Goal: Use online tool/utility: Use online tool/utility

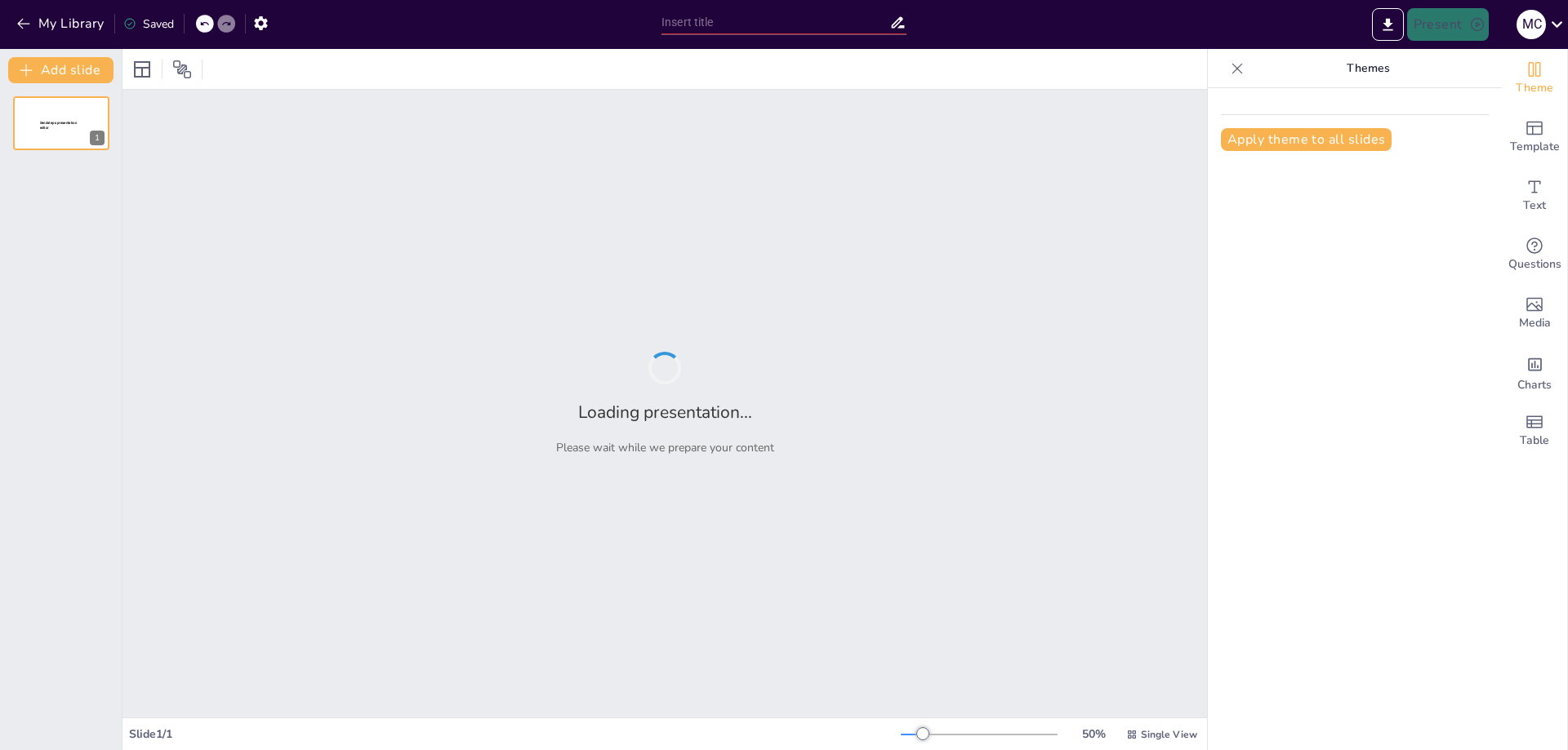
type input "Ancient Foundations of philosophy"
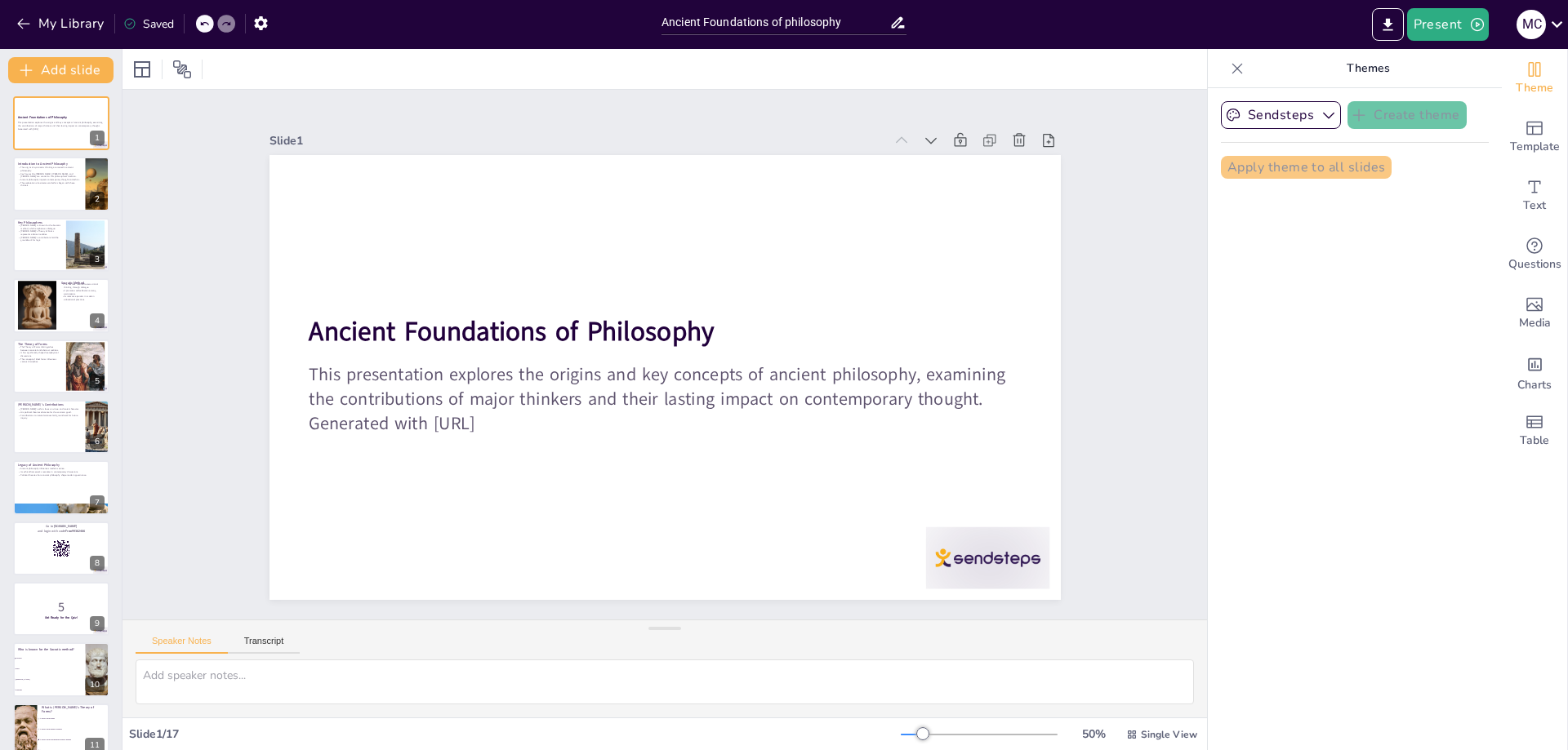
checkbox input "true"
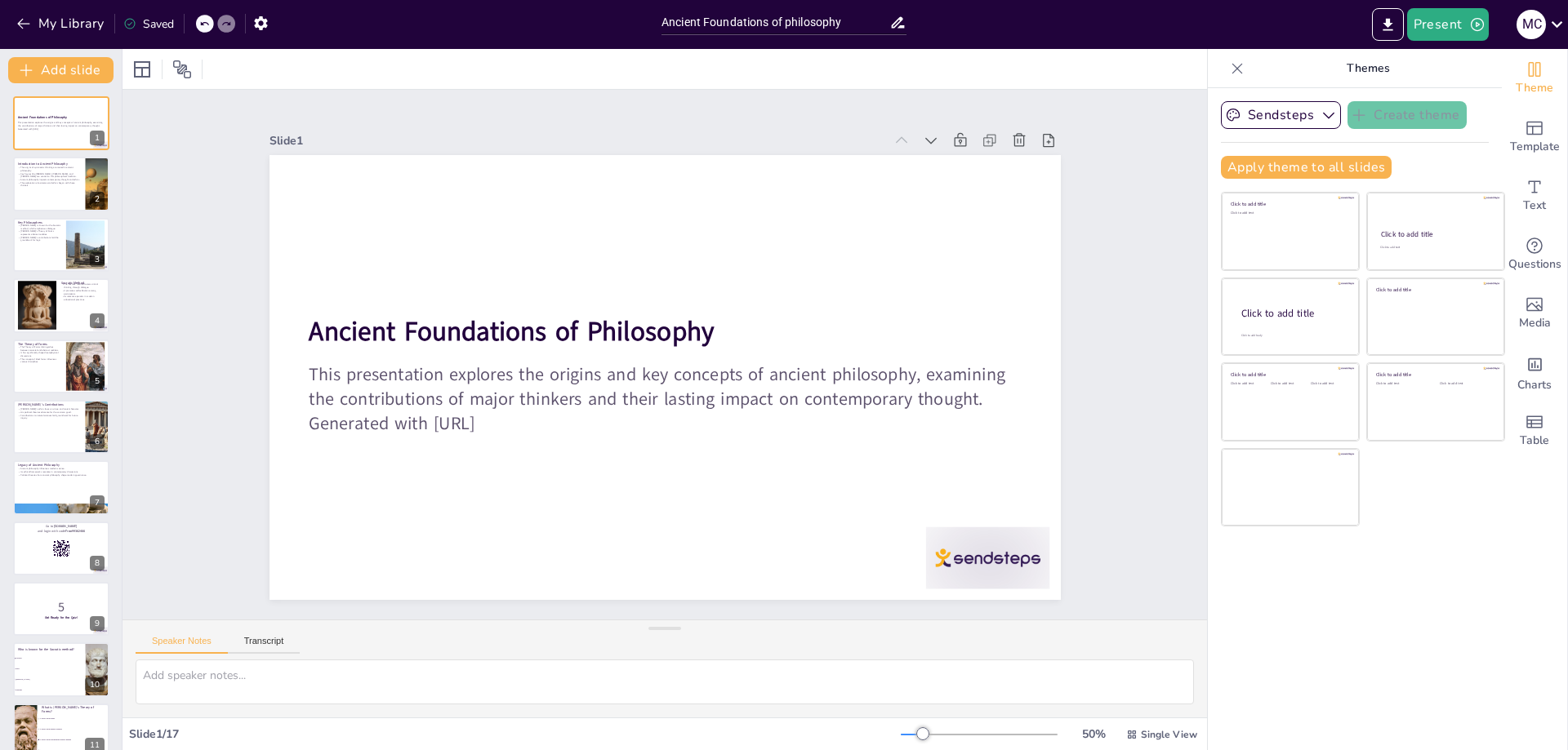
checkbox input "true"
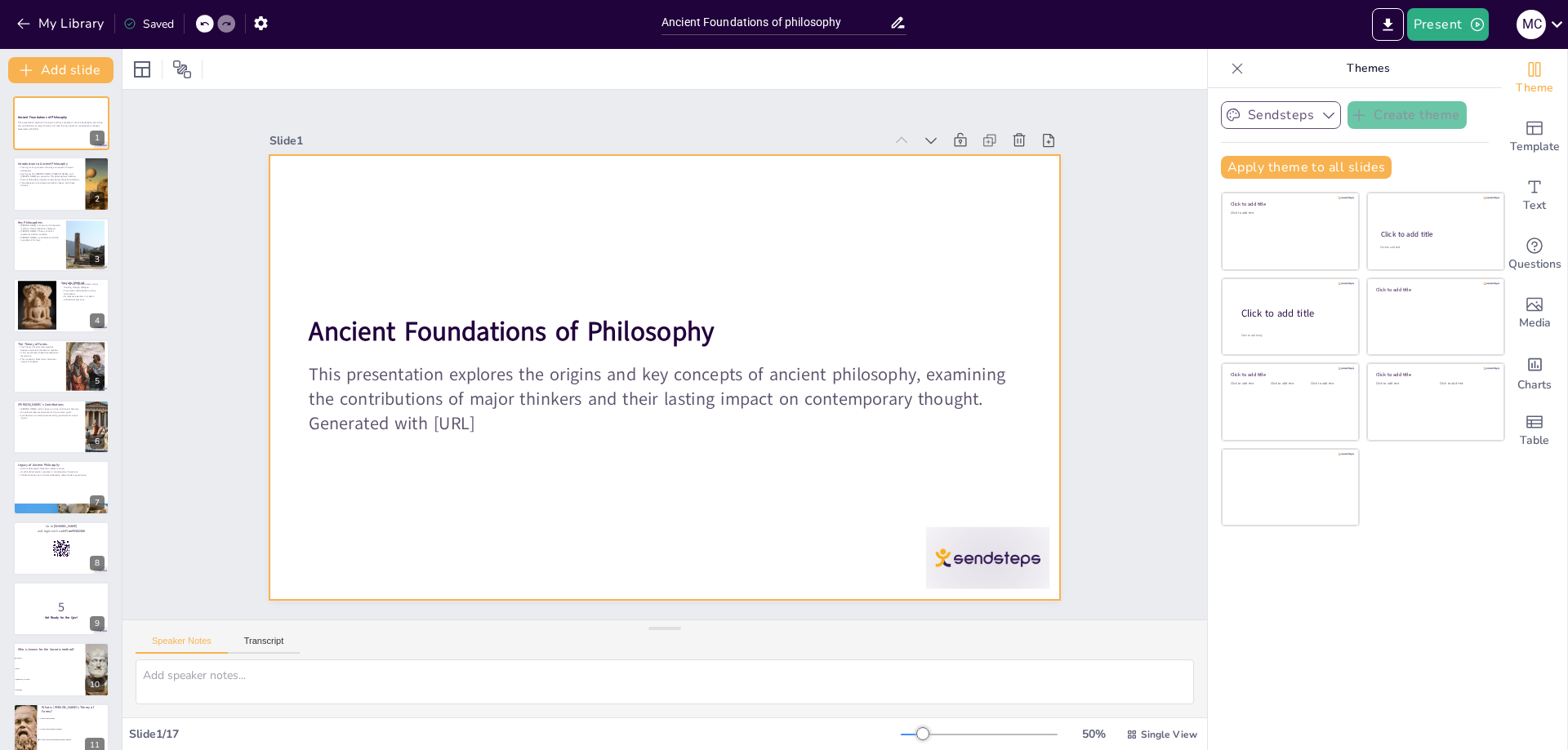
checkbox input "true"
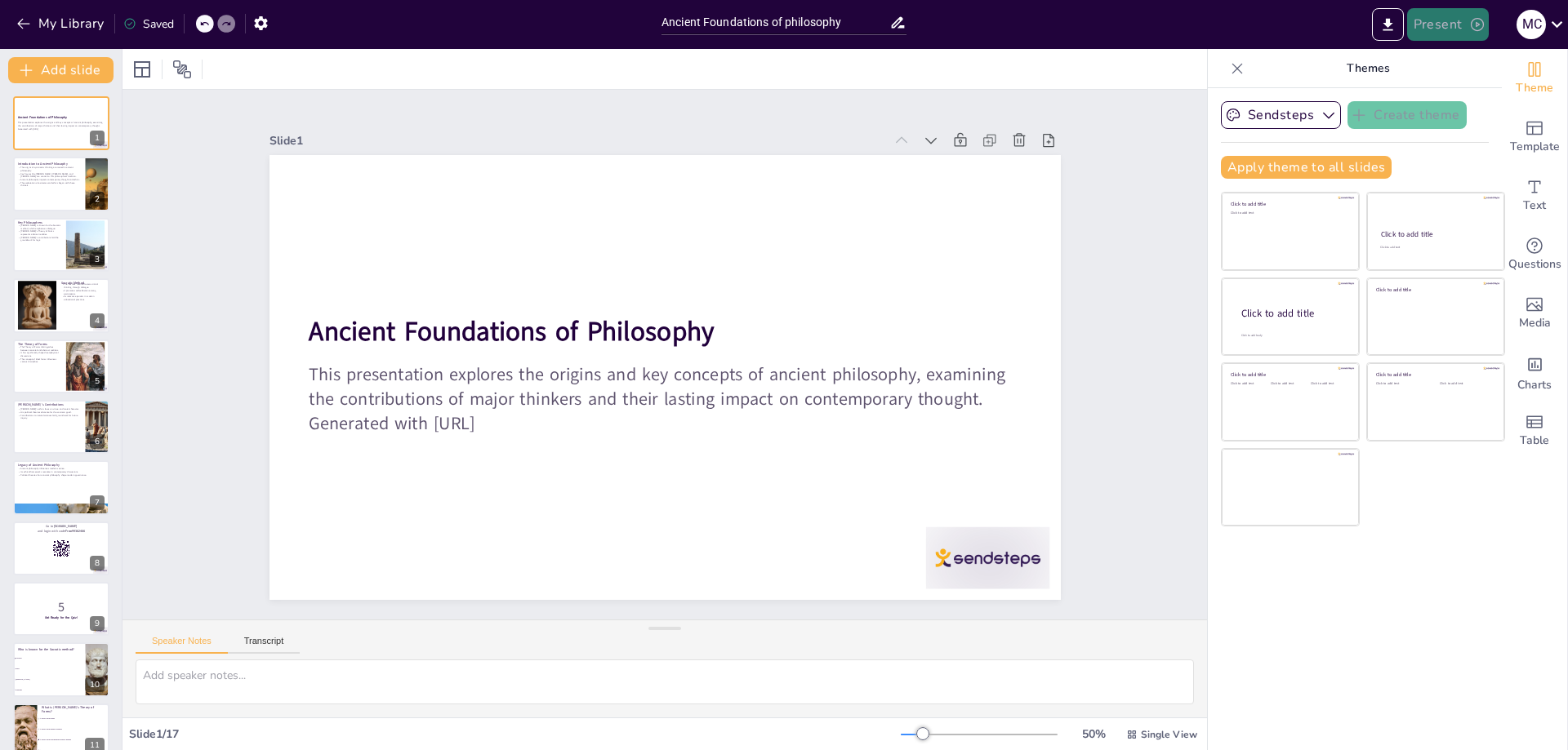
click at [1438, 21] on button "Present" at bounding box center [1448, 24] width 82 height 33
click at [1464, 102] on li "Play presentation" at bounding box center [1473, 101] width 128 height 26
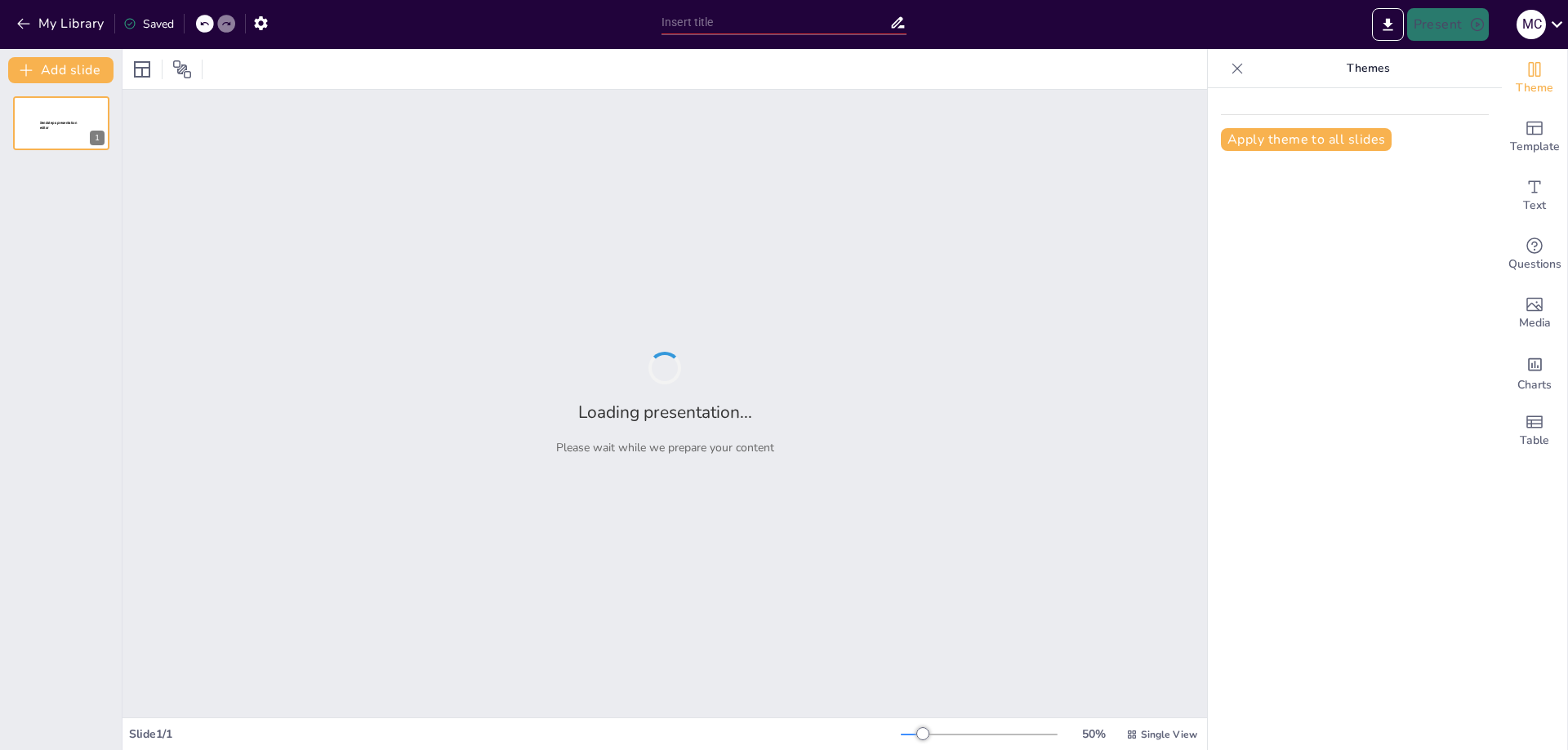
type input "Ancient Foundations of philosophy"
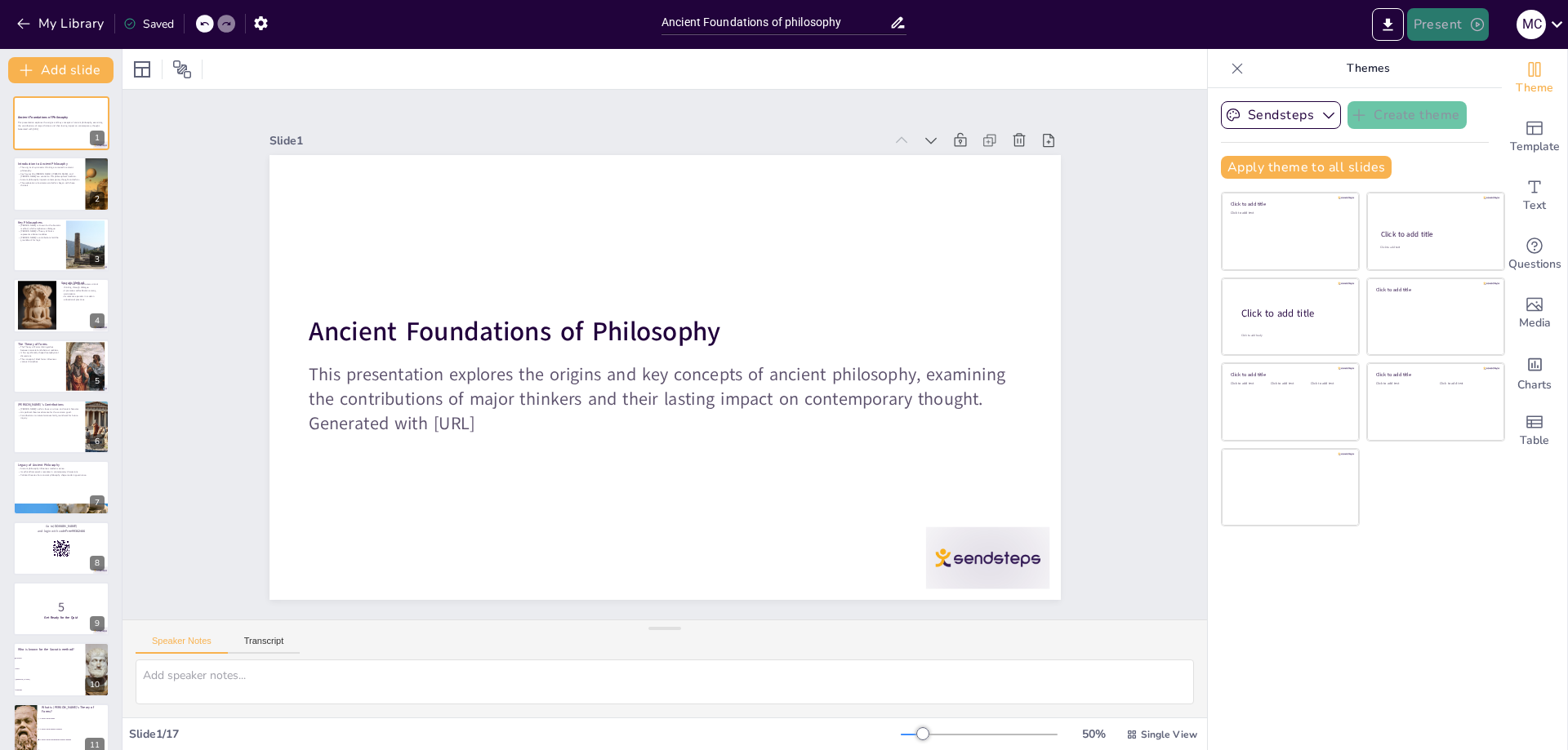
click at [1435, 18] on button "Present" at bounding box center [1448, 24] width 82 height 33
click at [1453, 63] on li "Preview presentation" at bounding box center [1473, 61] width 128 height 26
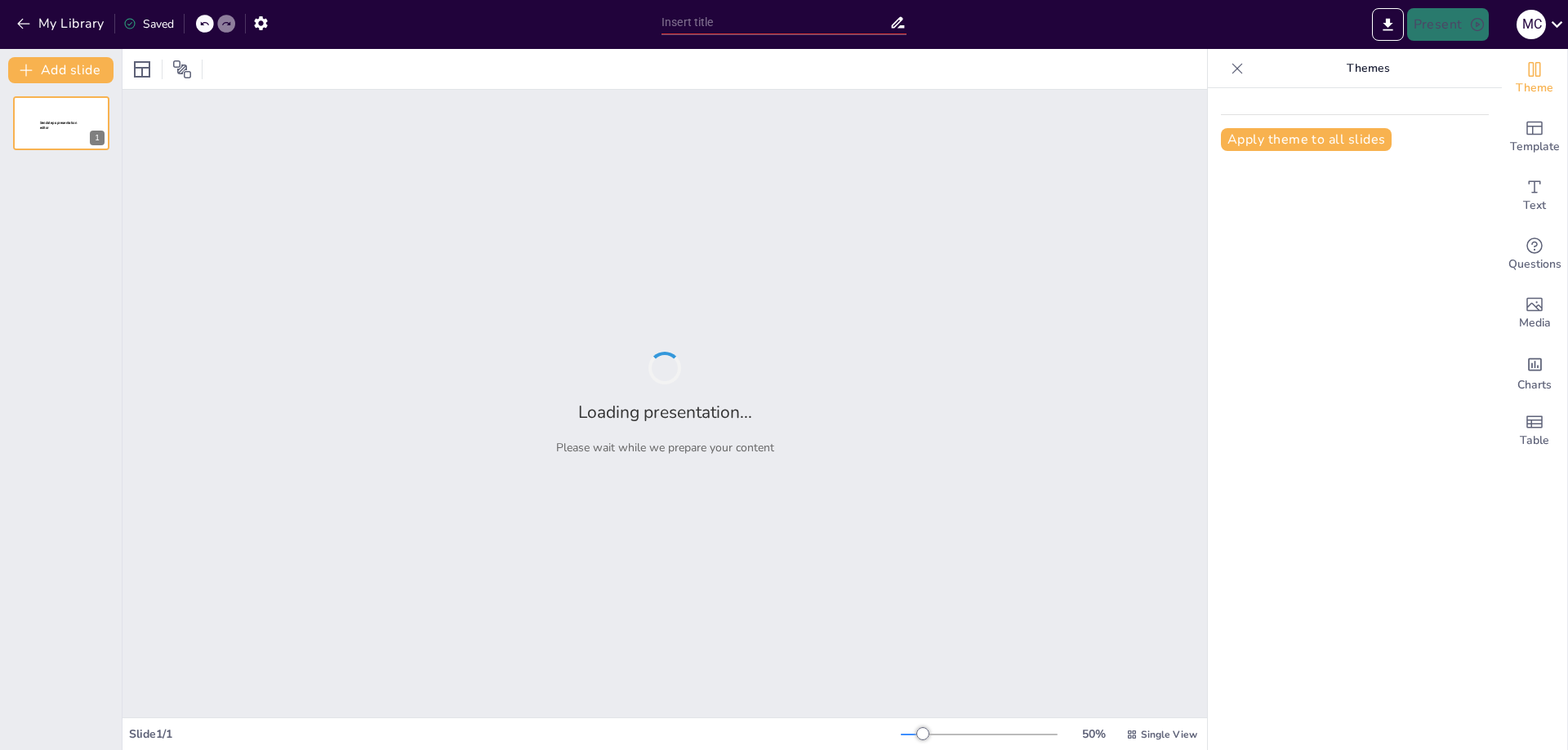
type input "Ancient Foundations of philosophy"
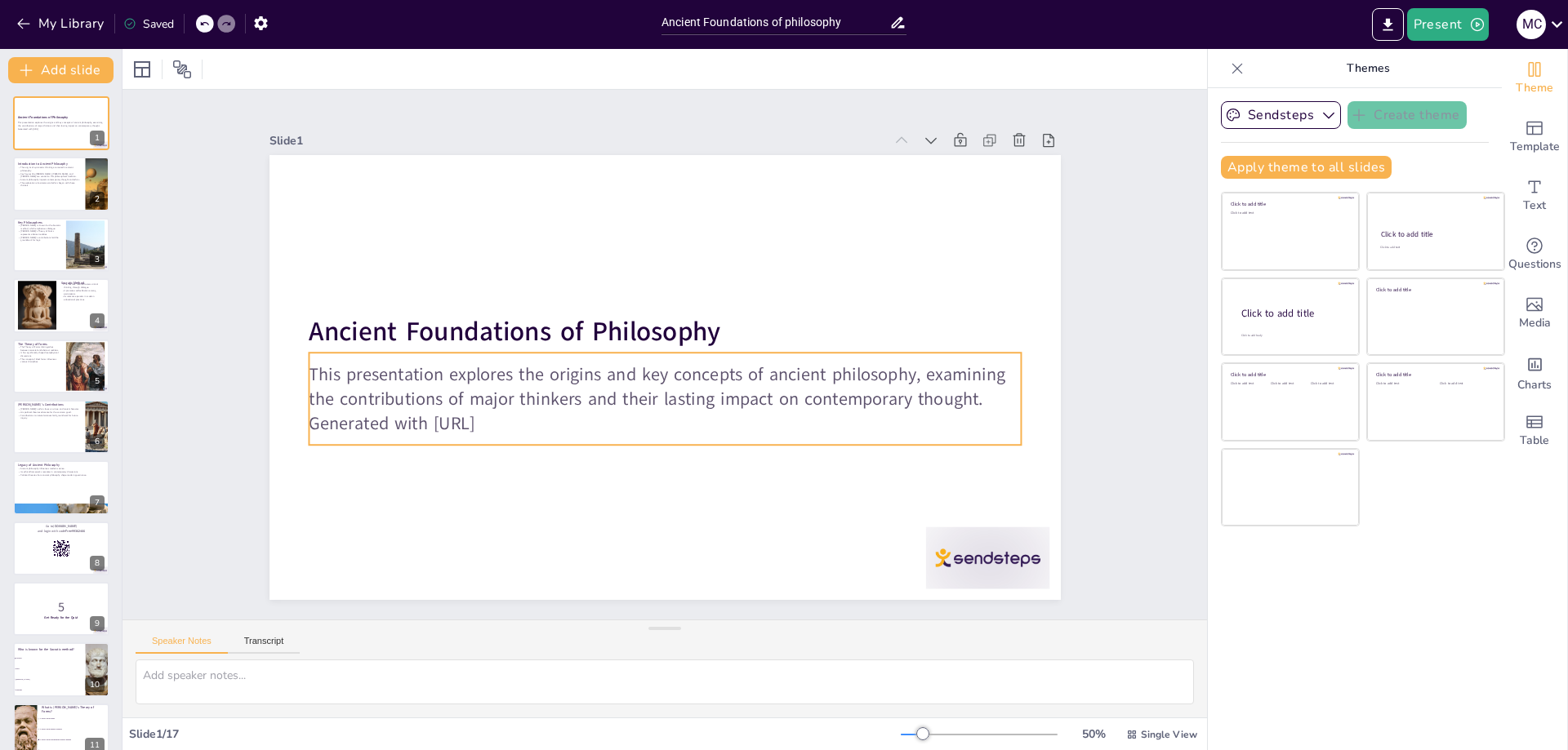
checkbox input "true"
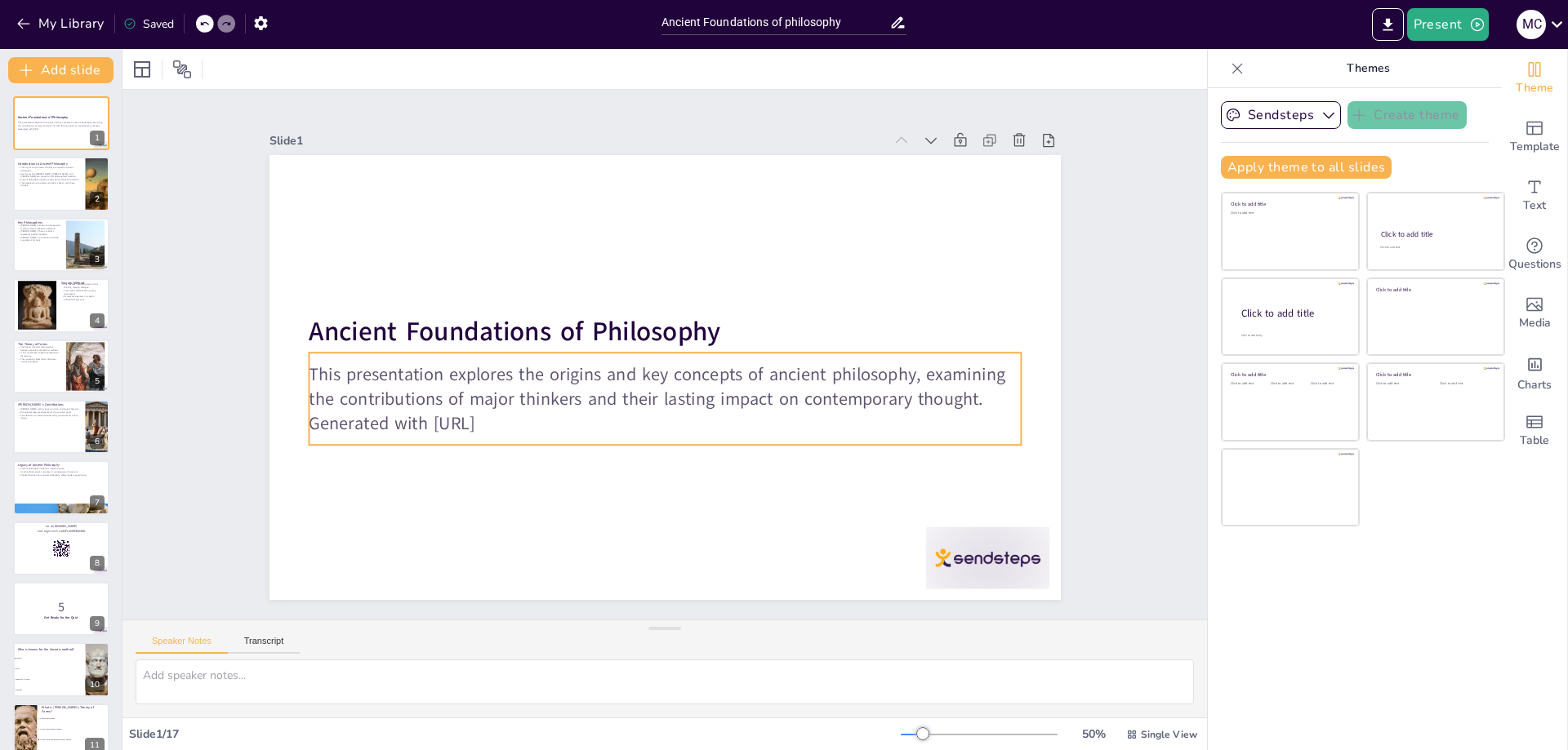
checkbox input "true"
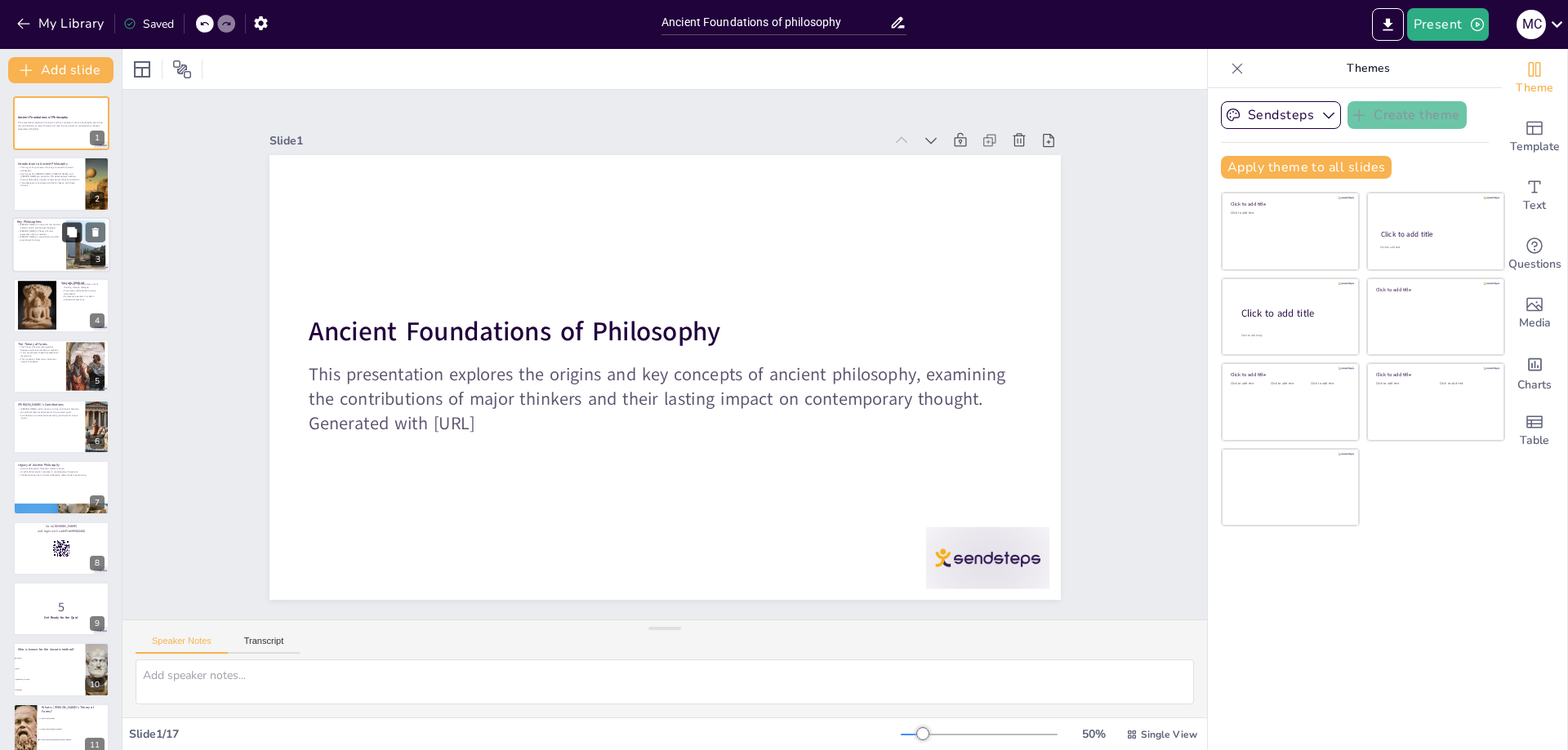
checkbox input "true"
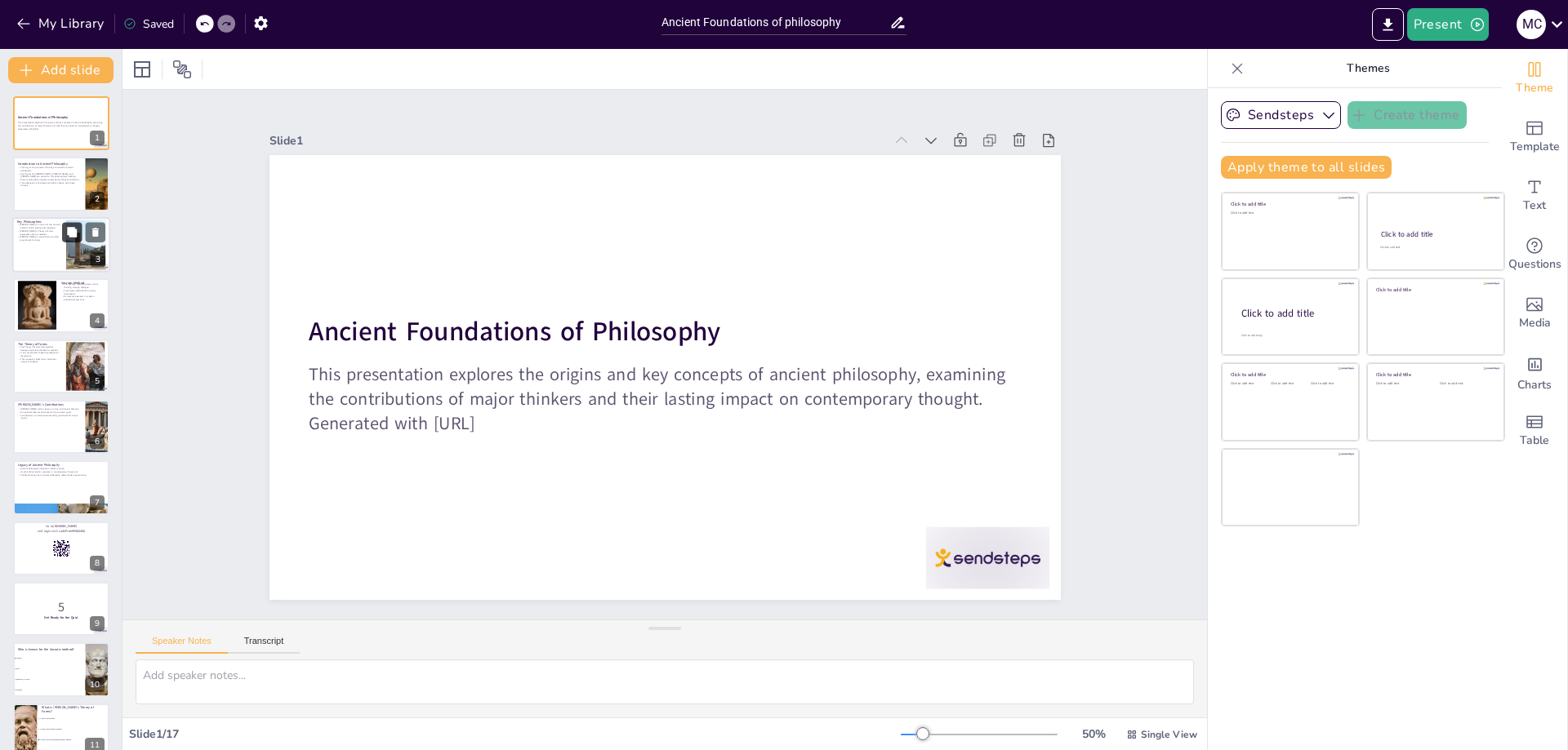
checkbox input "true"
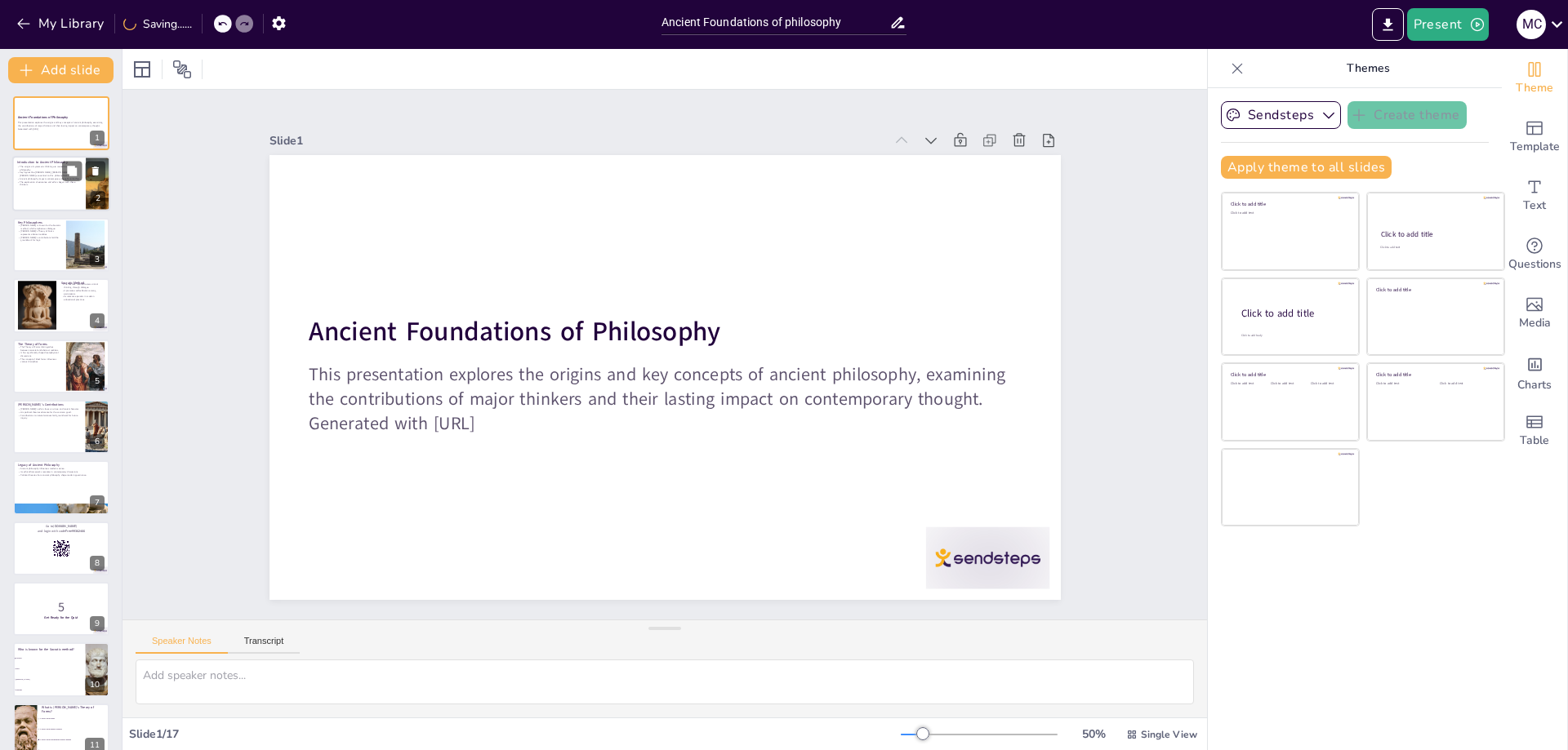
checkbox input "true"
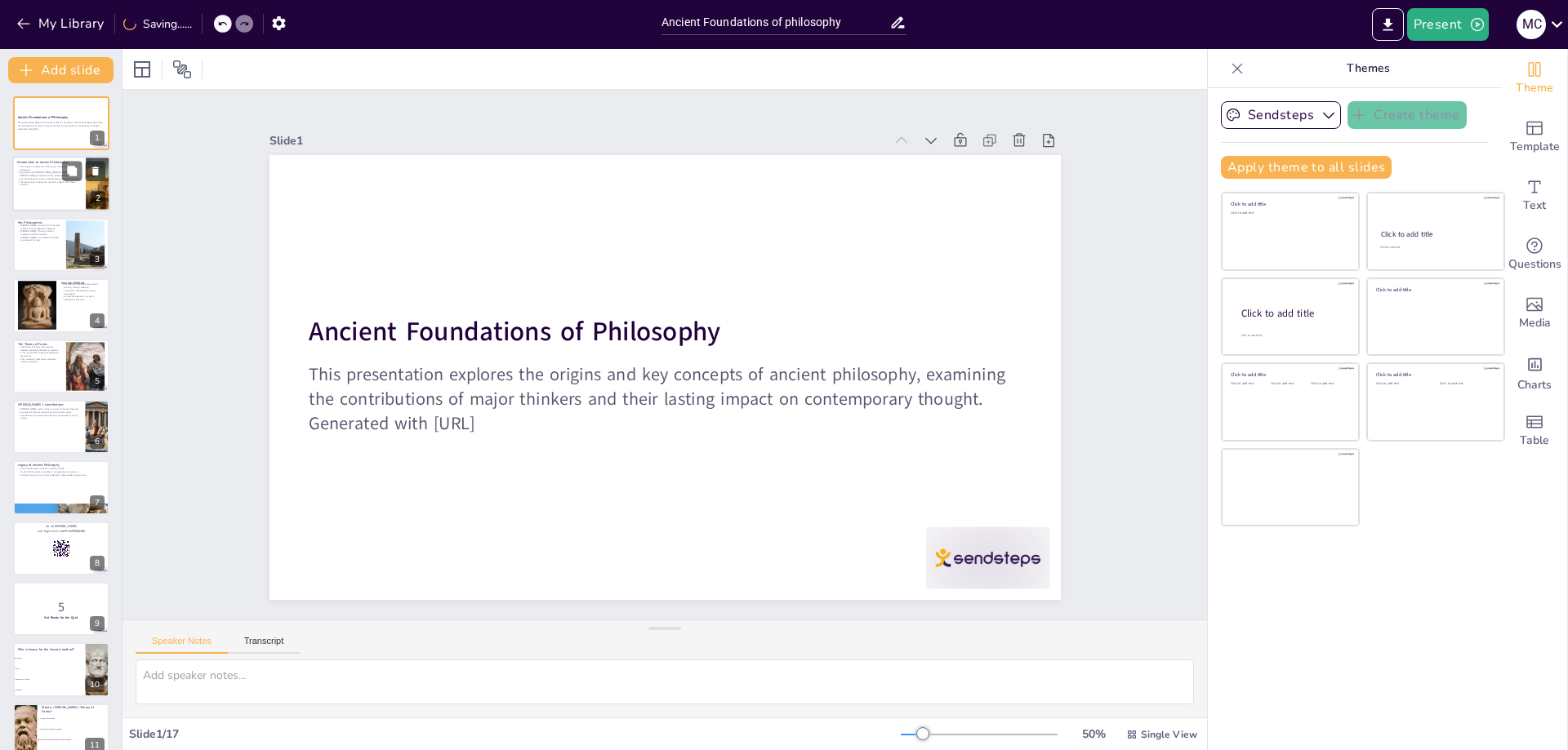
checkbox input "true"
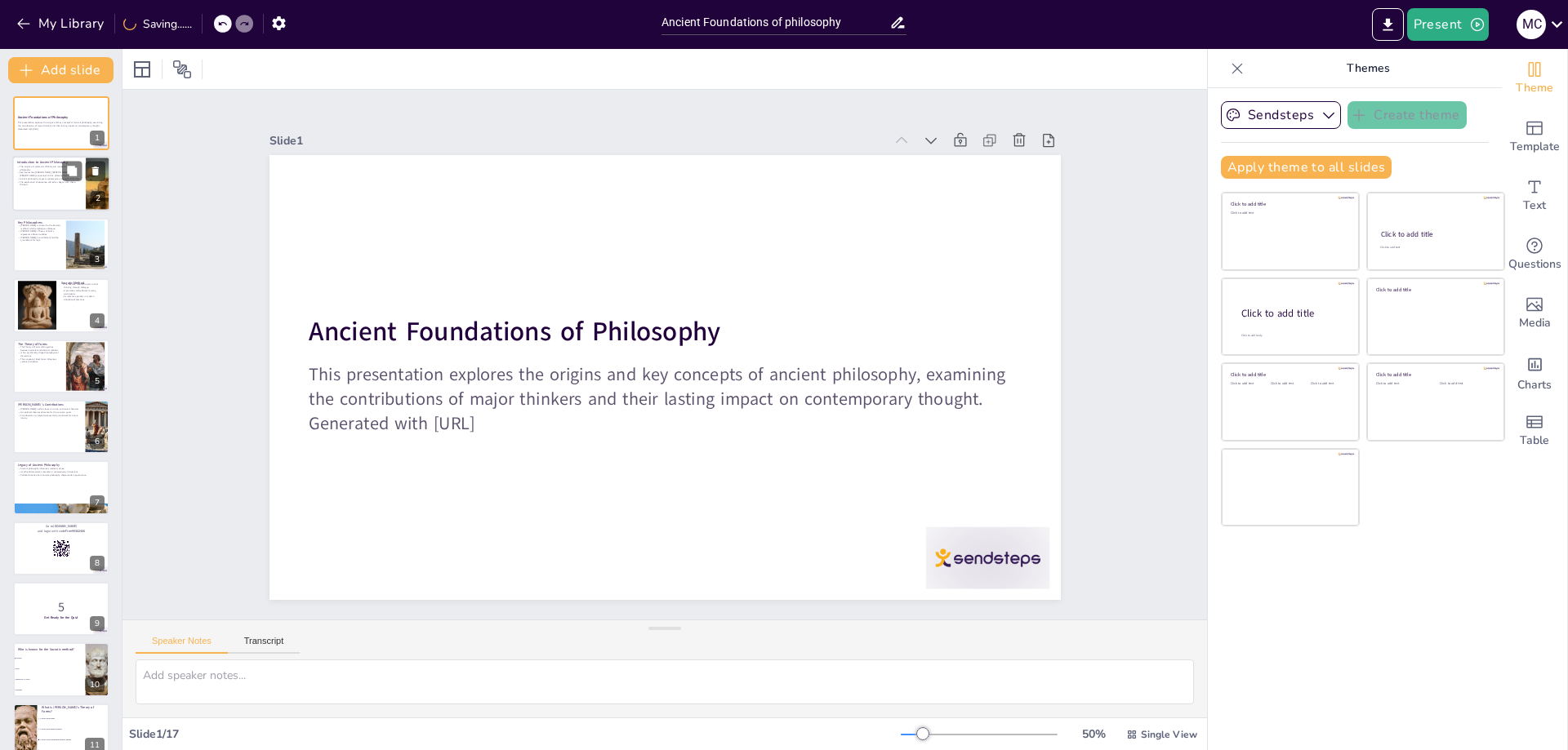
checkbox input "true"
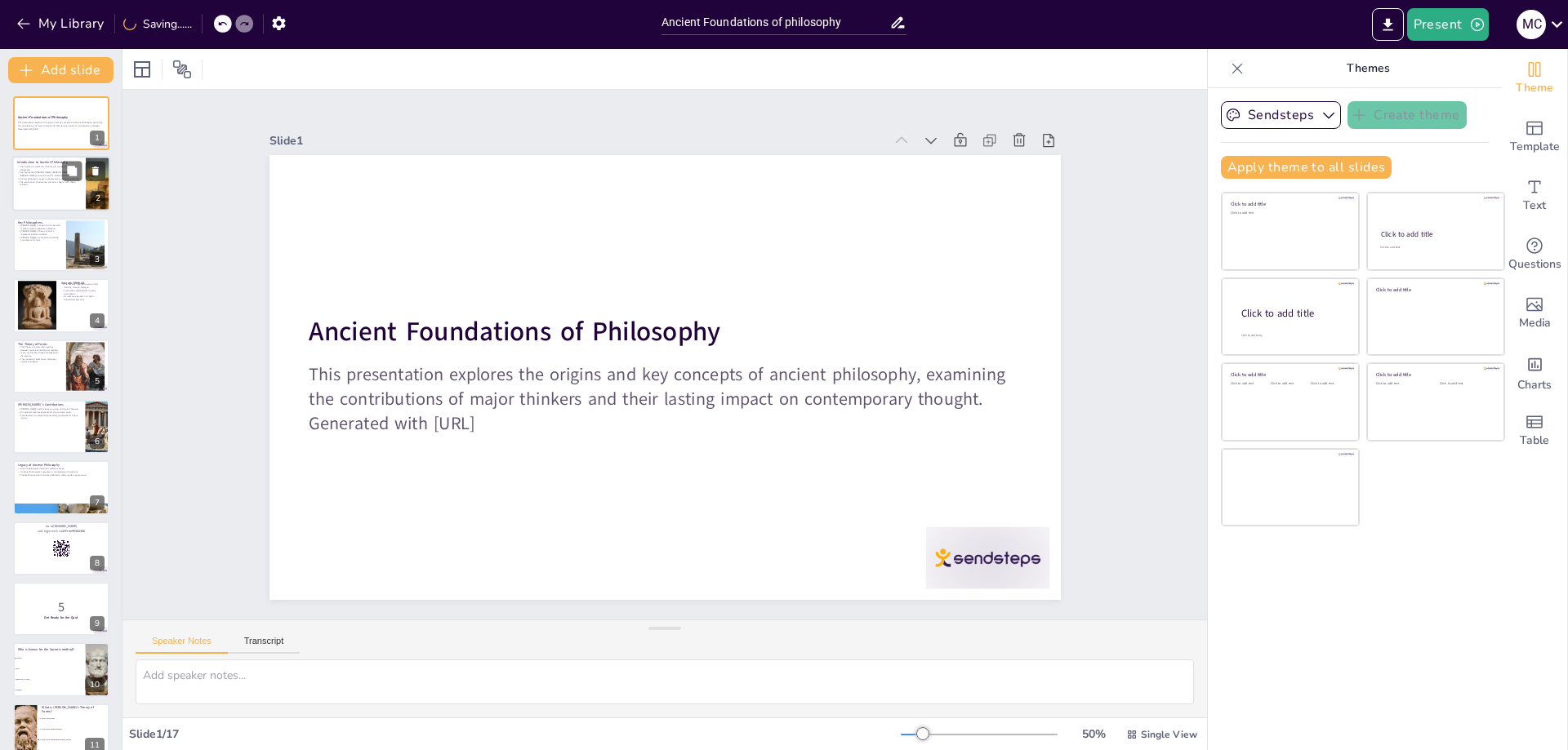
click at [53, 203] on div at bounding box center [61, 185] width 98 height 56
type textarea "Ancient philosophy is pivotal as it initiates a structured approach to understa…"
checkbox input "true"
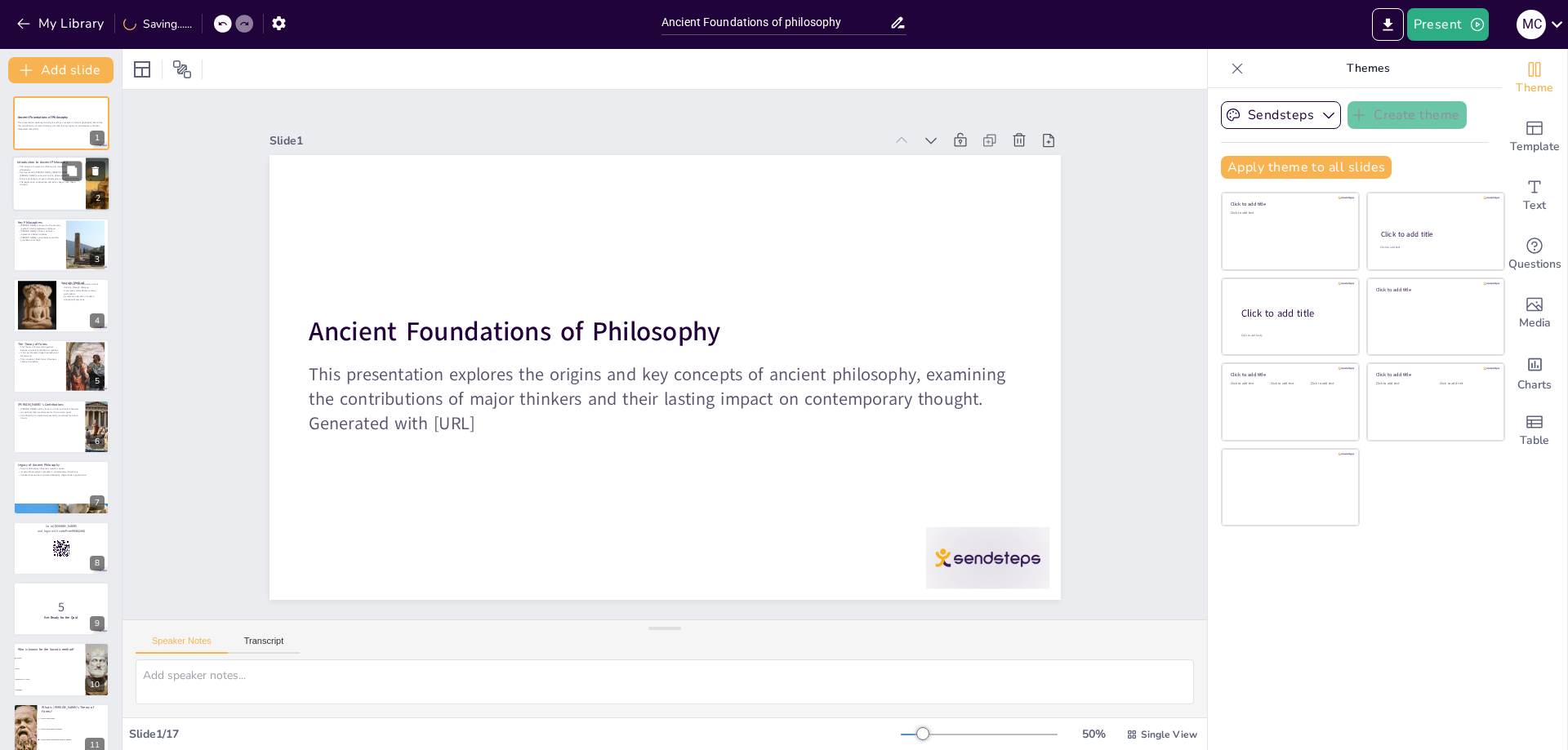
checkbox input "true"
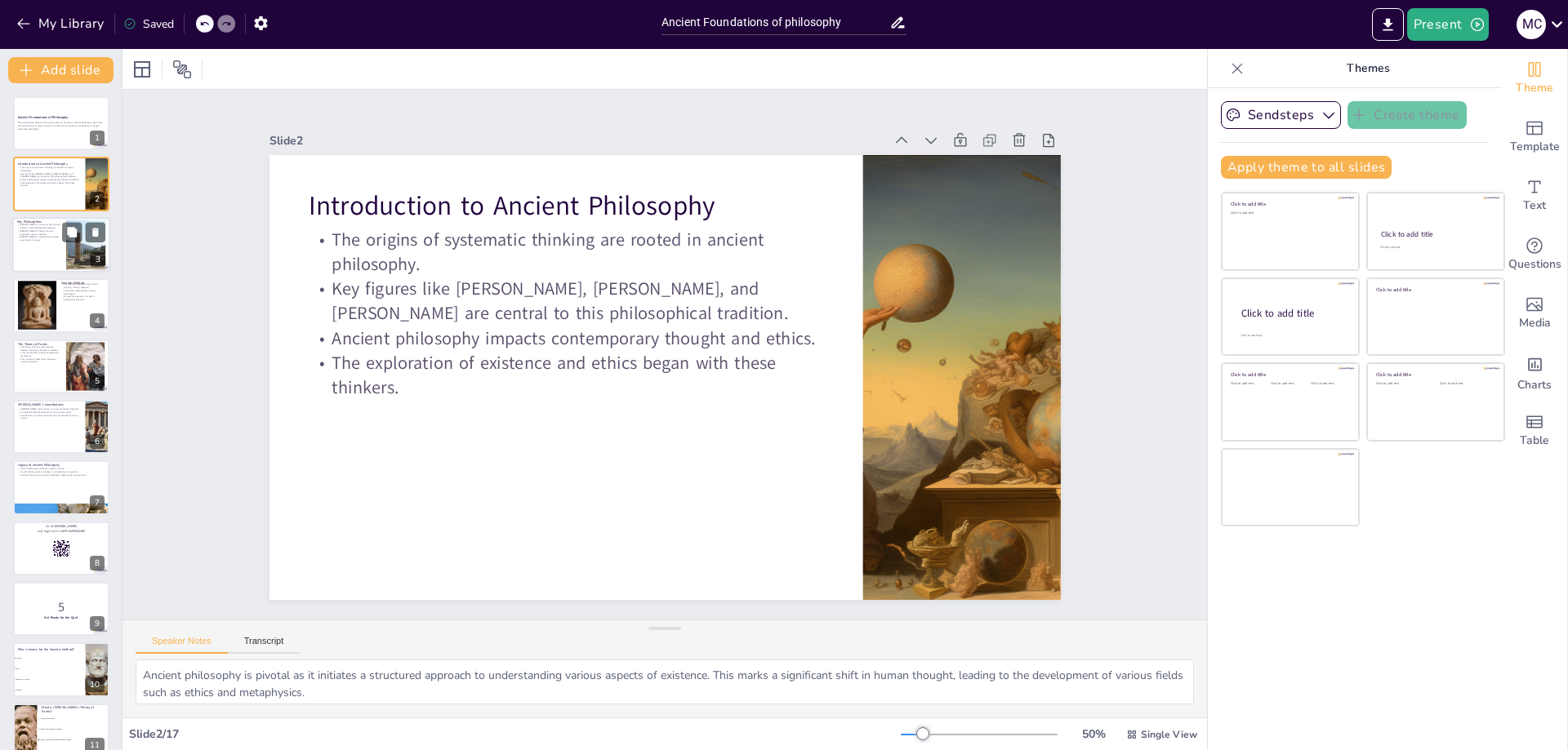
checkbox input "true"
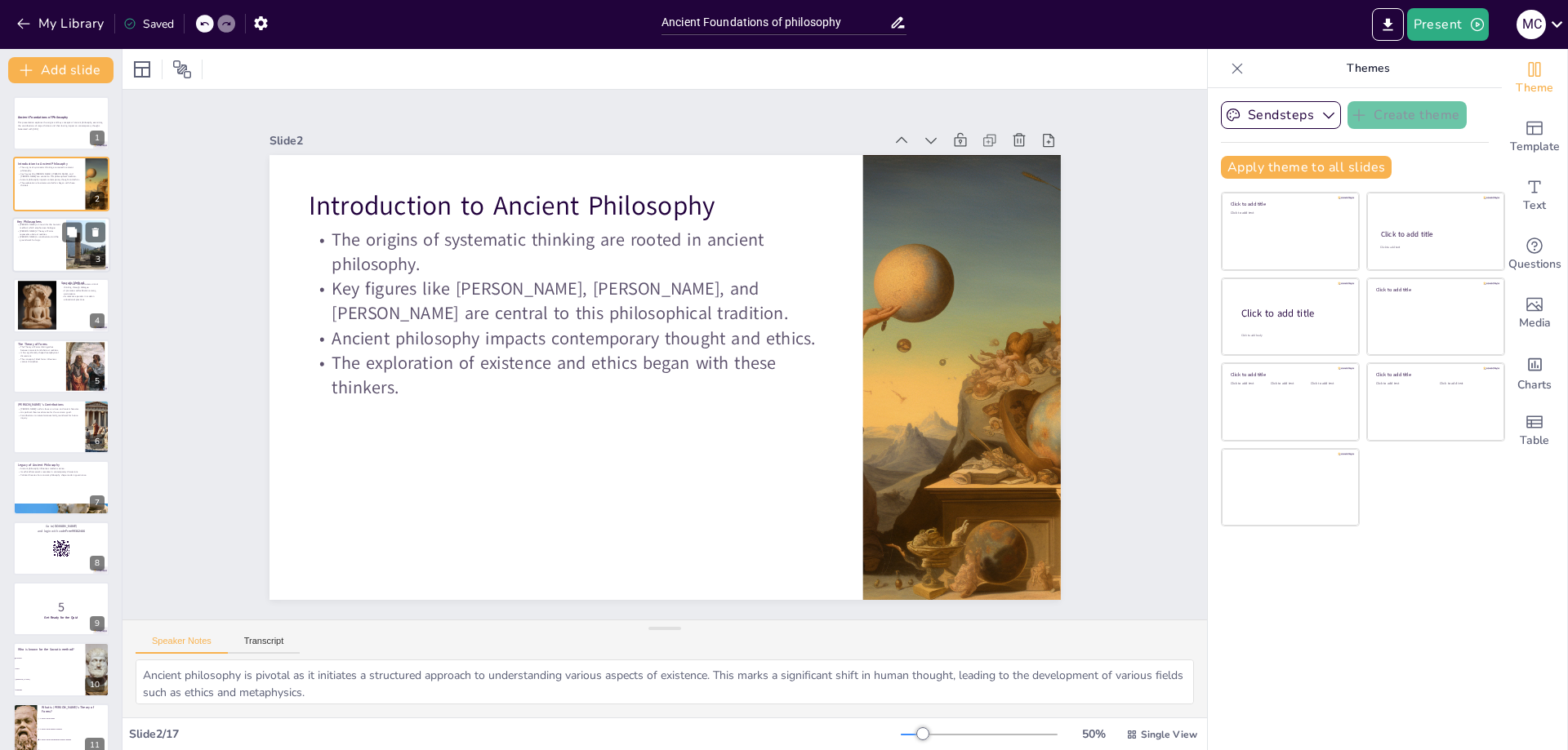
checkbox input "true"
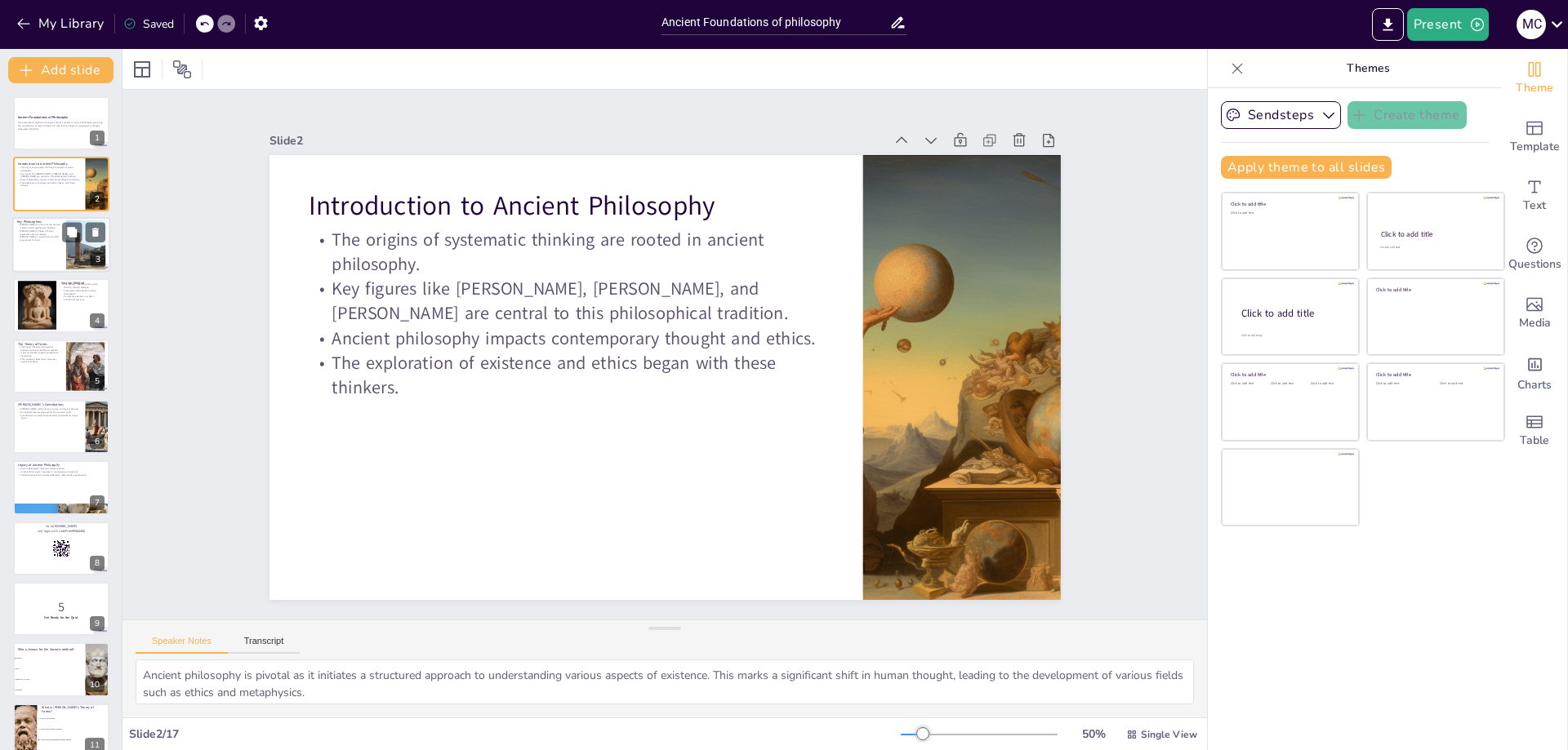
checkbox input "true"
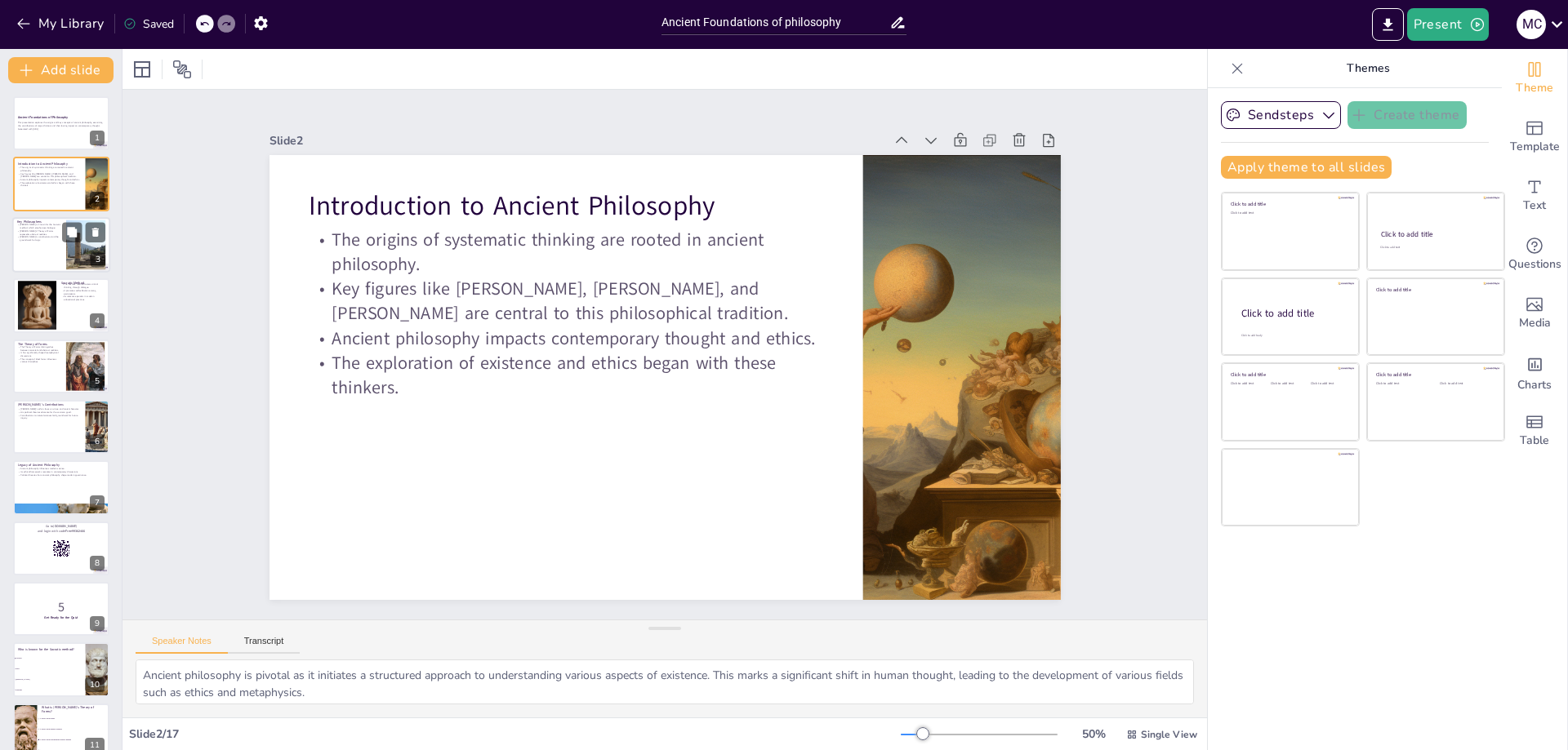
checkbox input "true"
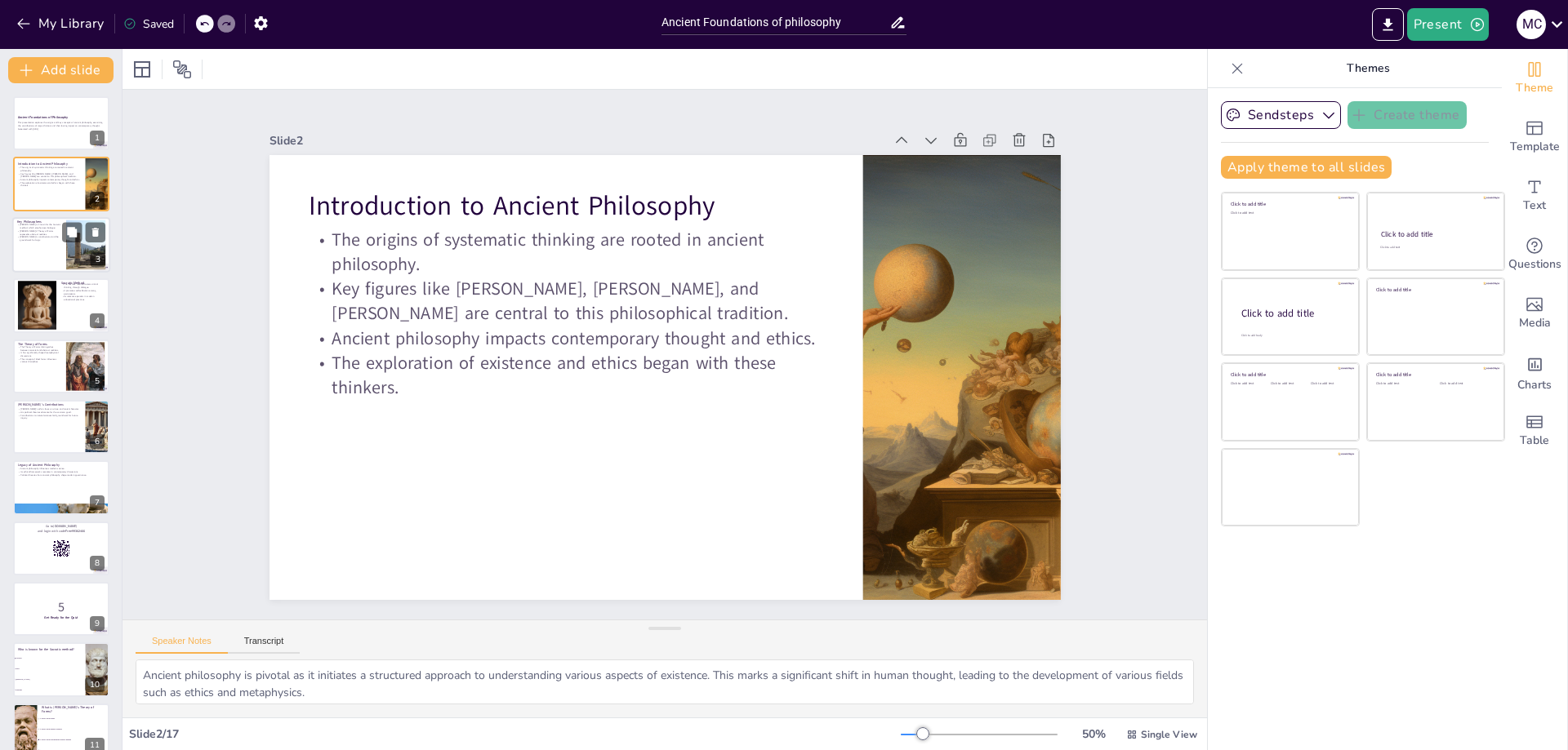
checkbox input "true"
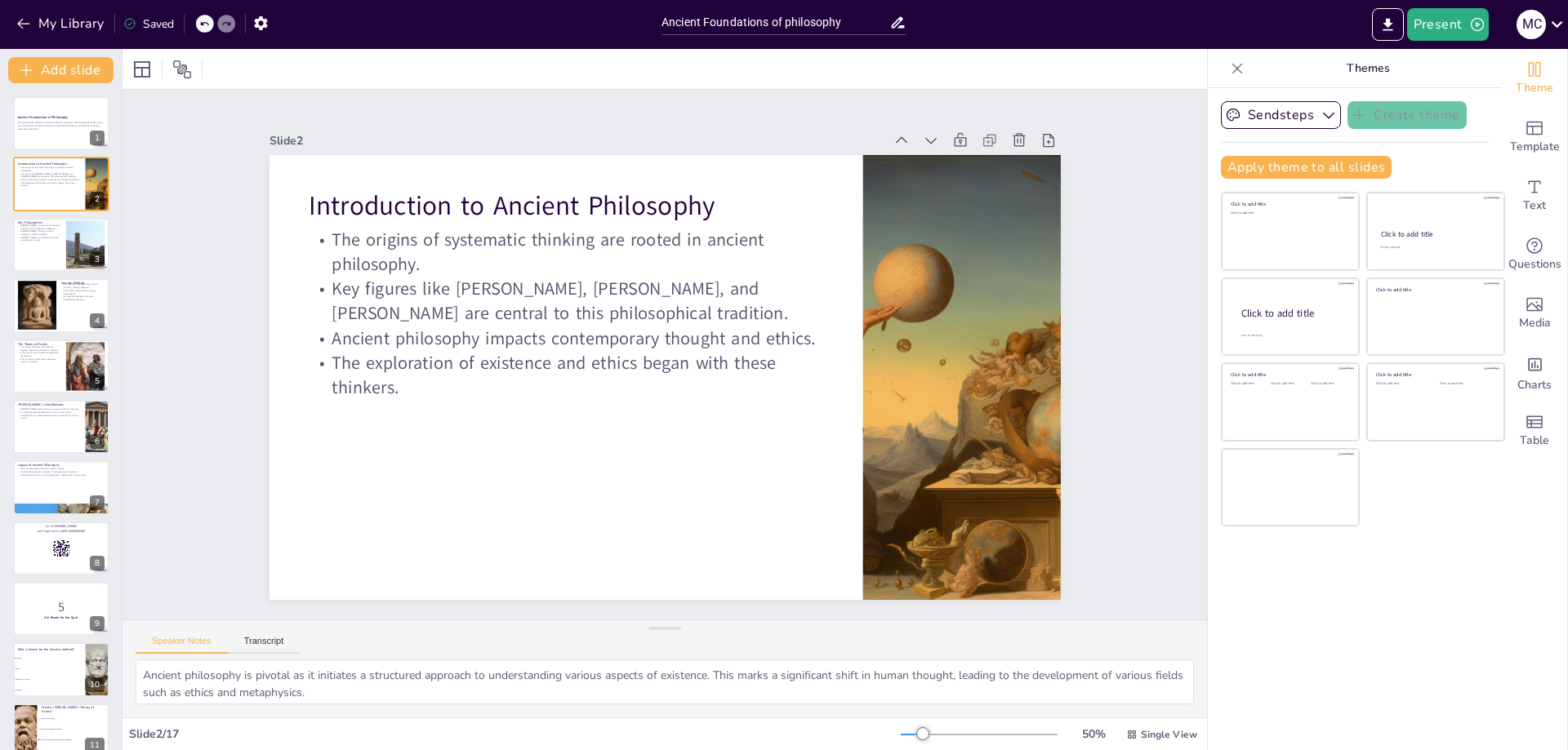
checkbox input "true"
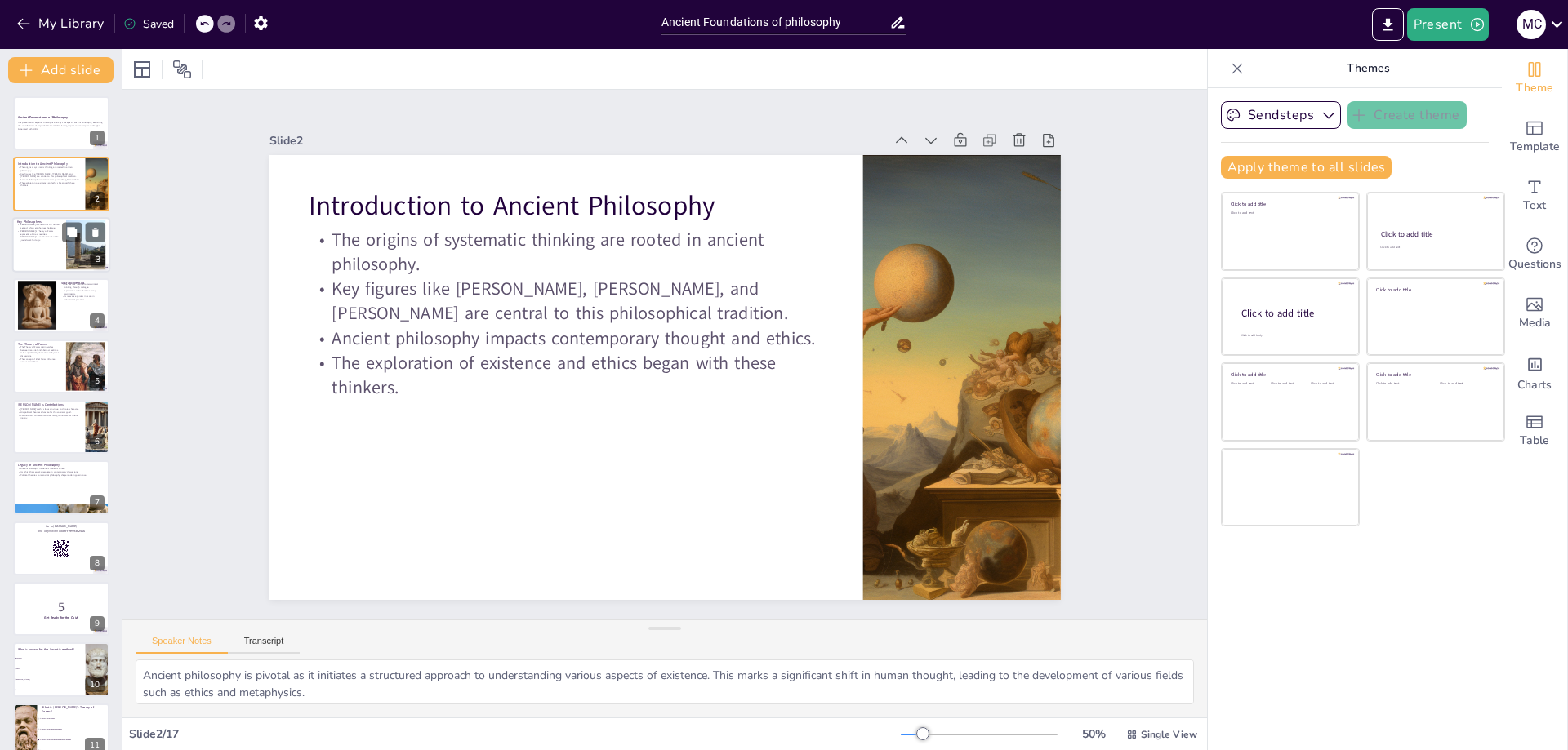
checkbox input "true"
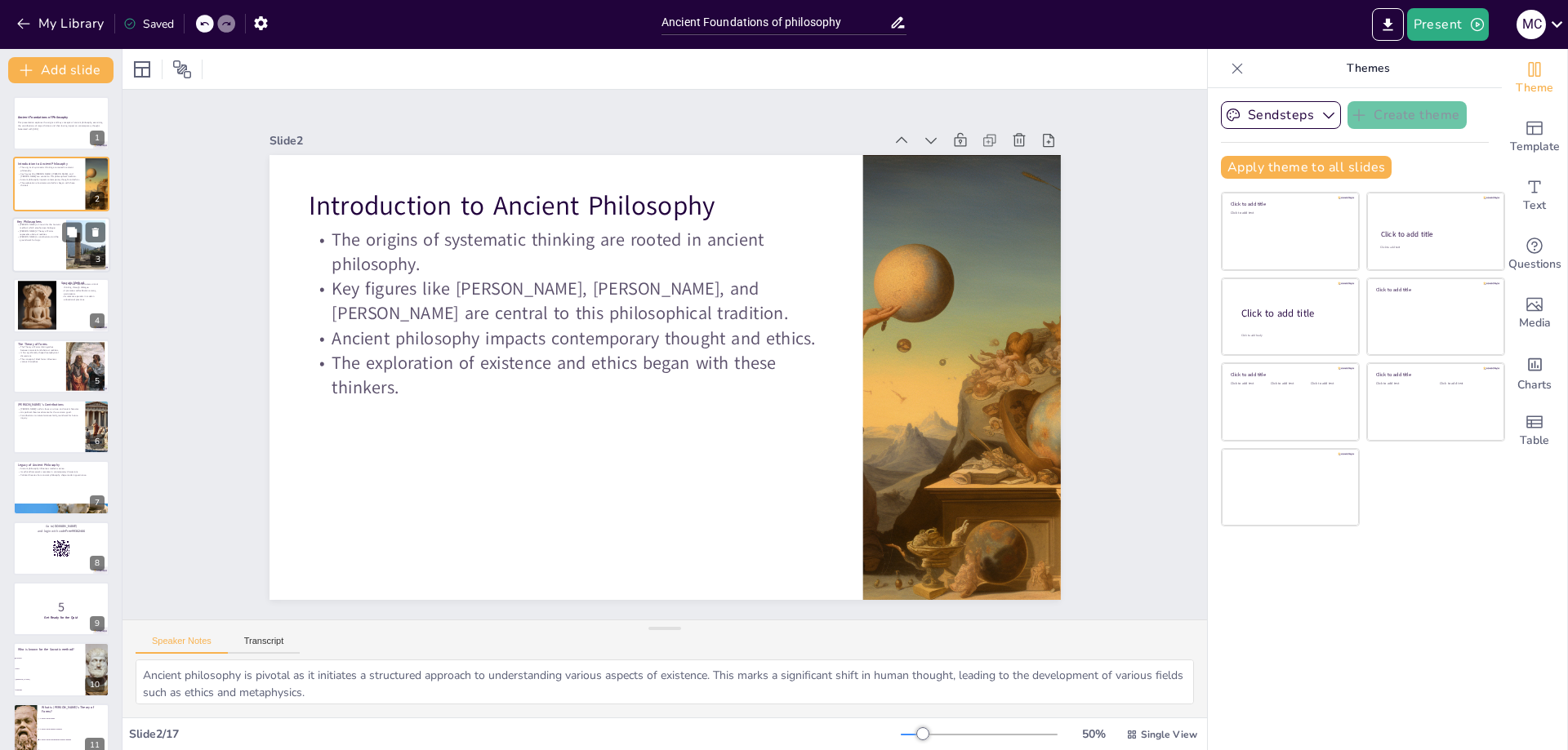
click at [40, 254] on div at bounding box center [61, 245] width 98 height 56
type textarea "The Socratic method is a form of cooperative argumentative dialogue that stimul…"
checkbox input "true"
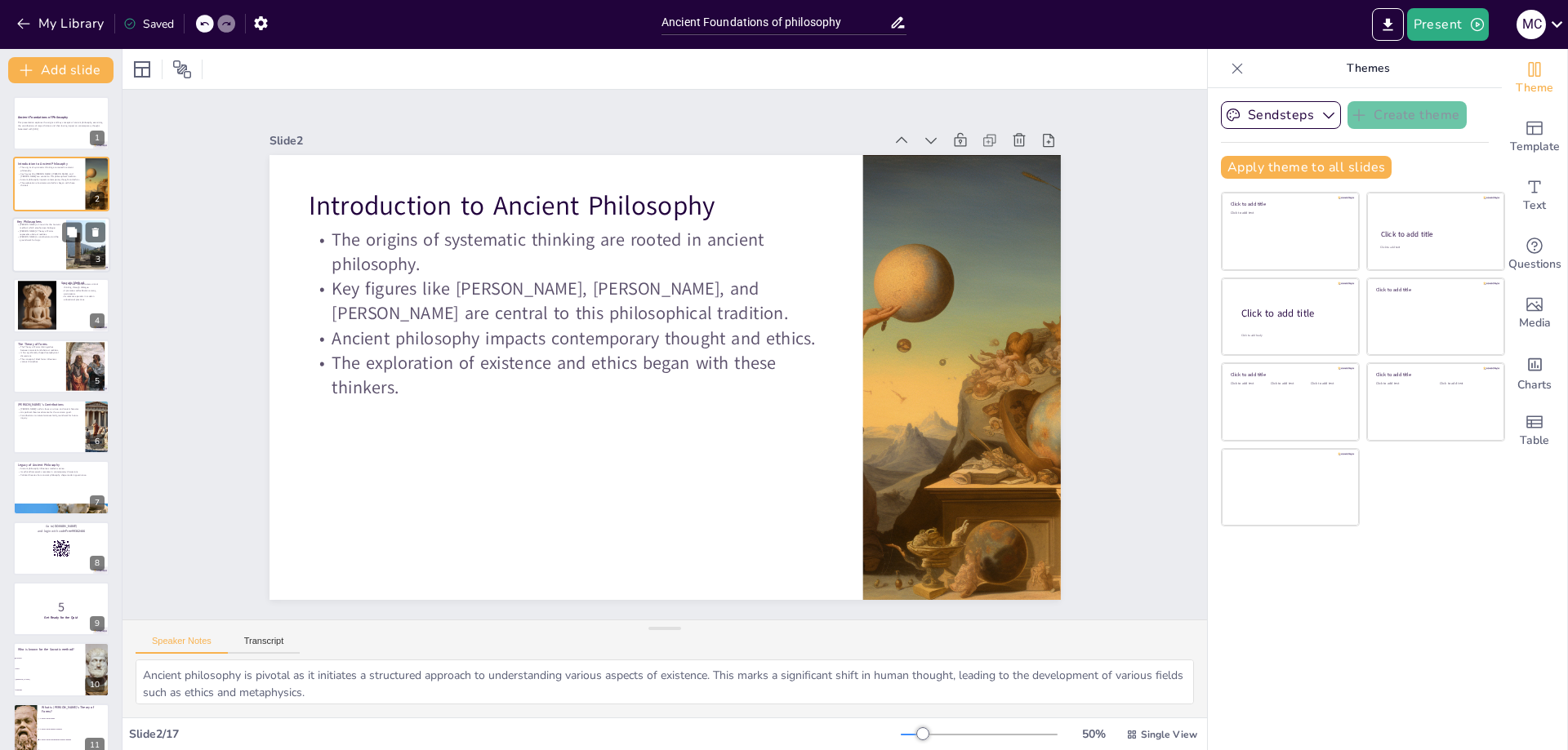
checkbox input "true"
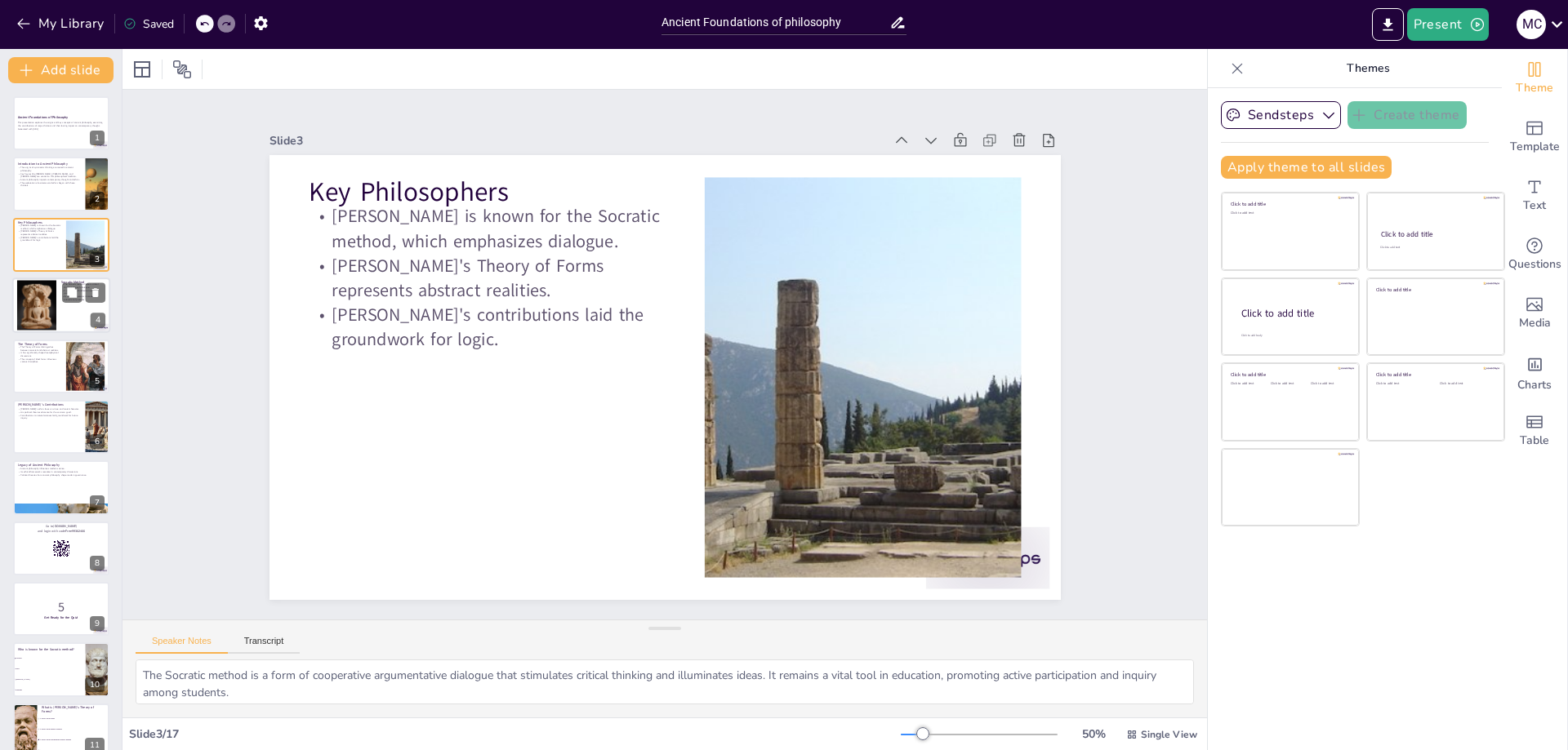
checkbox input "true"
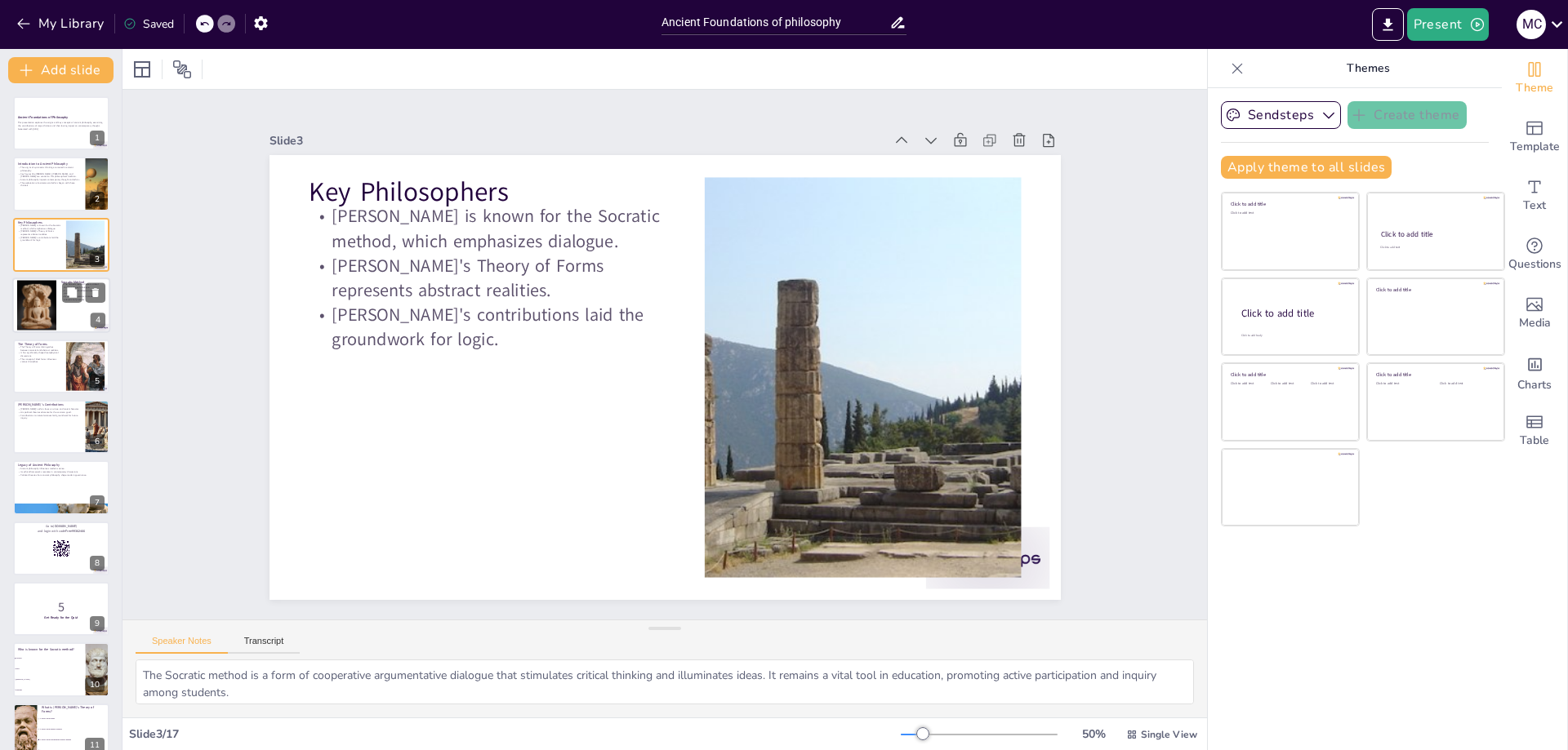
checkbox input "true"
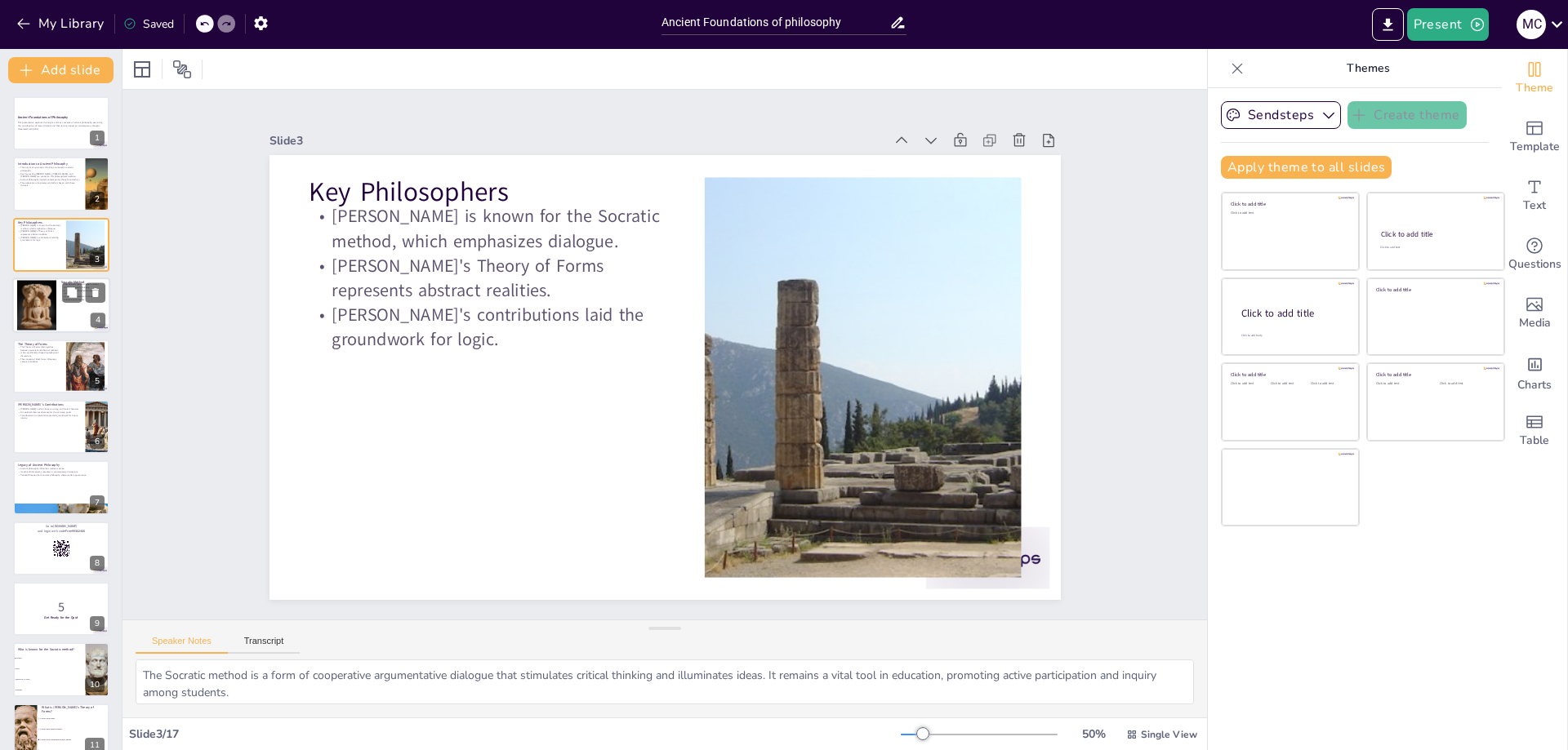
checkbox input "true"
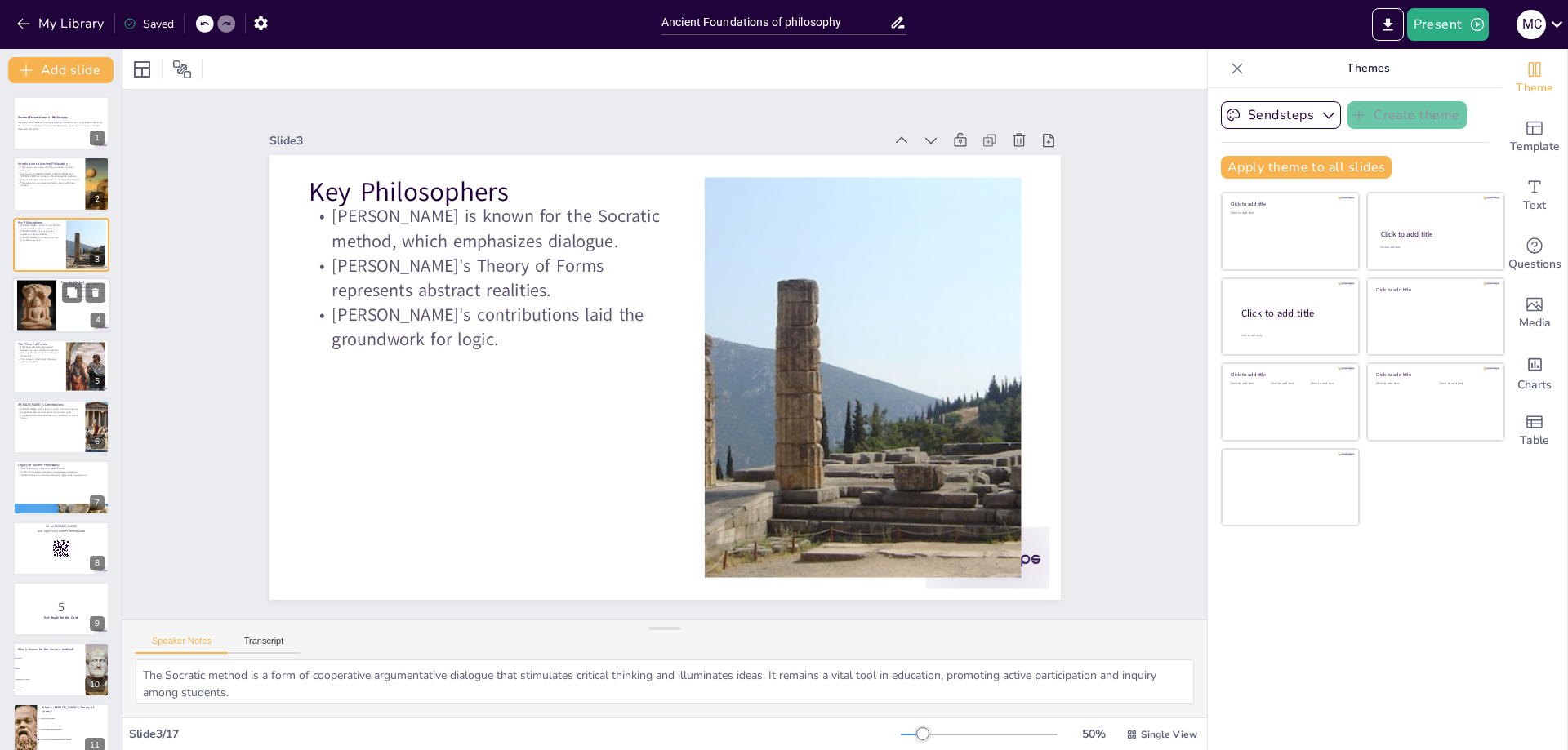
checkbox input "true"
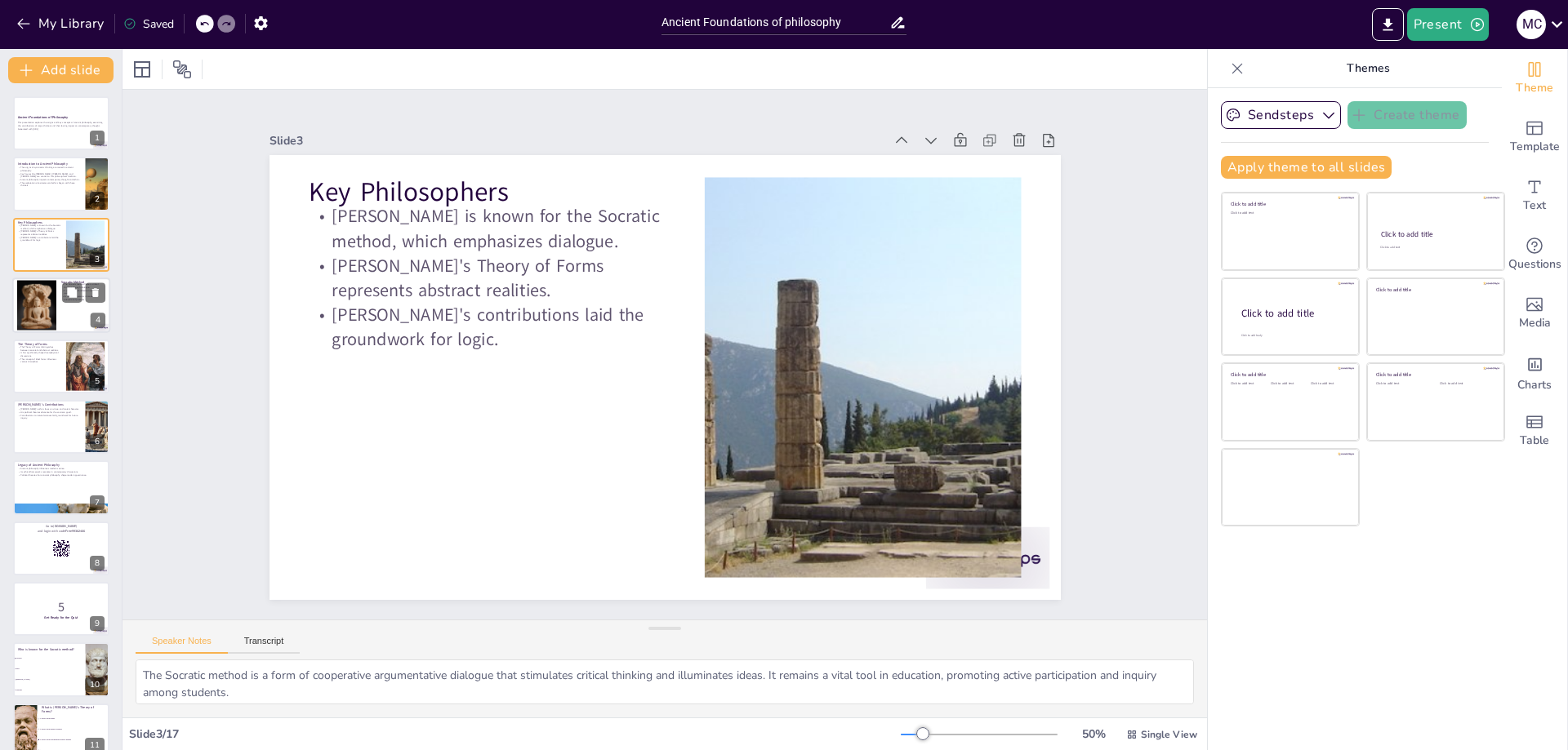
click at [31, 319] on div at bounding box center [36, 306] width 39 height 52
type textarea "This method encourages individuals to engage in deep discussions, challenging a…"
checkbox input "true"
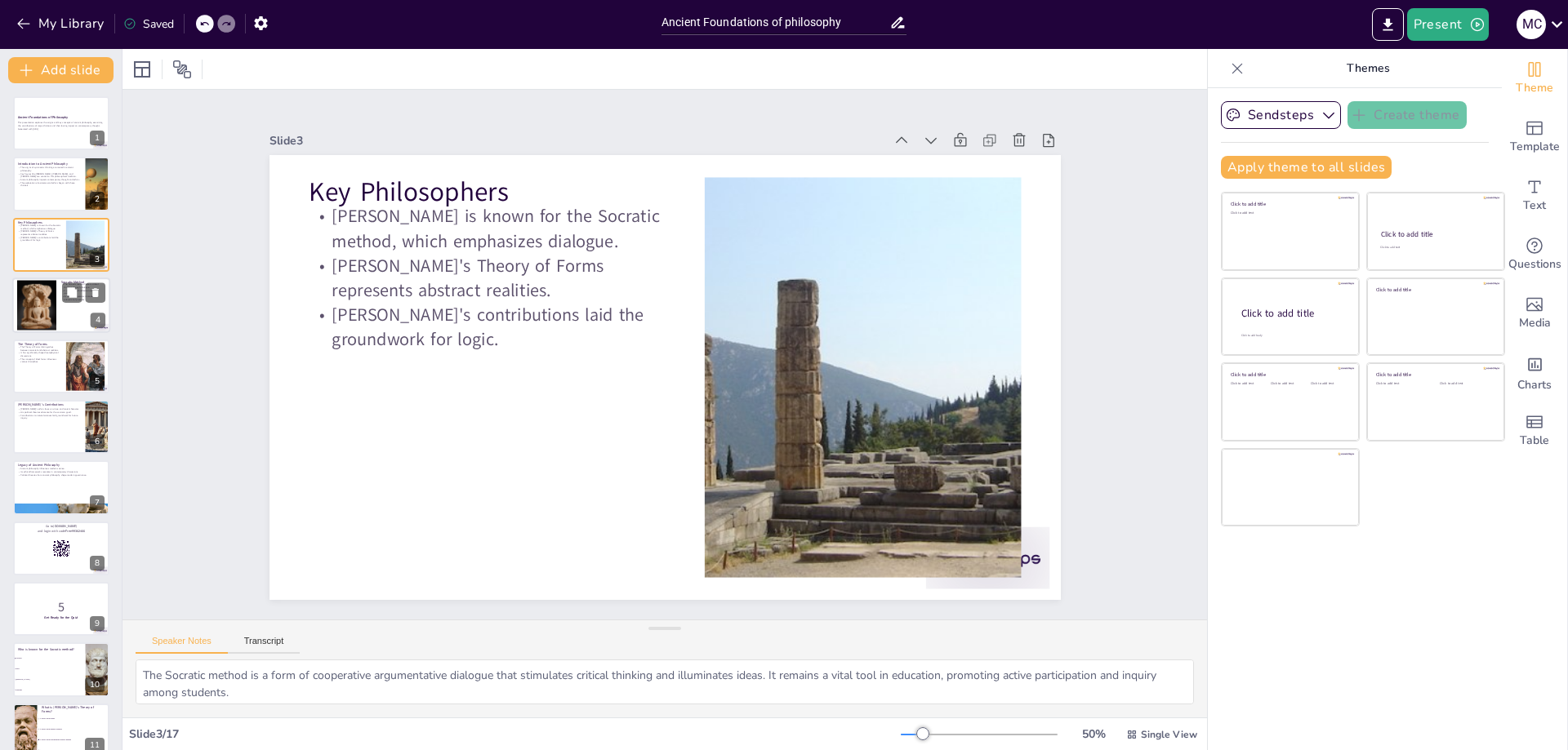
checkbox input "true"
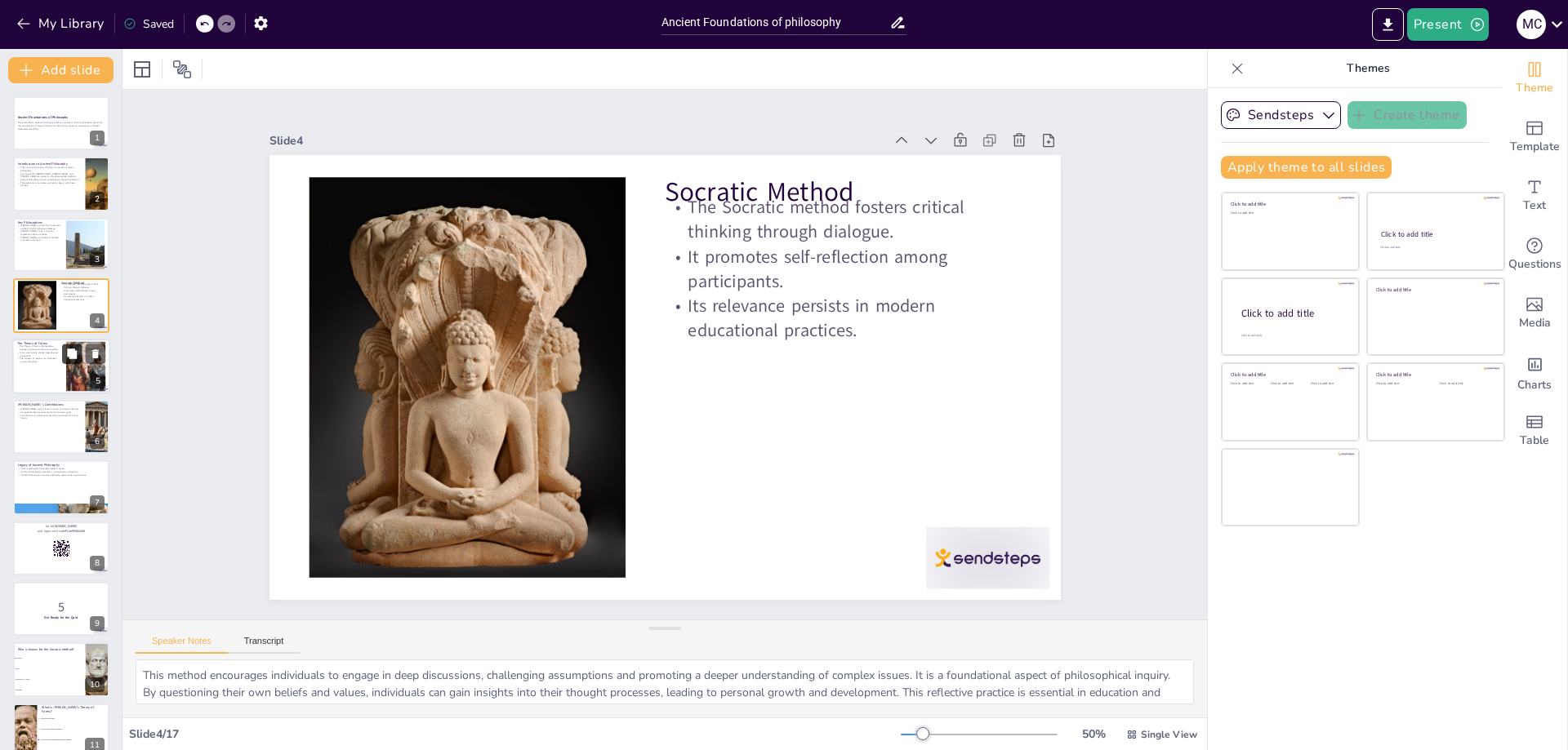
checkbox input "true"
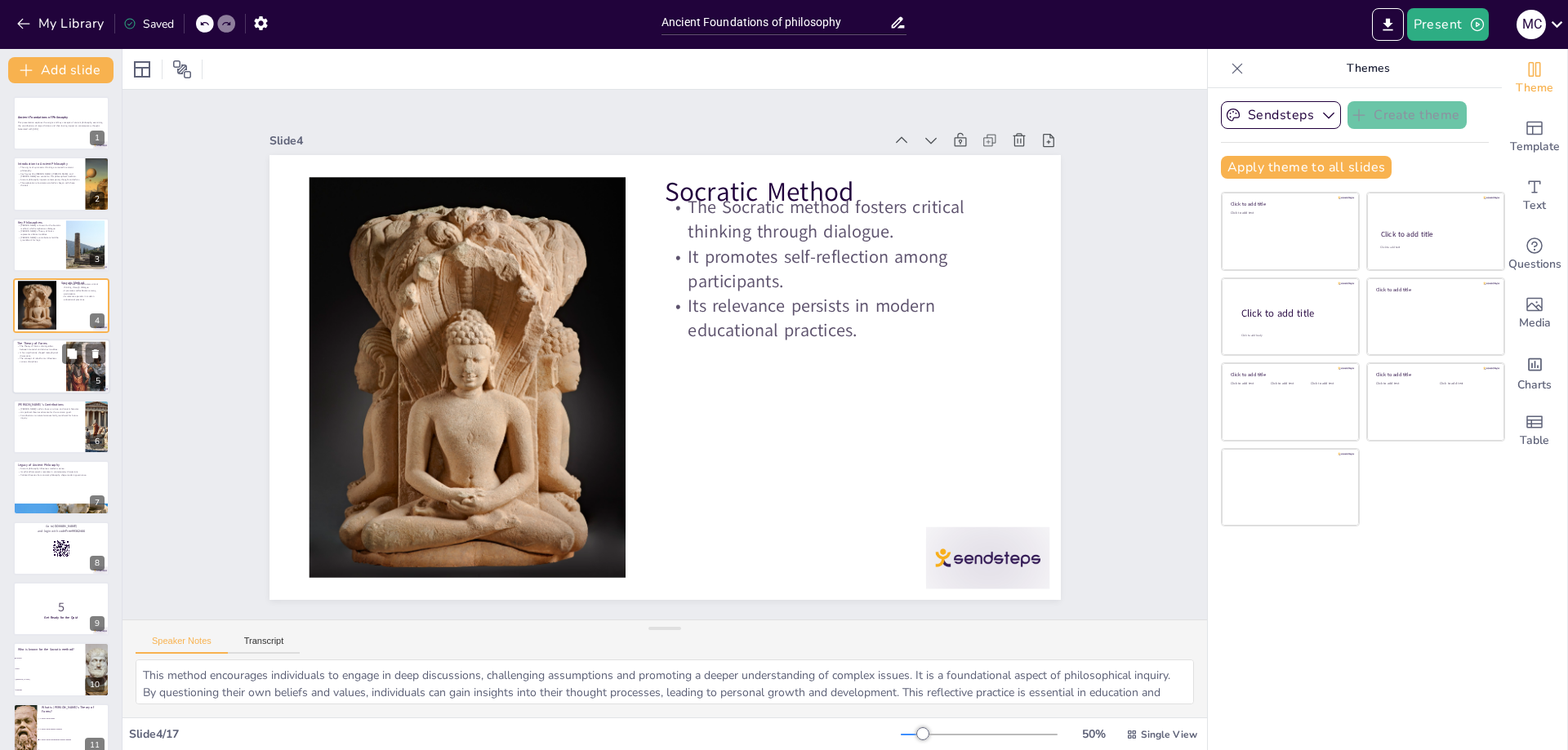
checkbox input "true"
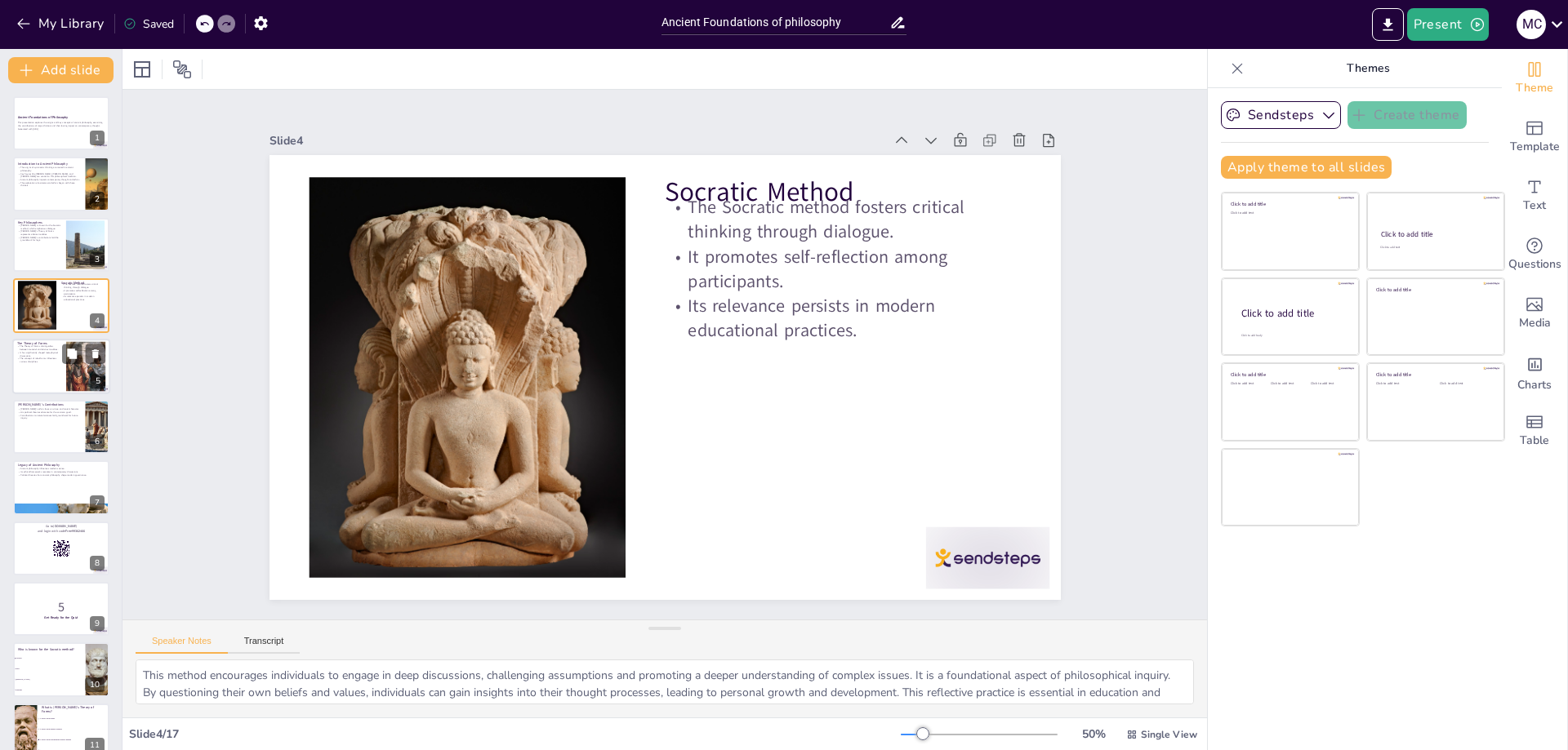
checkbox input "true"
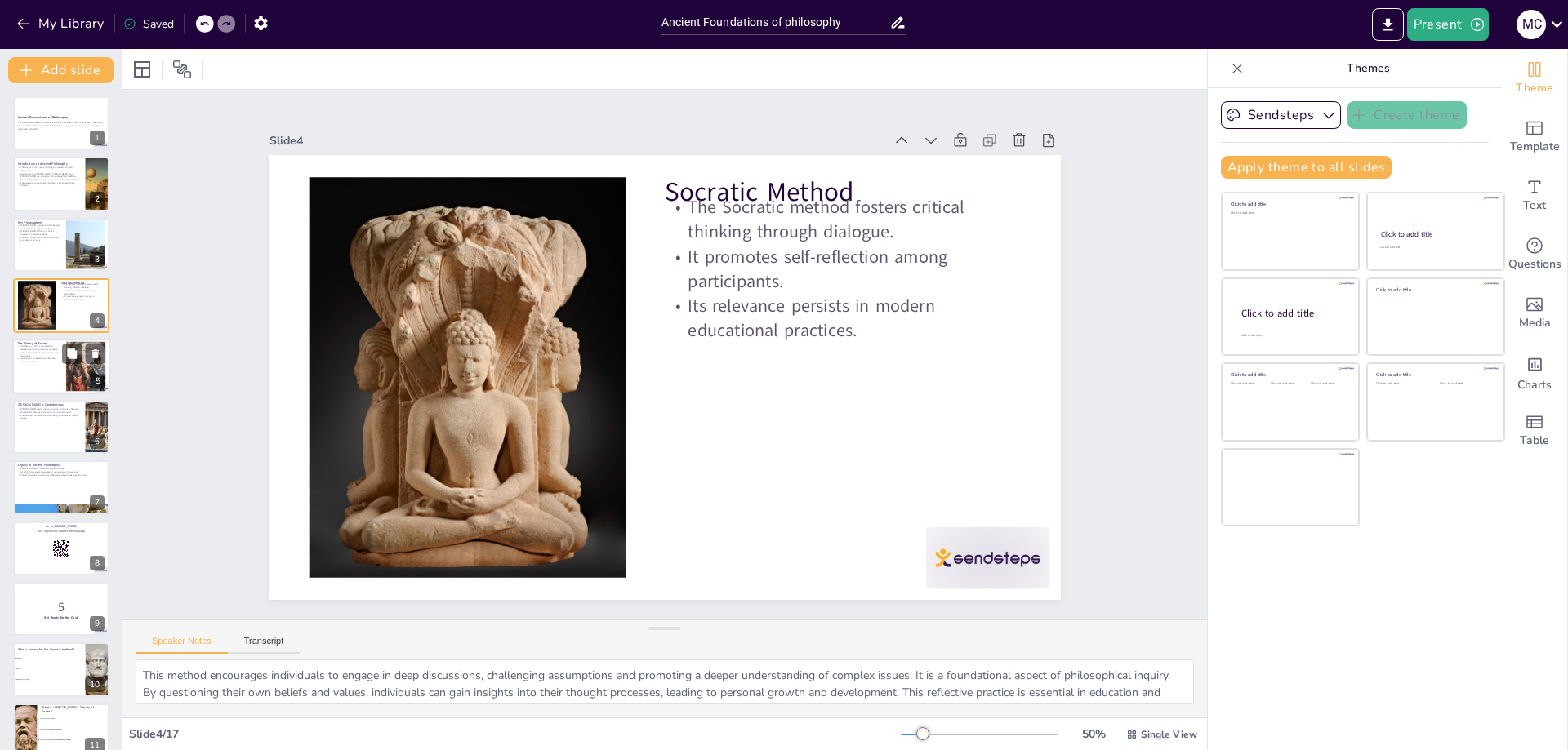
click at [31, 372] on div at bounding box center [61, 366] width 98 height 56
type textarea "This distinction is crucial as it influences how we perceive and understand the…"
checkbox input "true"
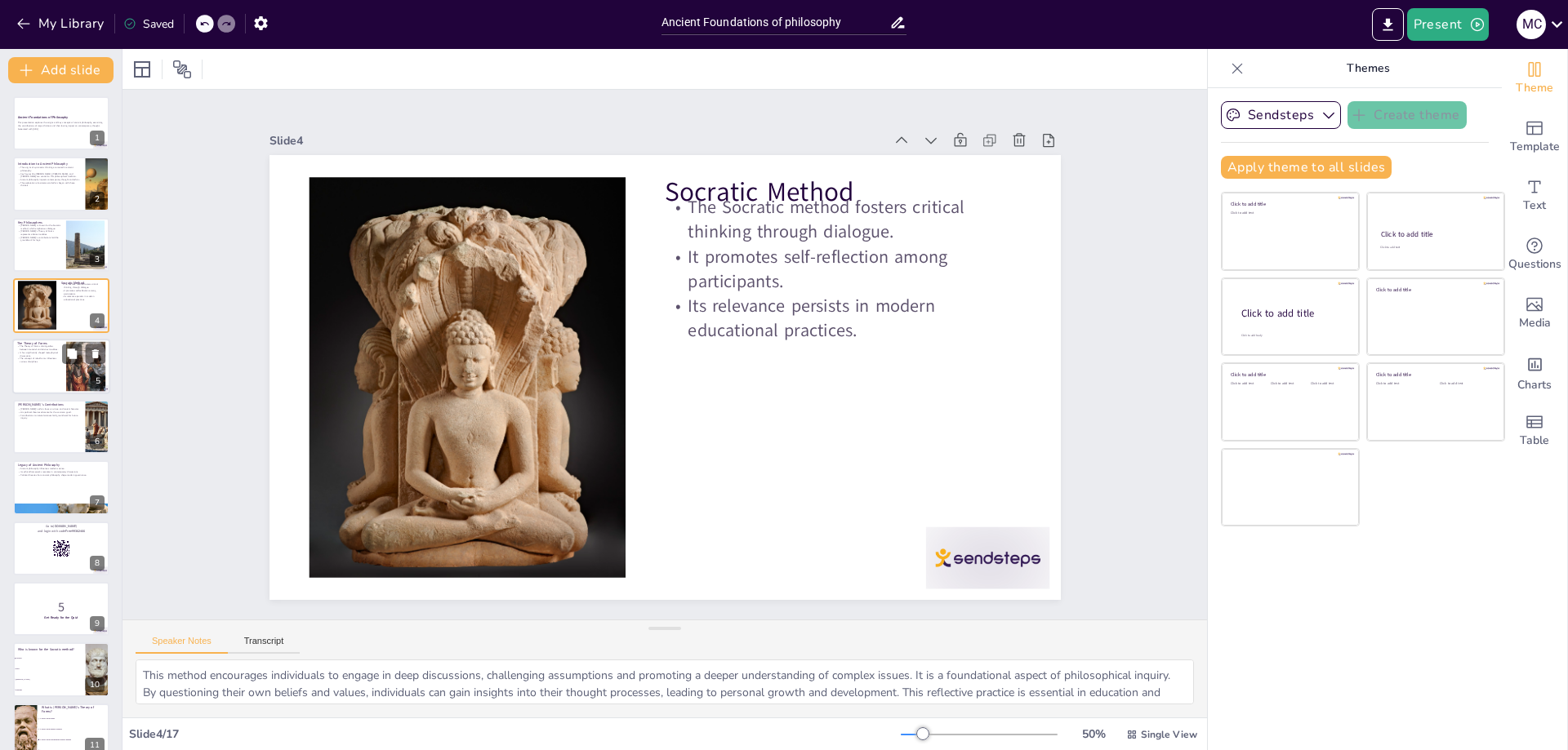
checkbox input "true"
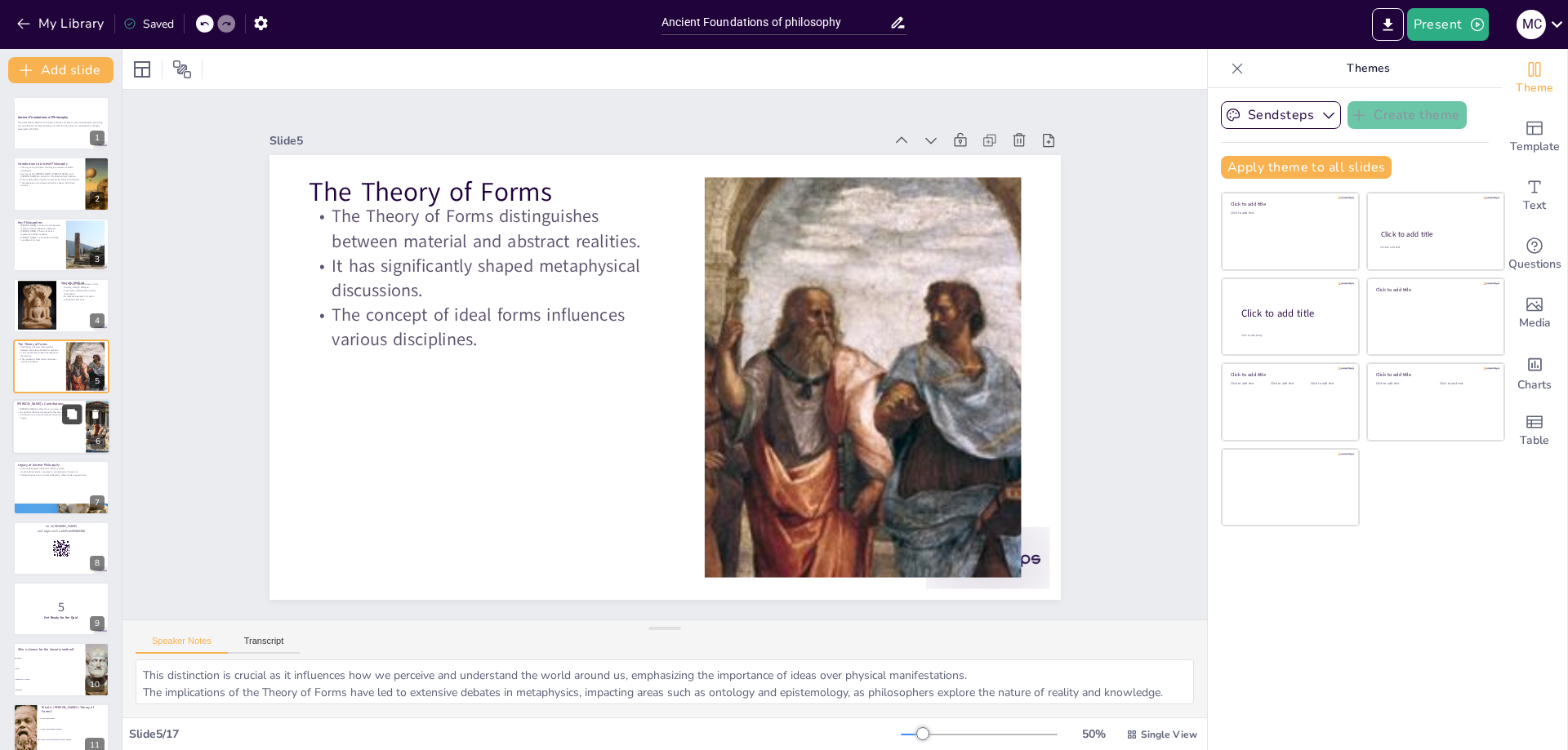
checkbox input "true"
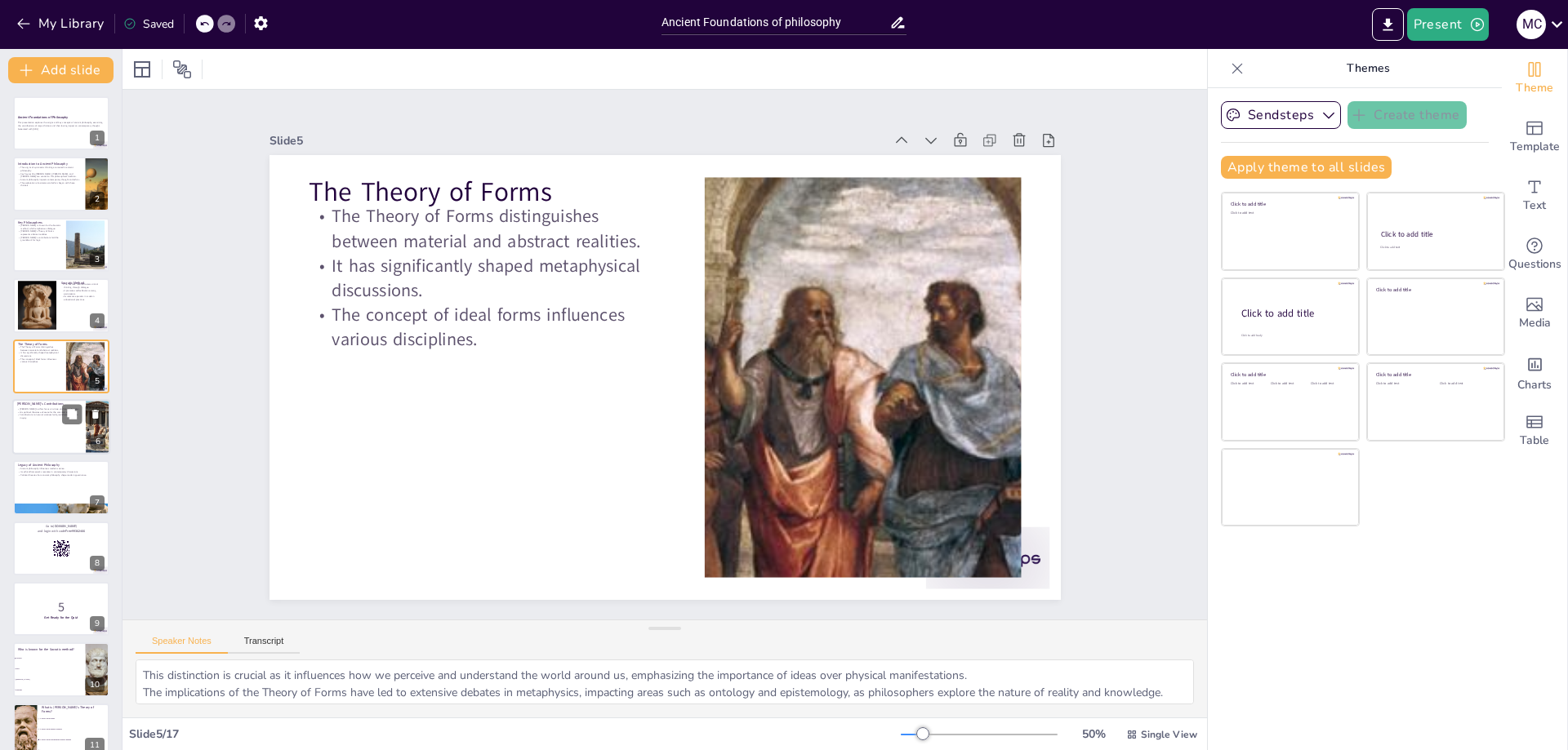
checkbox input "true"
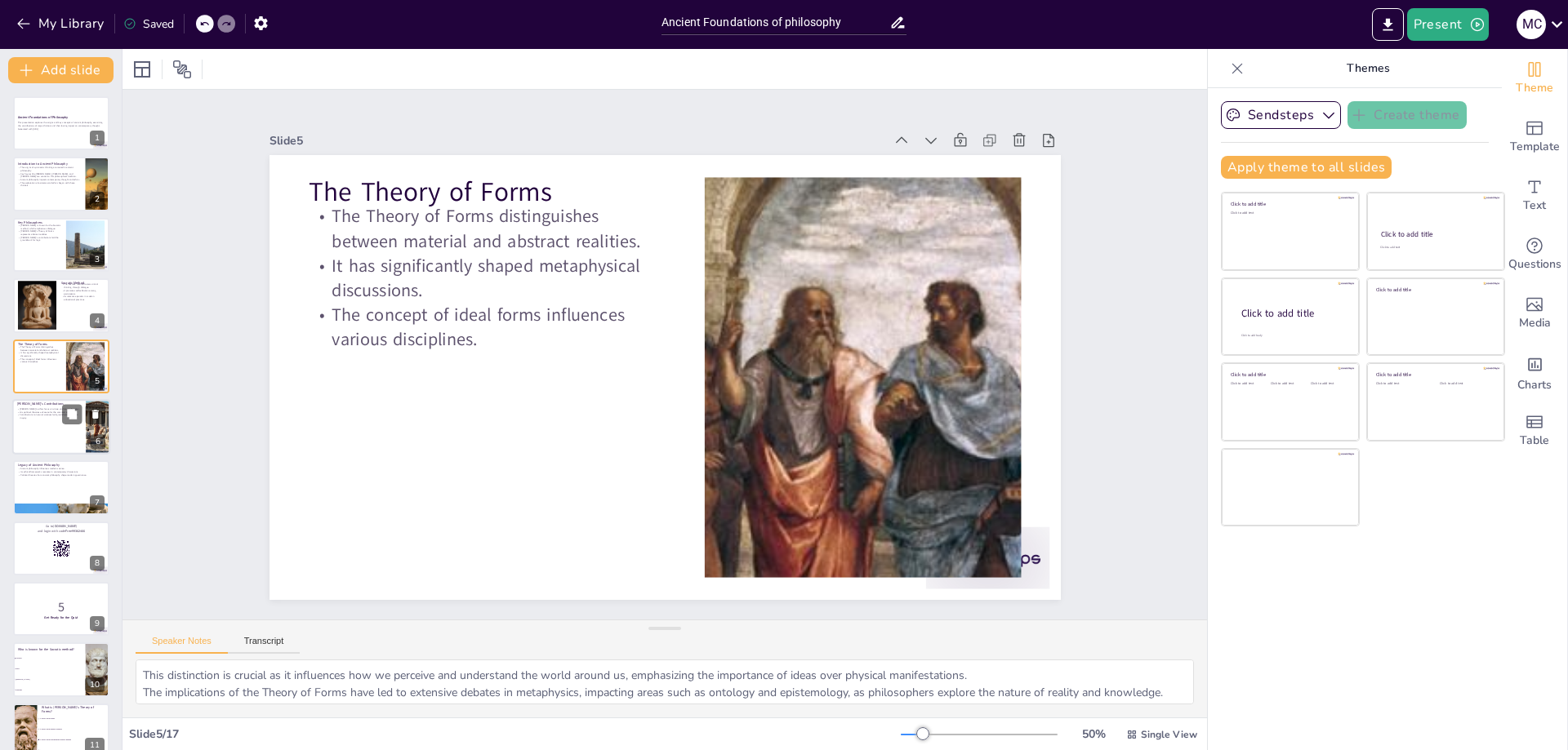
click at [36, 437] on div at bounding box center [61, 427] width 98 height 56
type textarea "Aristotle emphasizes the importance of virtue in achieving a good life, proposi…"
checkbox input "true"
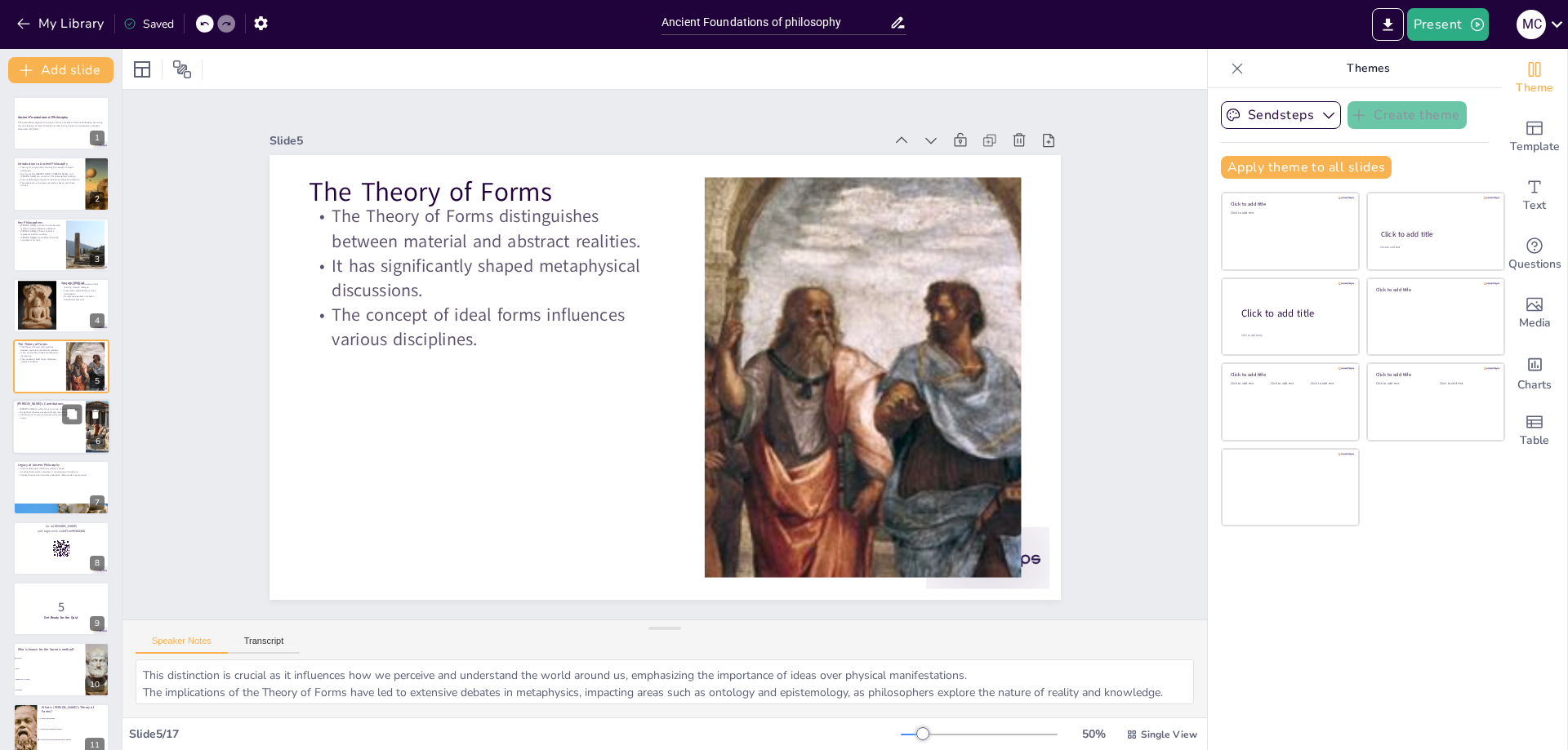
checkbox input "true"
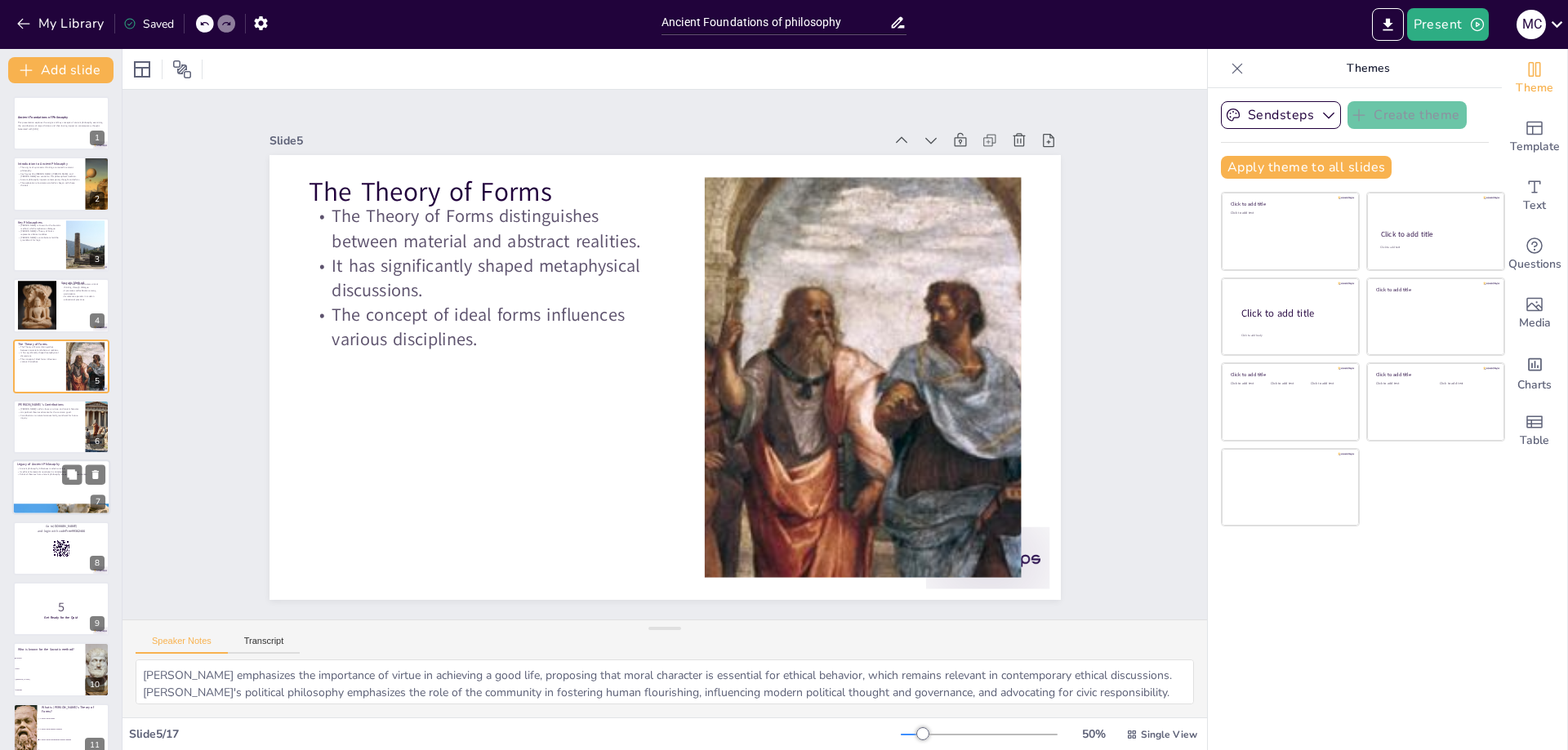
checkbox input "true"
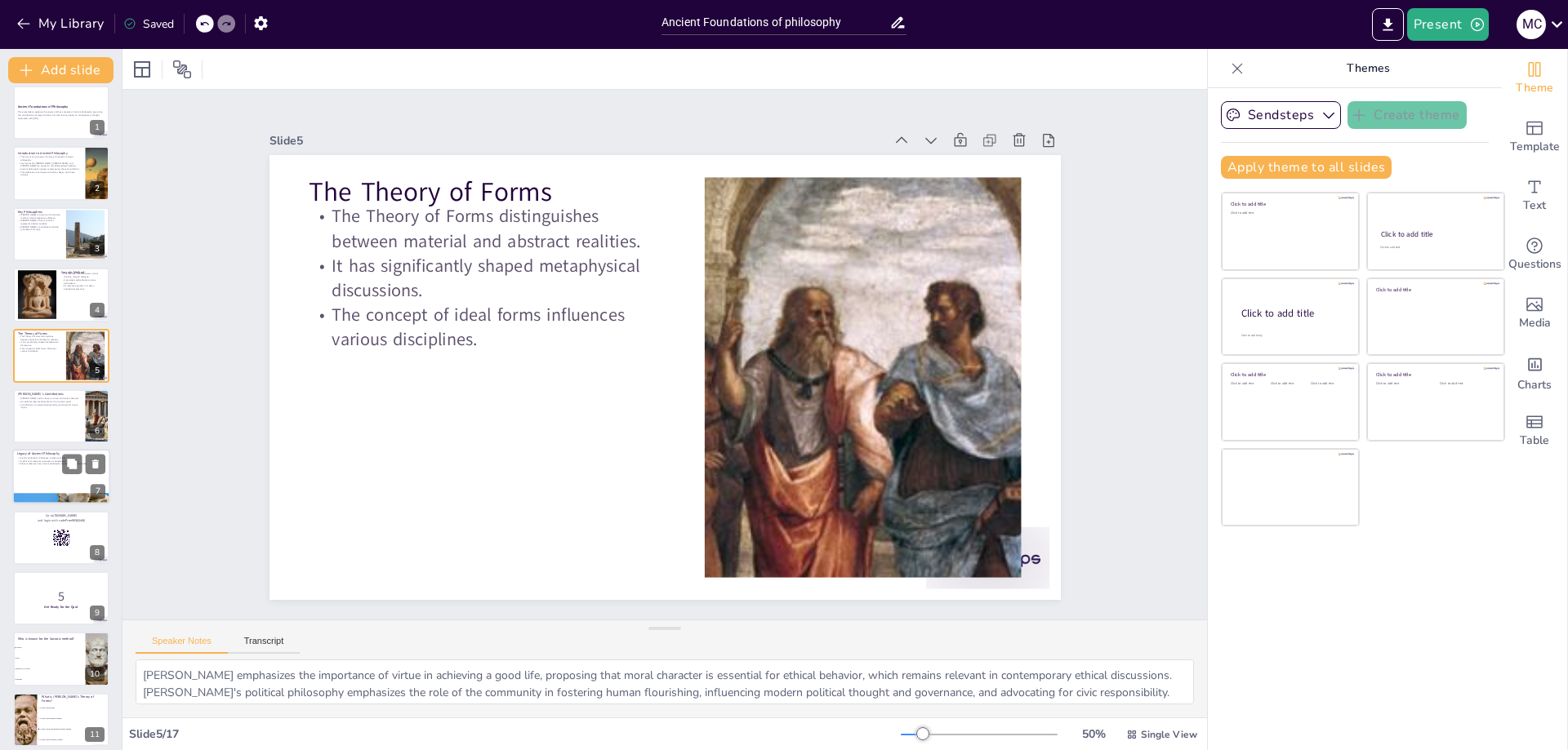
checkbox input "true"
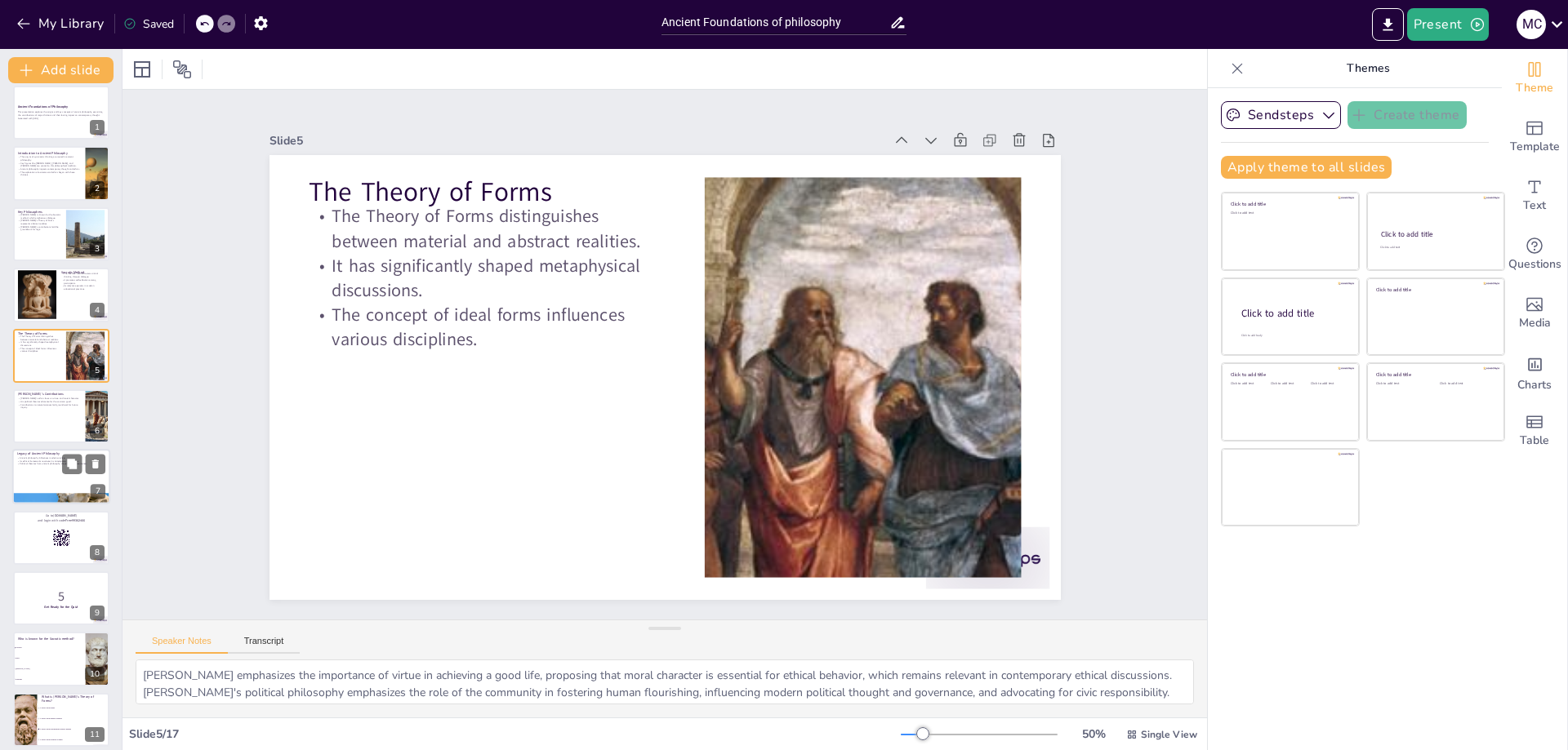
checkbox input "true"
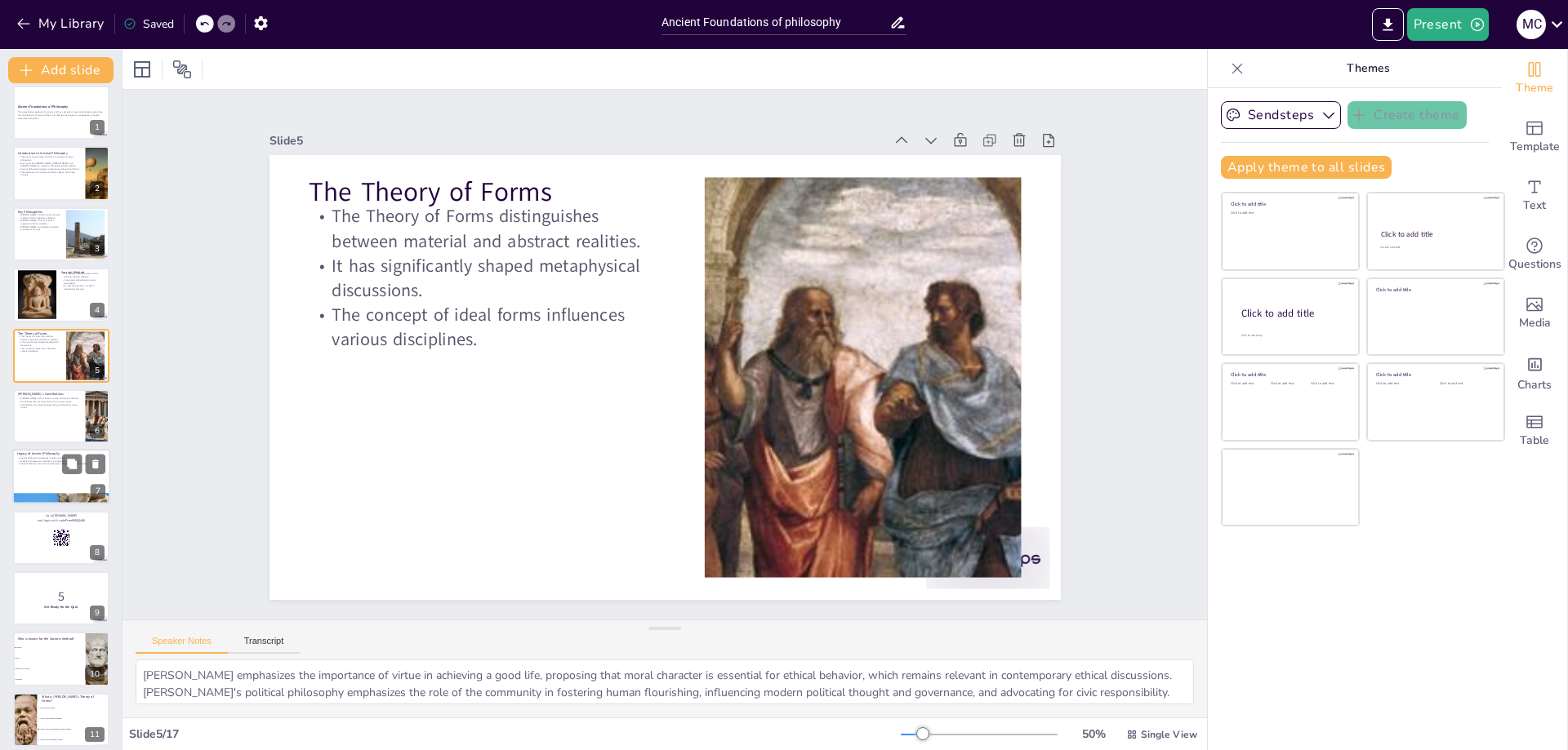
checkbox input "true"
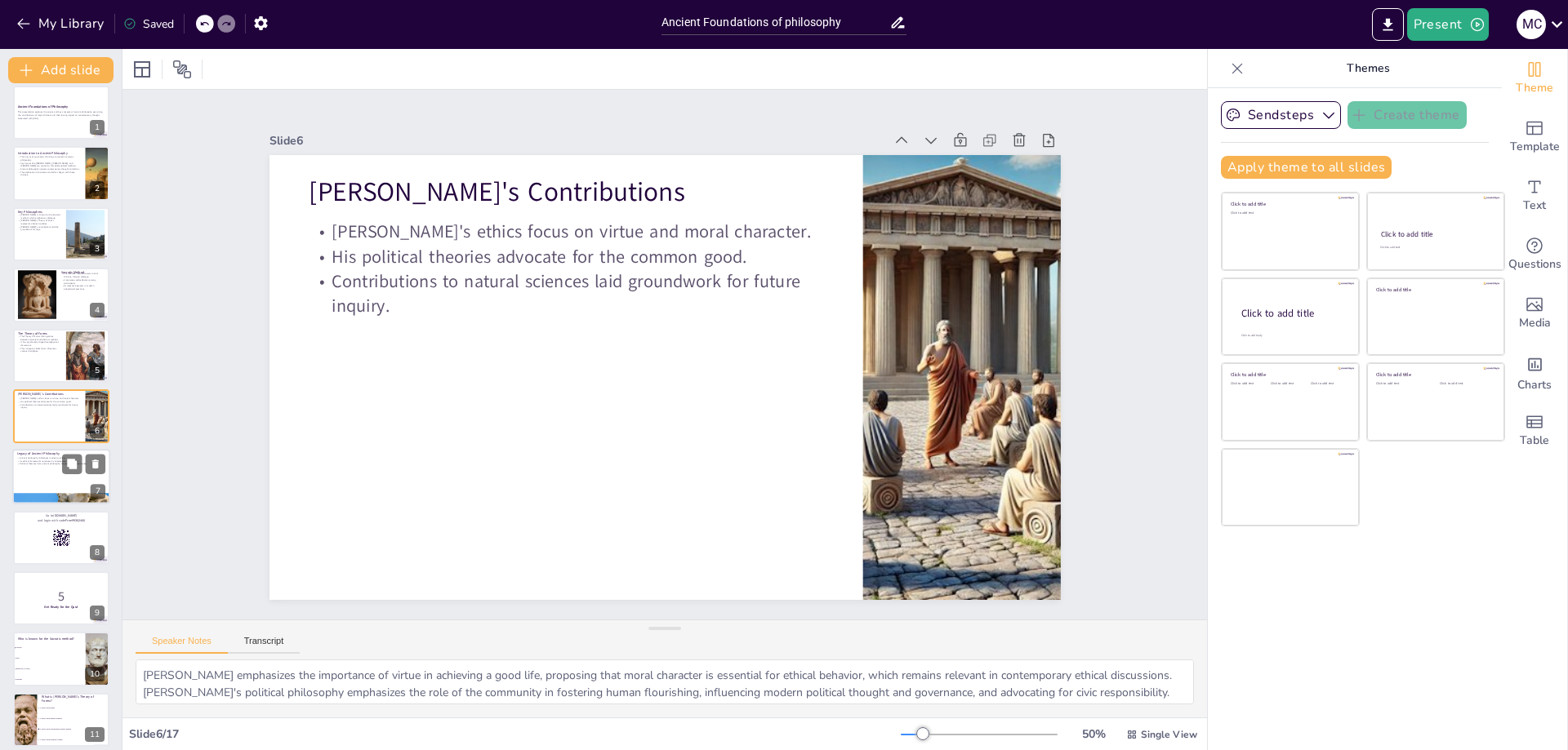
checkbox input "true"
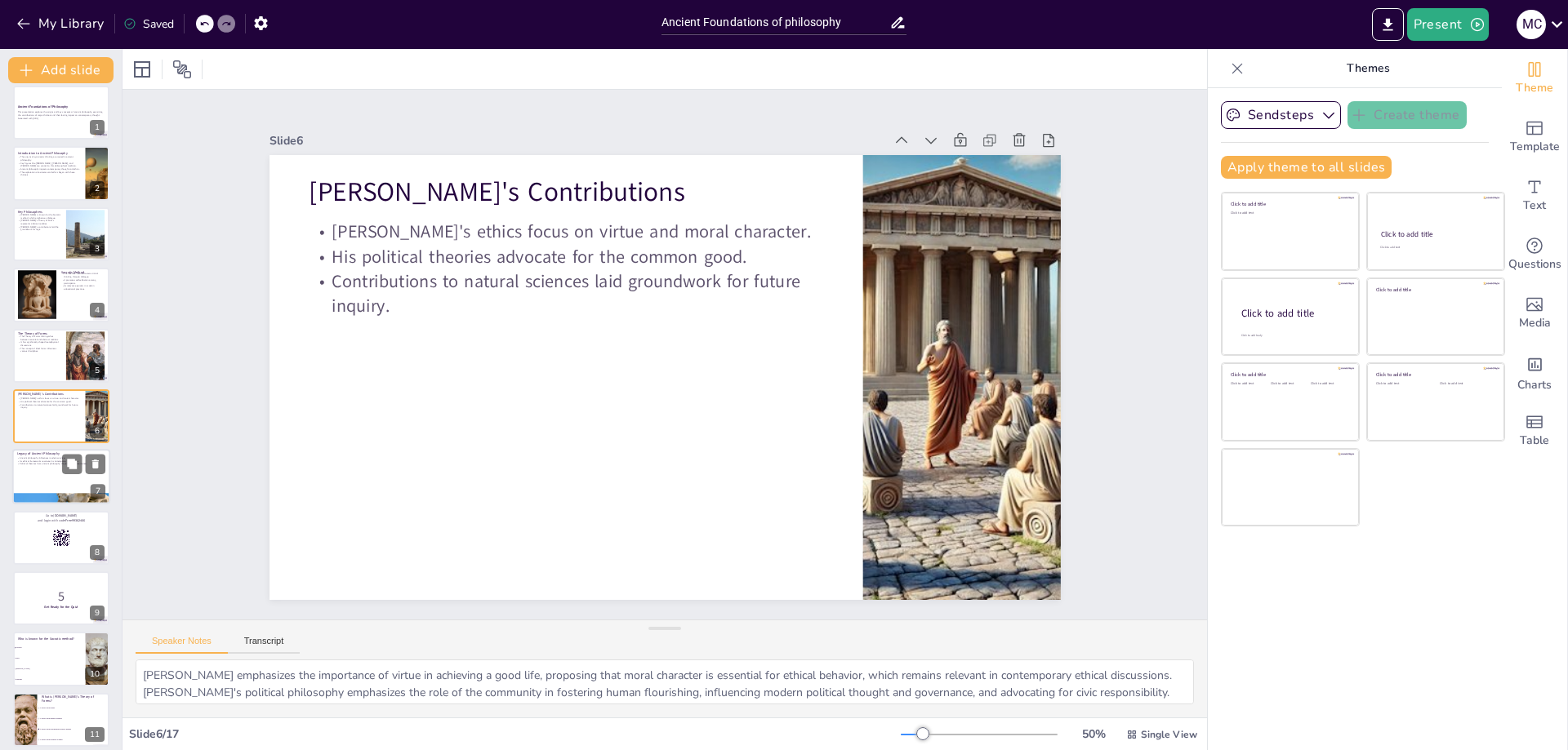
checkbox input "true"
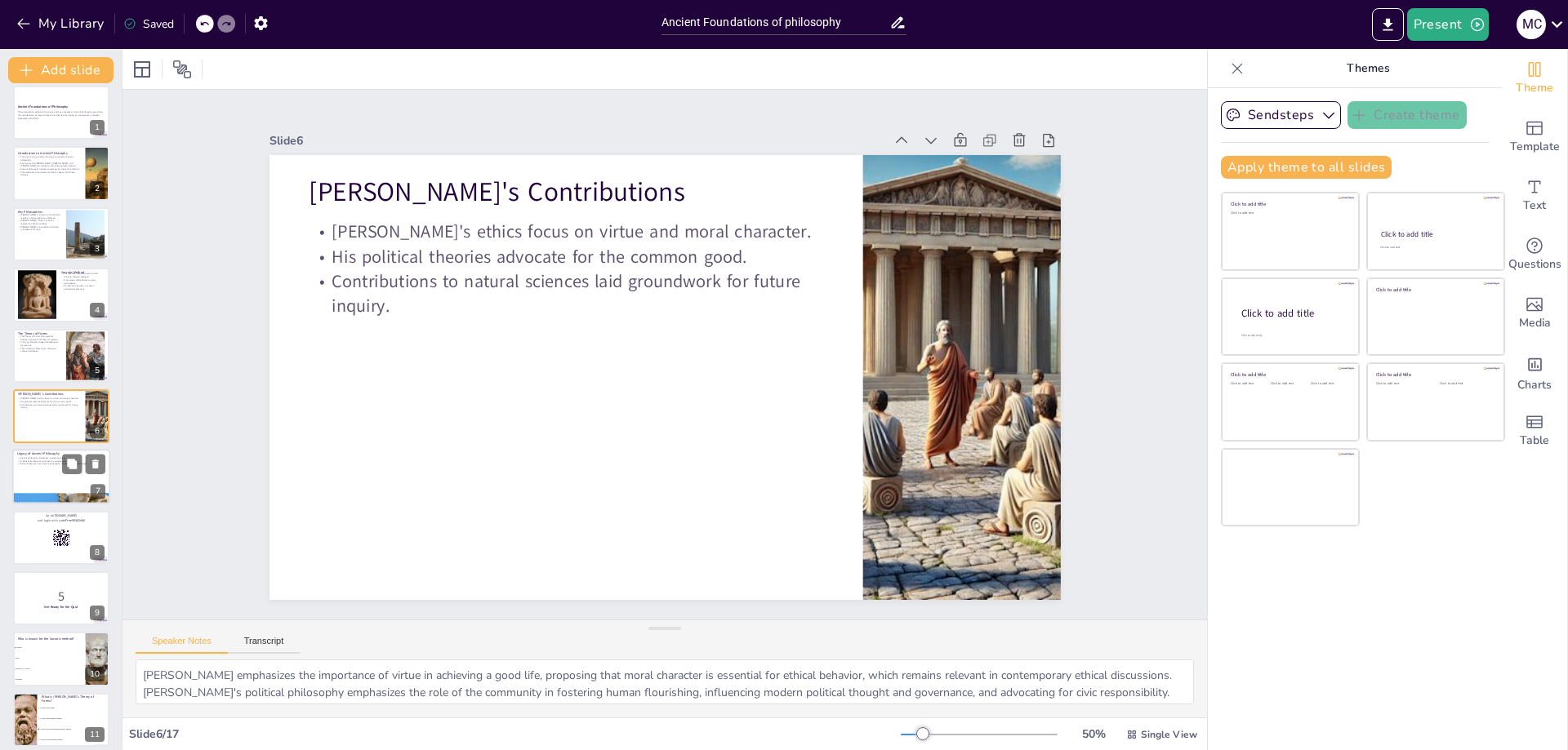
click at [35, 476] on div at bounding box center [61, 477] width 98 height 56
type textarea "The methodologies and epistemological frameworks established by ancient philoso…"
checkbox input "true"
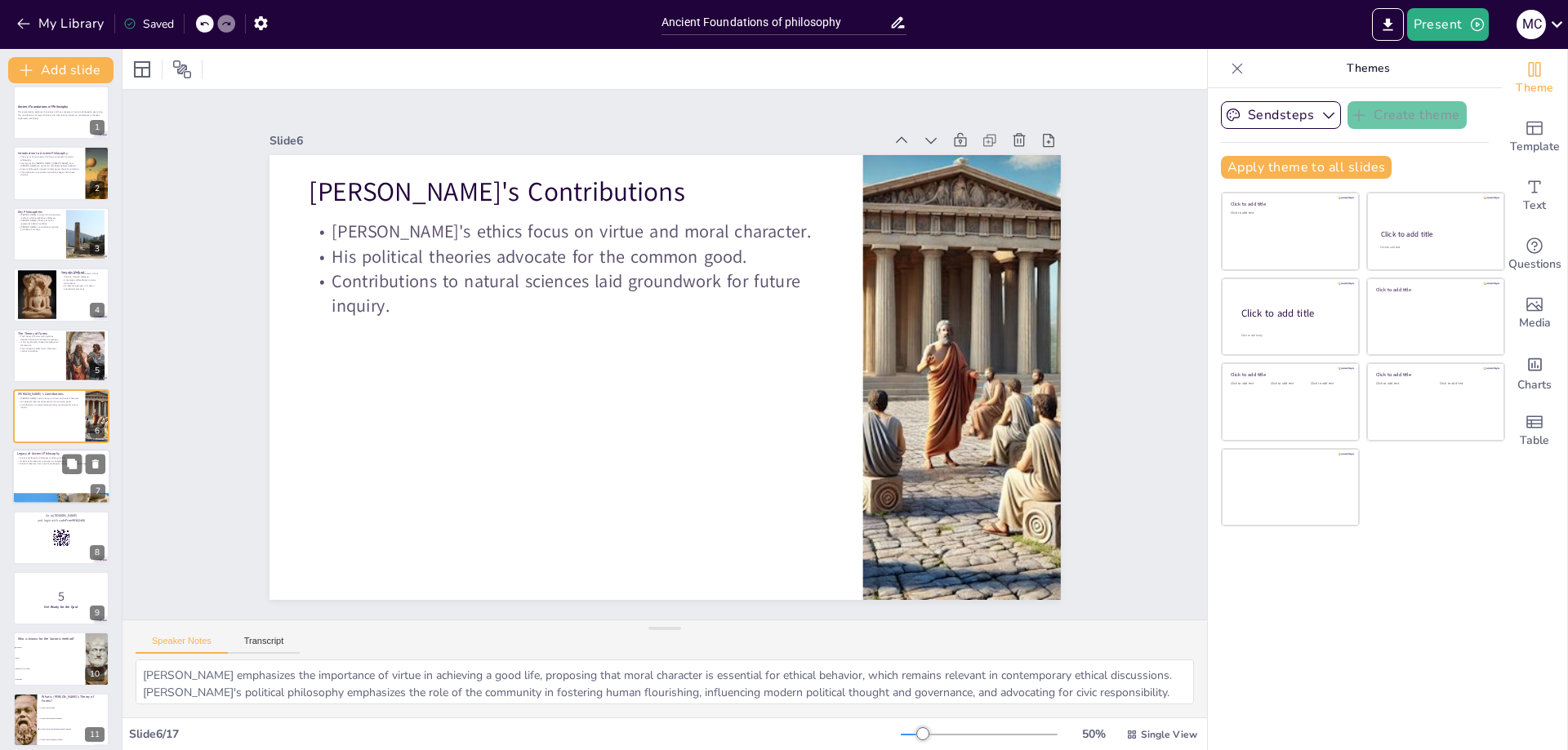
checkbox input "true"
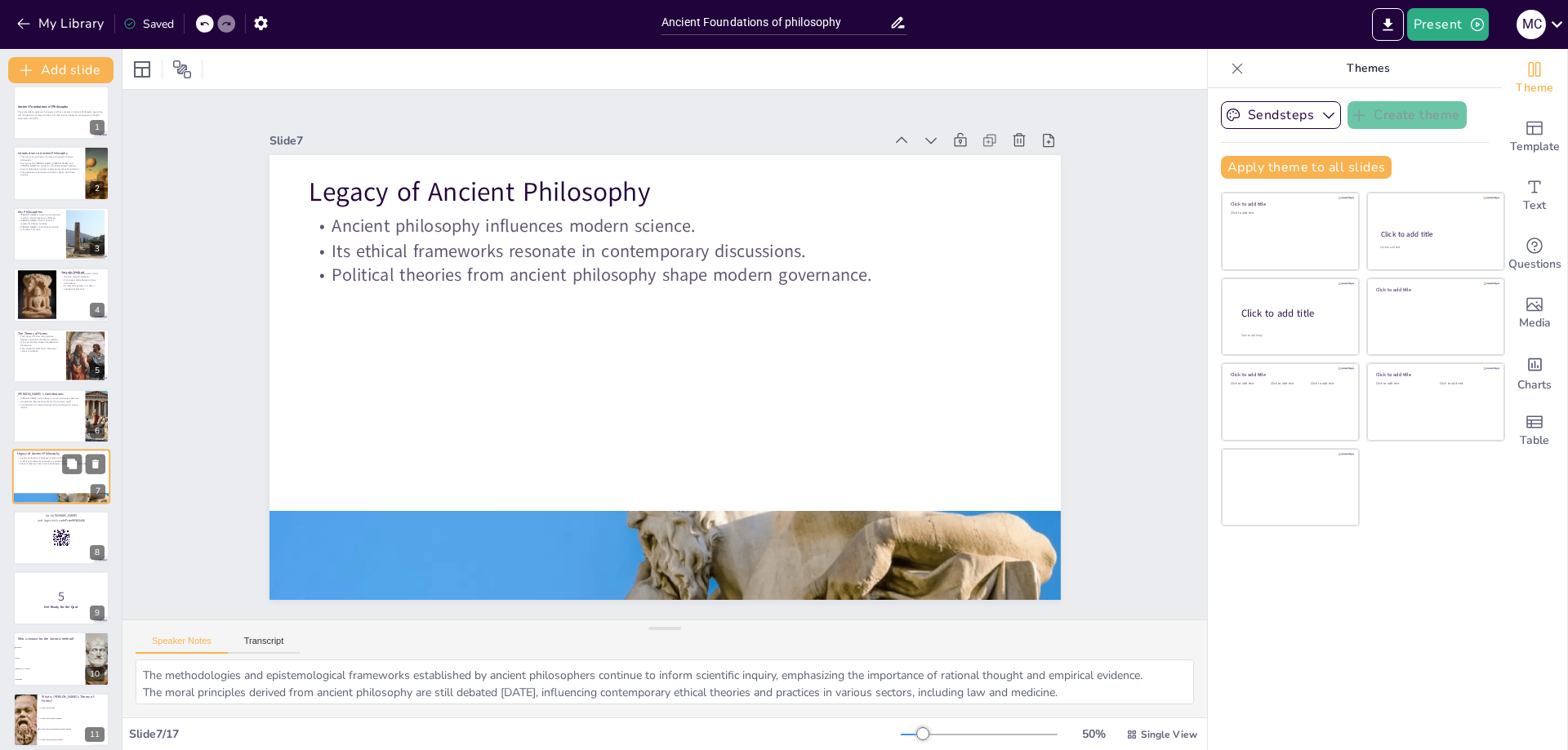
scroll to position [71, 0]
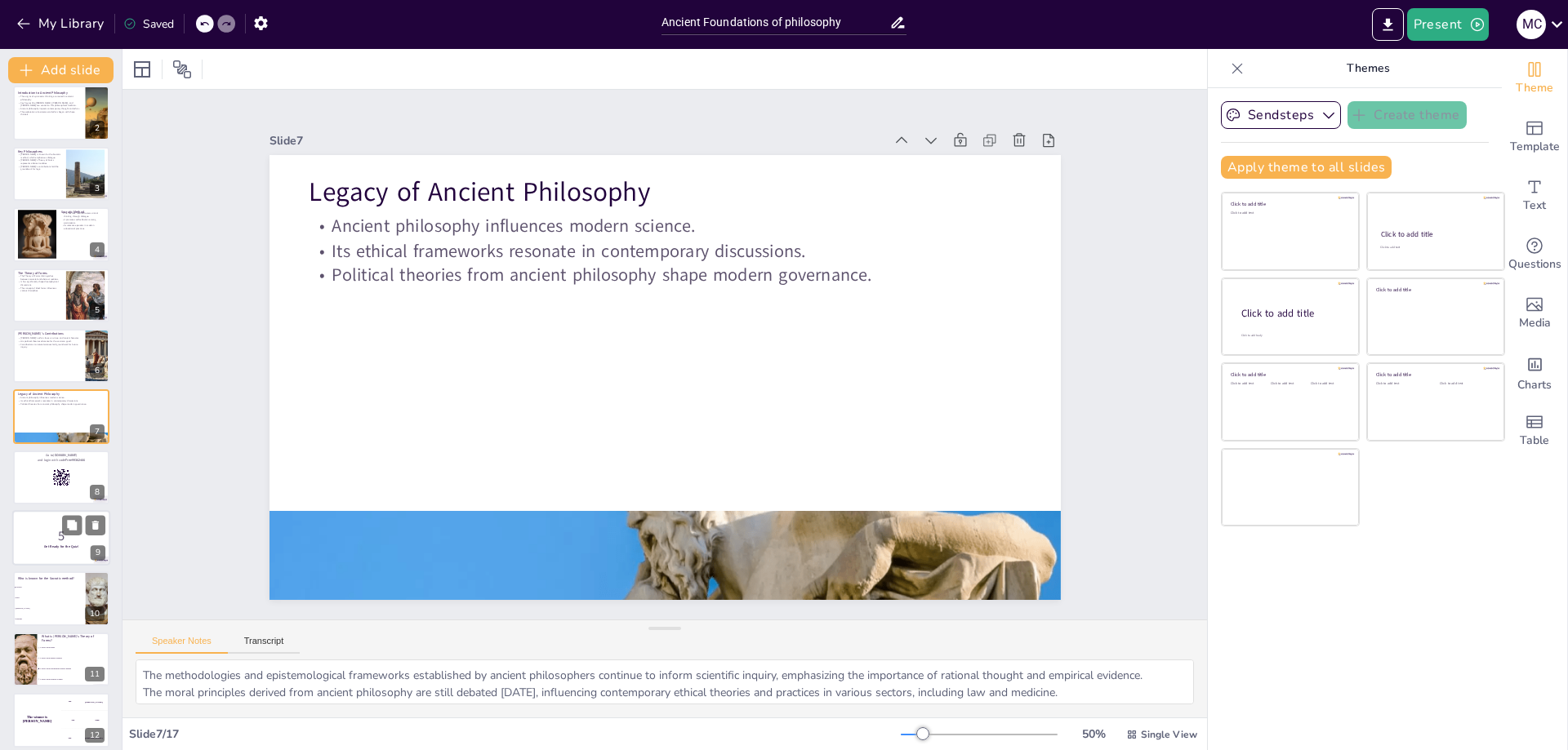
checkbox input "true"
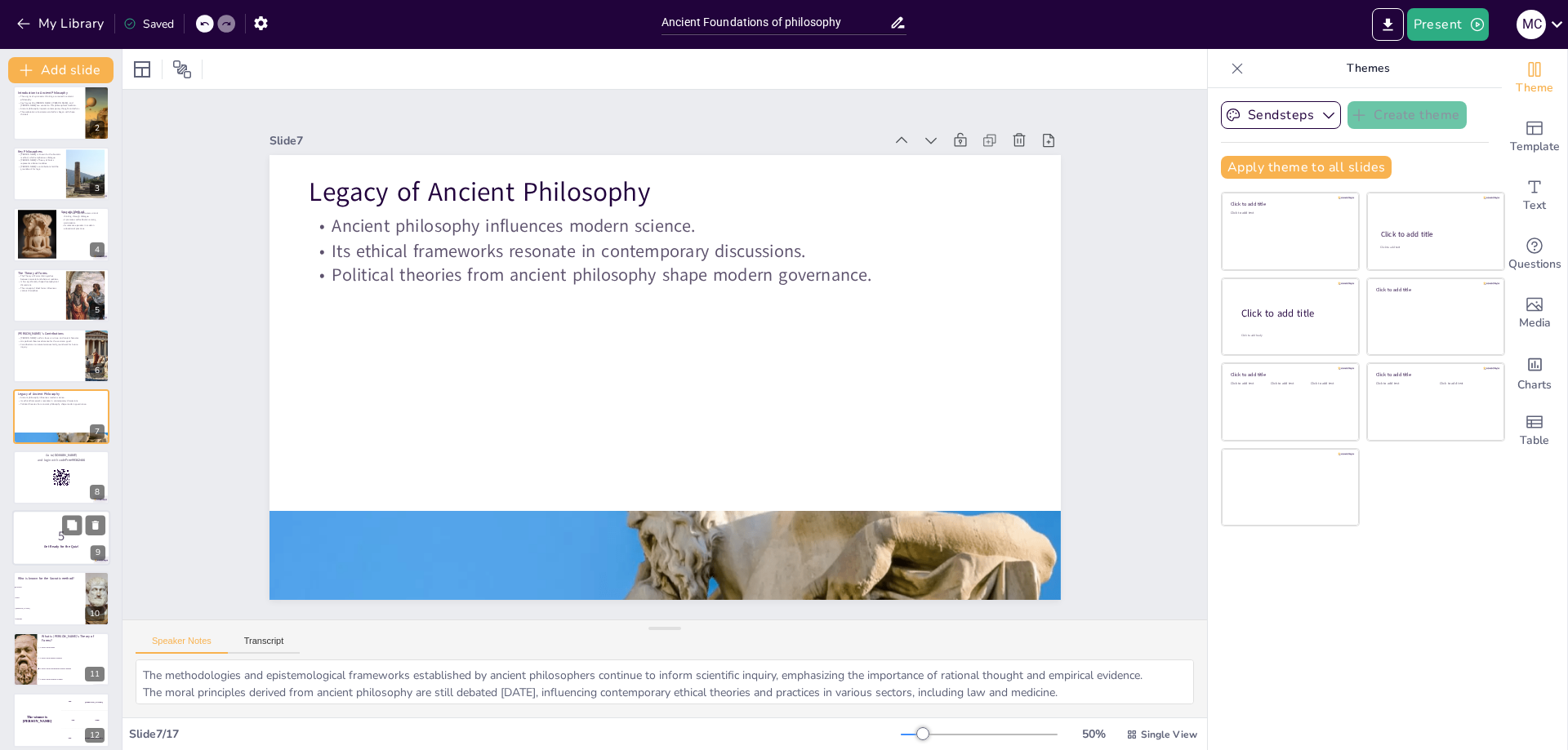
checkbox input "true"
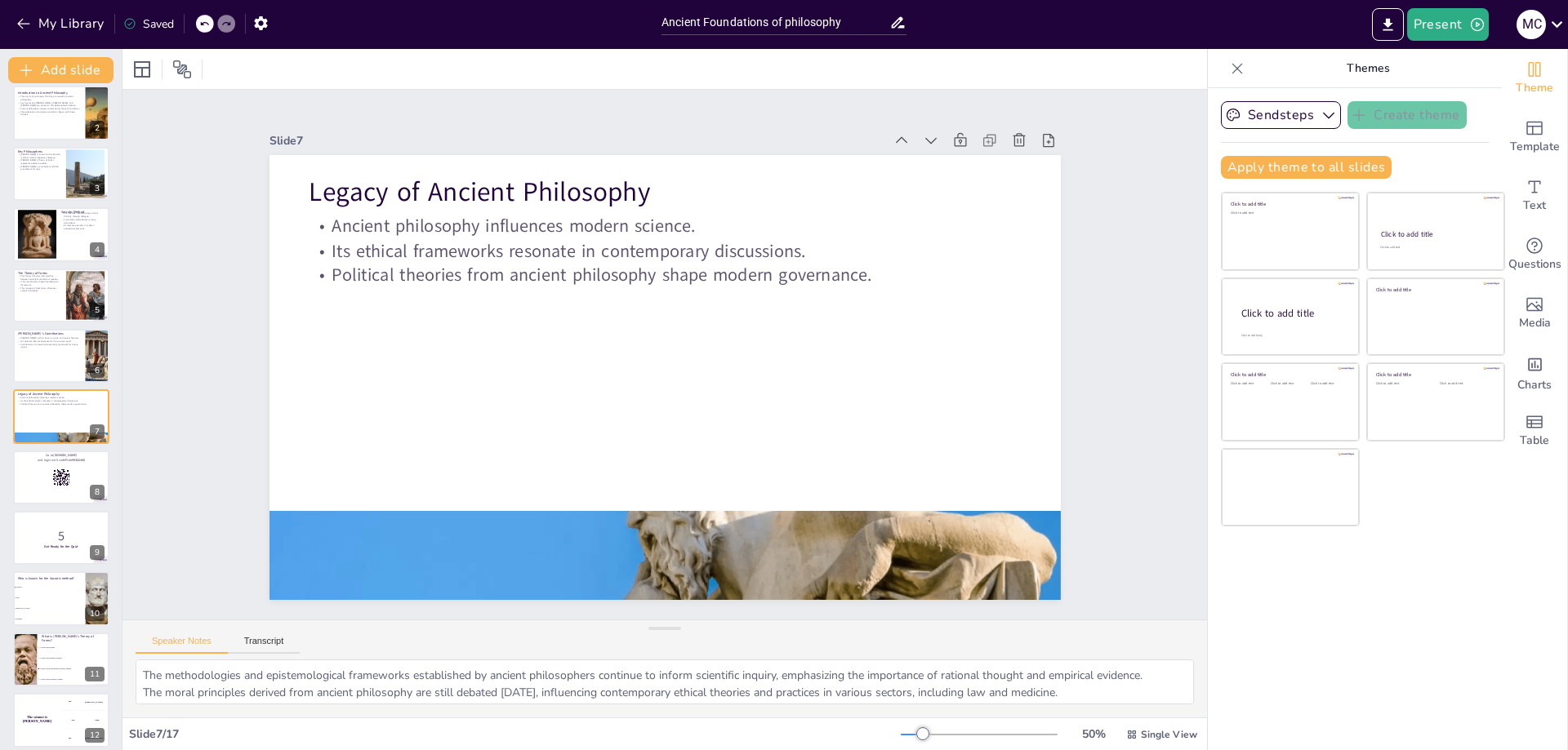
checkbox input "true"
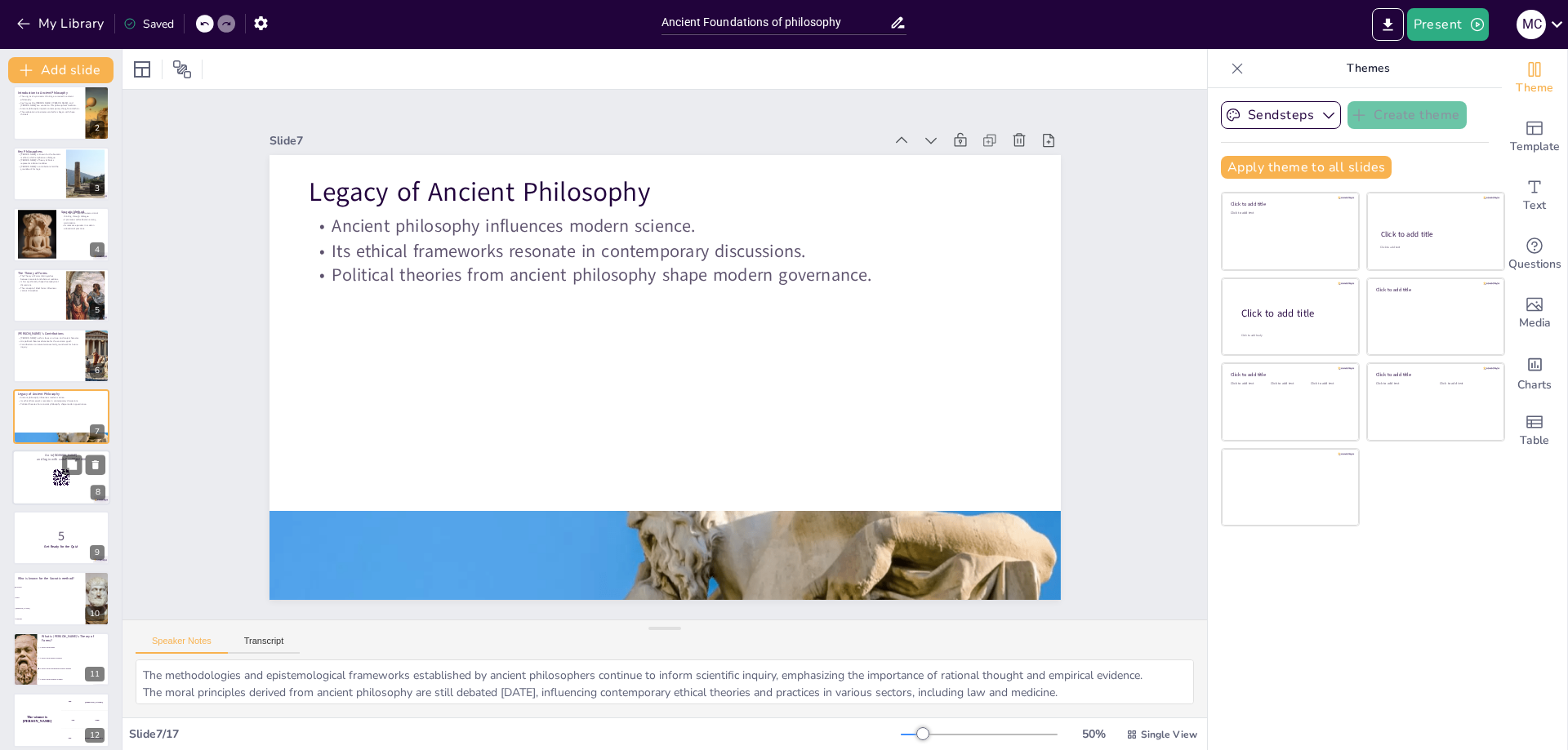
checkbox input "true"
click at [36, 495] on div at bounding box center [61, 477] width 98 height 56
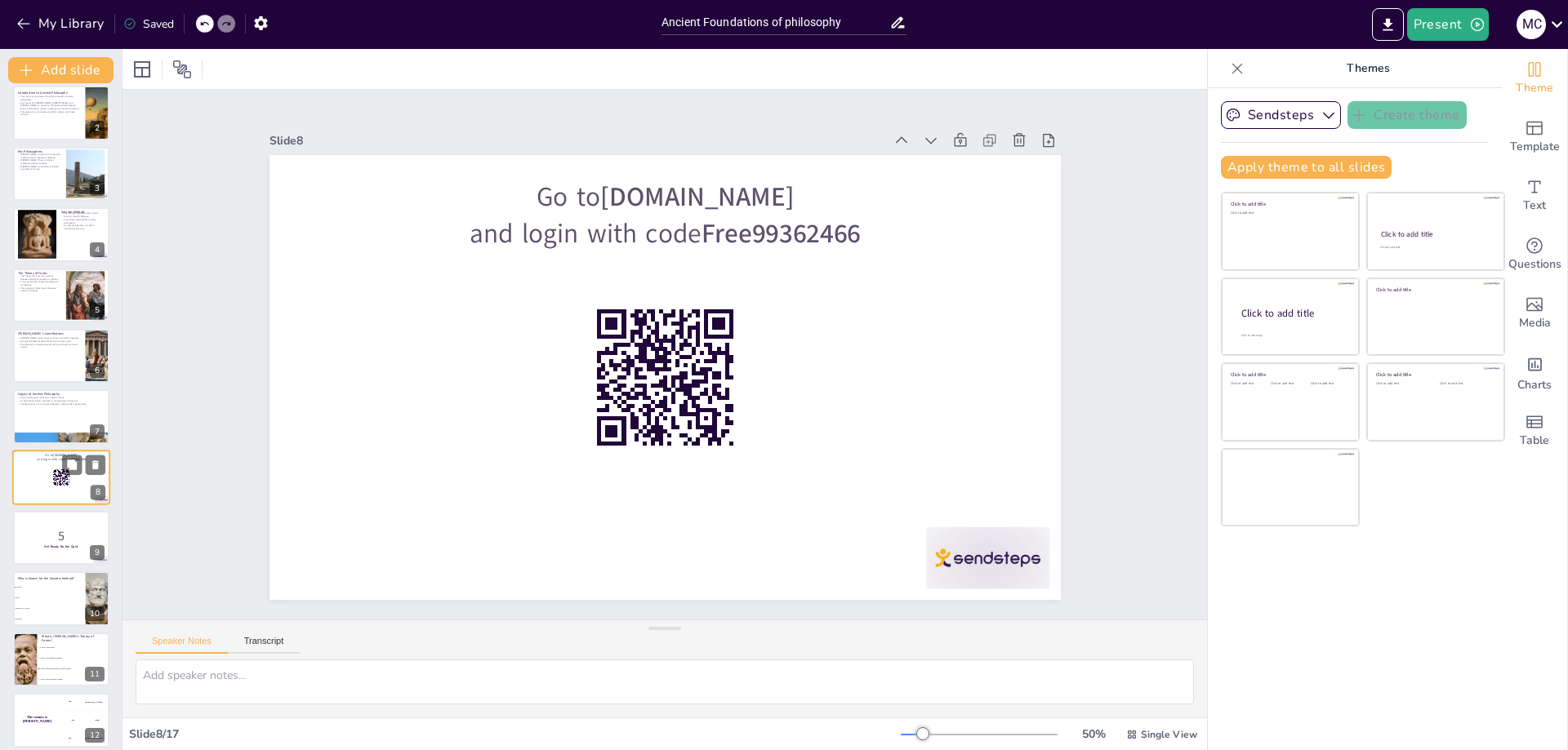
scroll to position [131, 0]
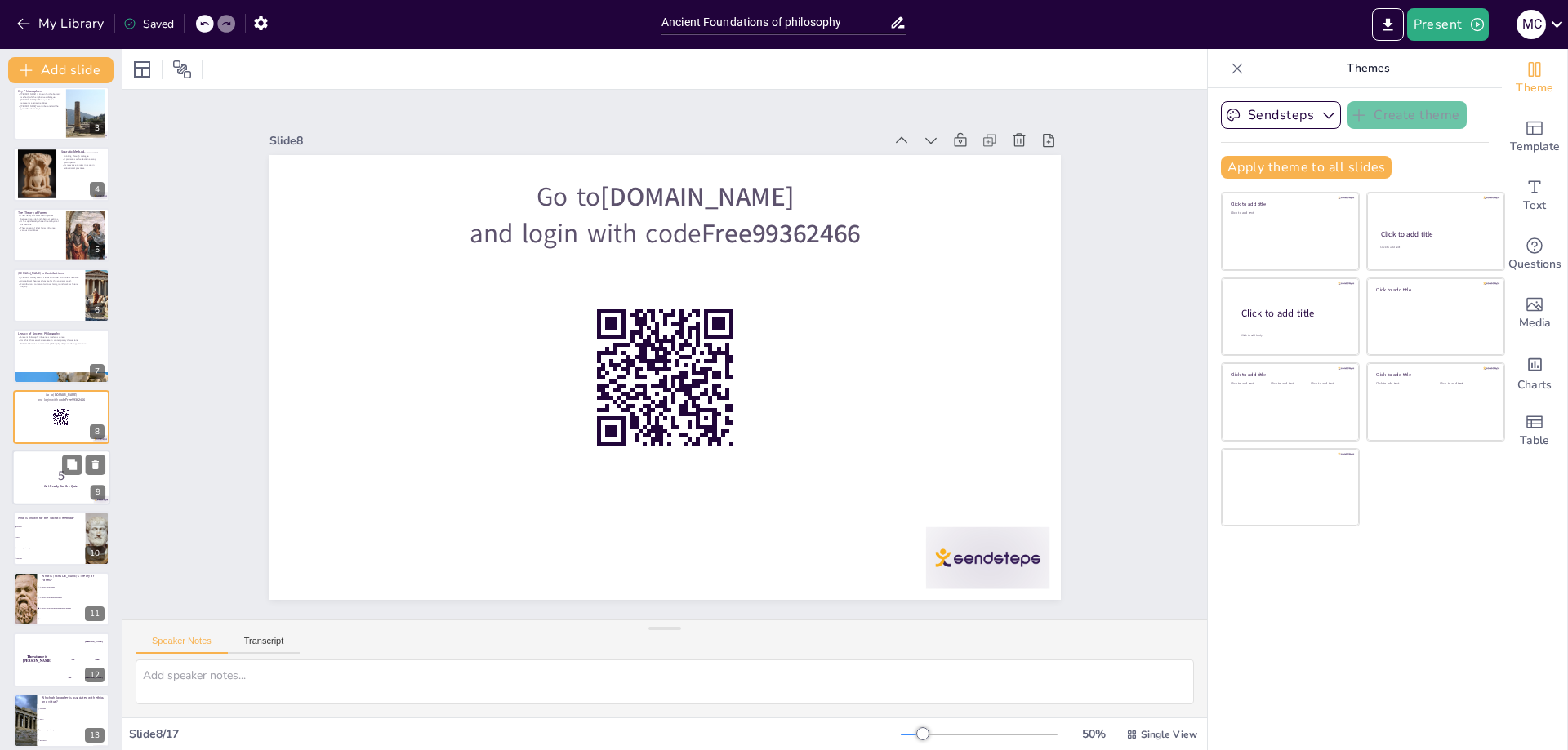
click at [35, 477] on p "5" at bounding box center [62, 476] width 89 height 18
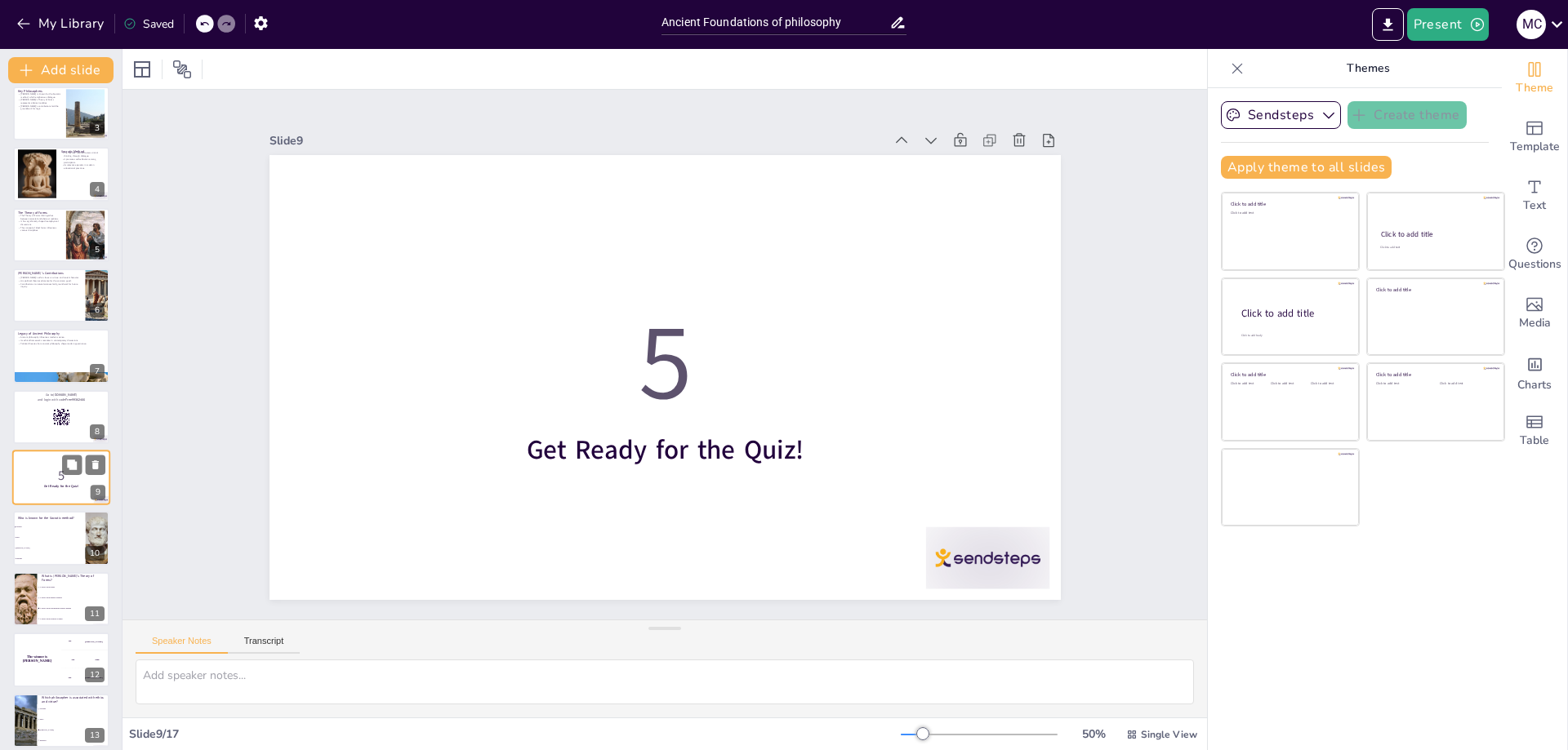
scroll to position [193, 0]
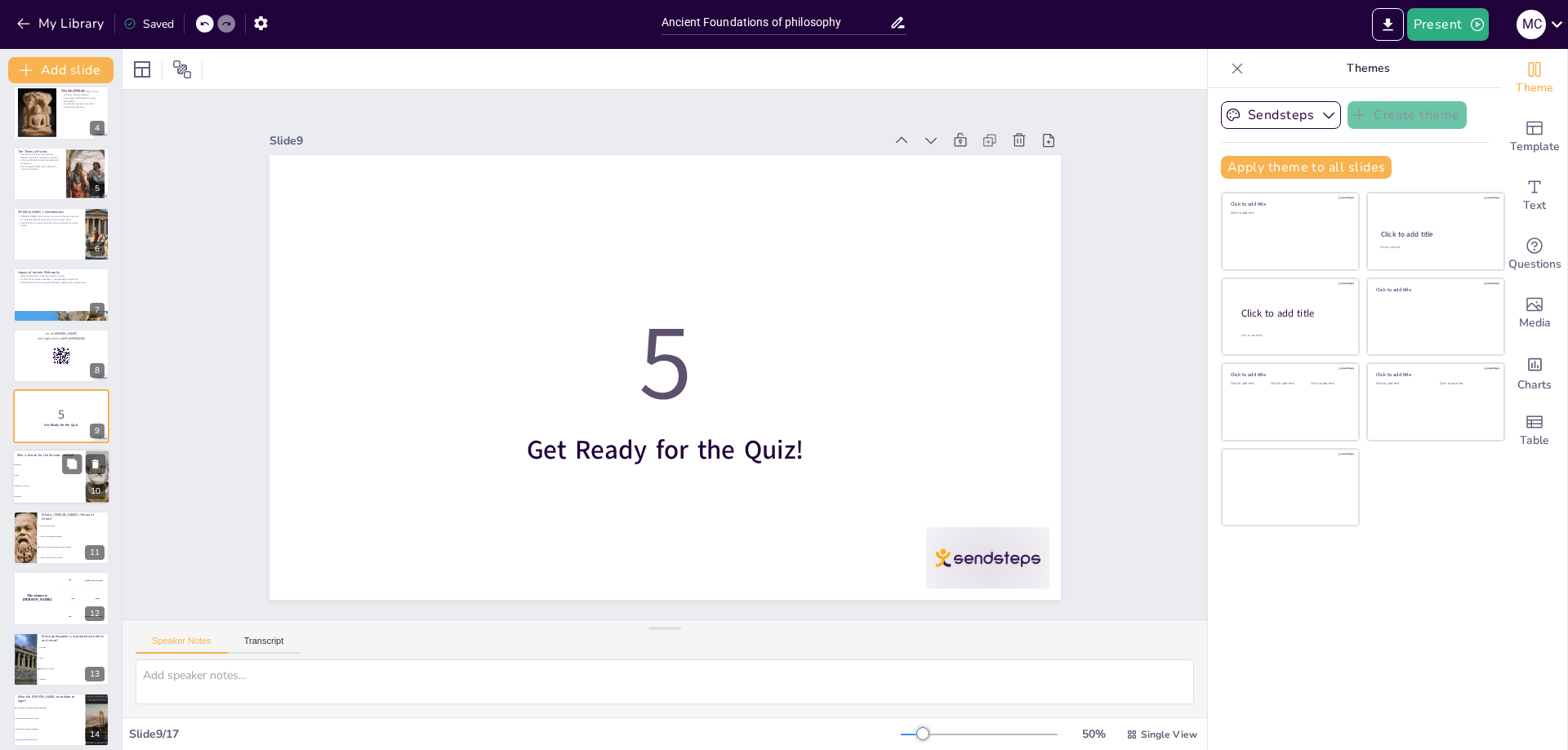
click at [50, 468] on li "Socrates" at bounding box center [49, 466] width 74 height 10
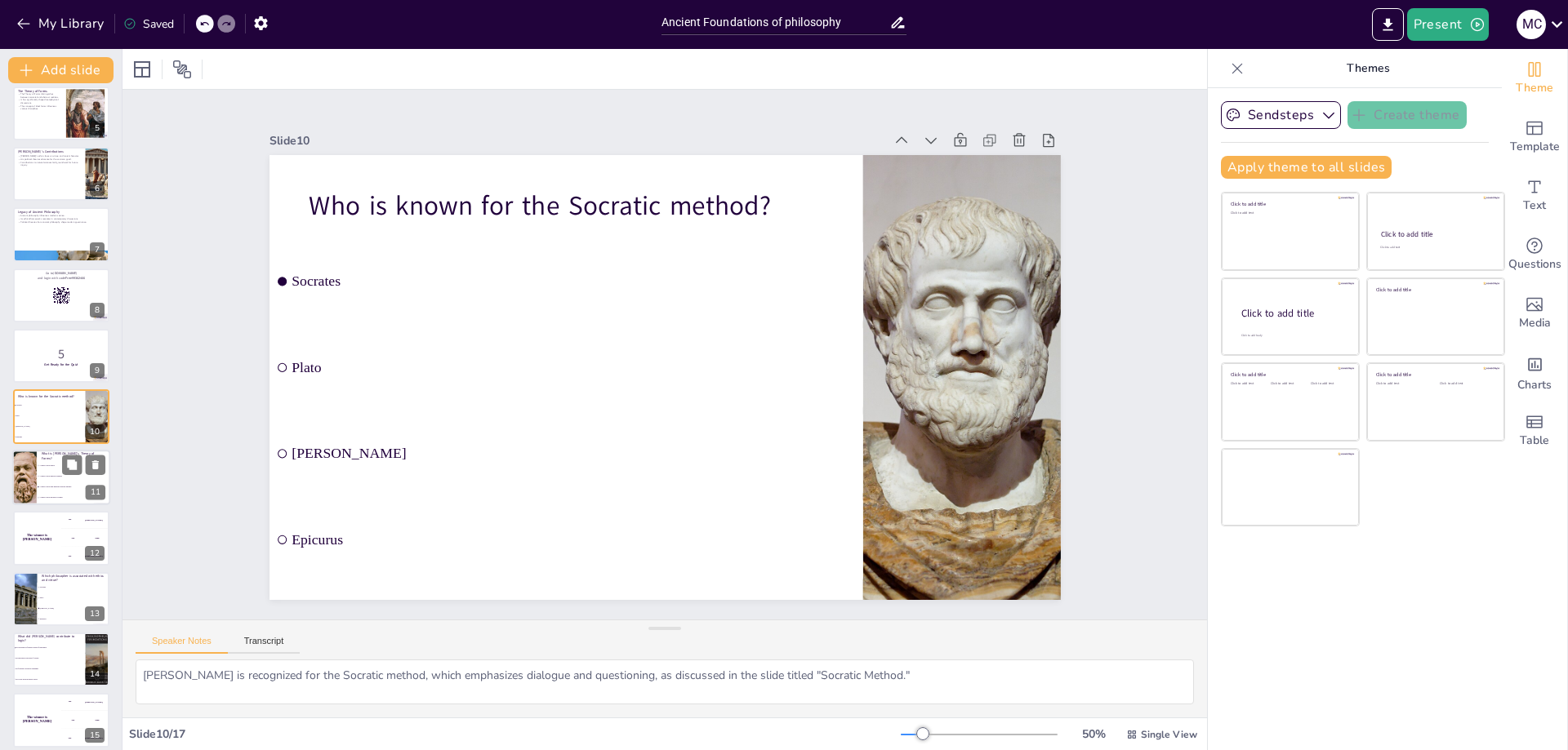
click at [50, 483] on li "A theory about non-material abstract entities" at bounding box center [73, 487] width 74 height 10
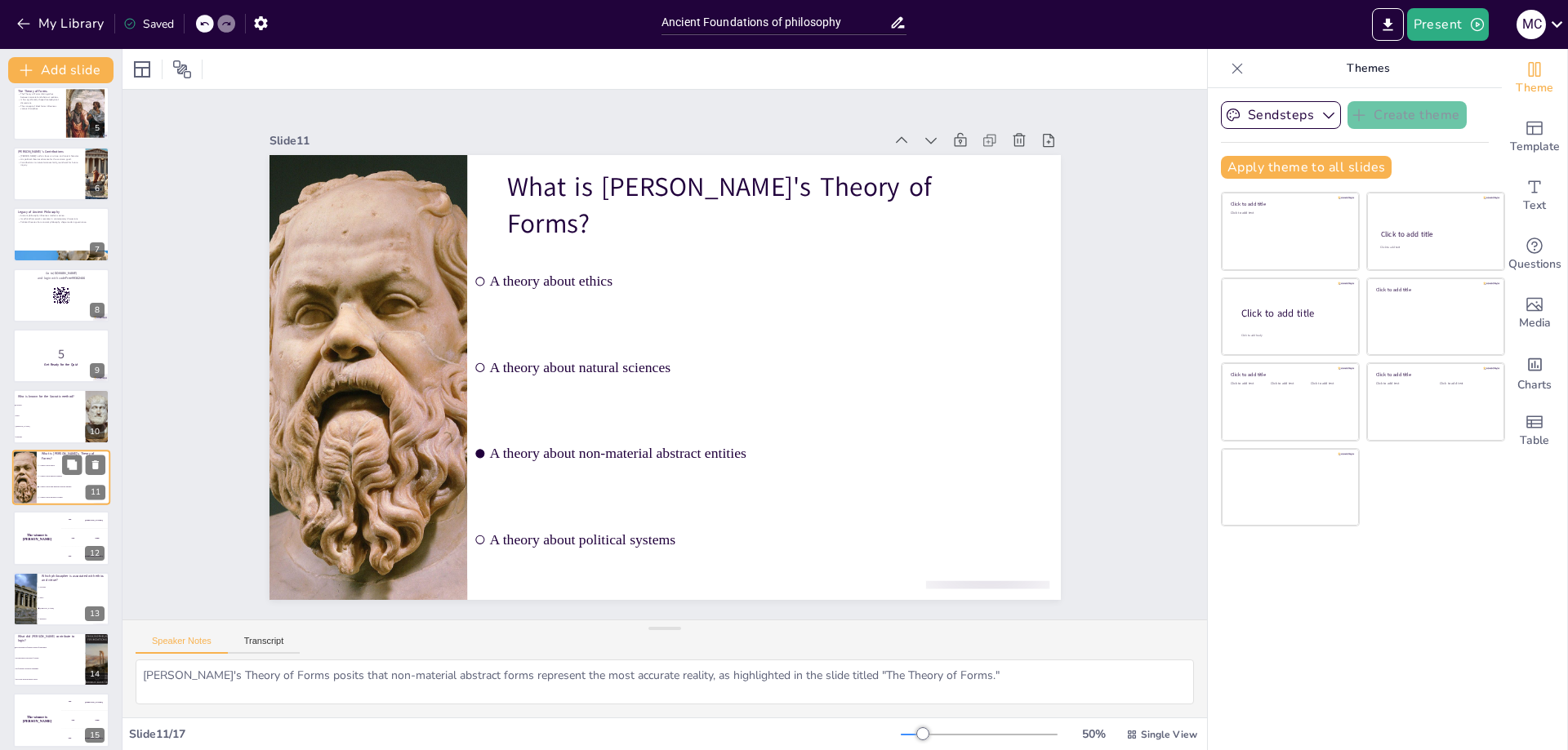
scroll to position [313, 0]
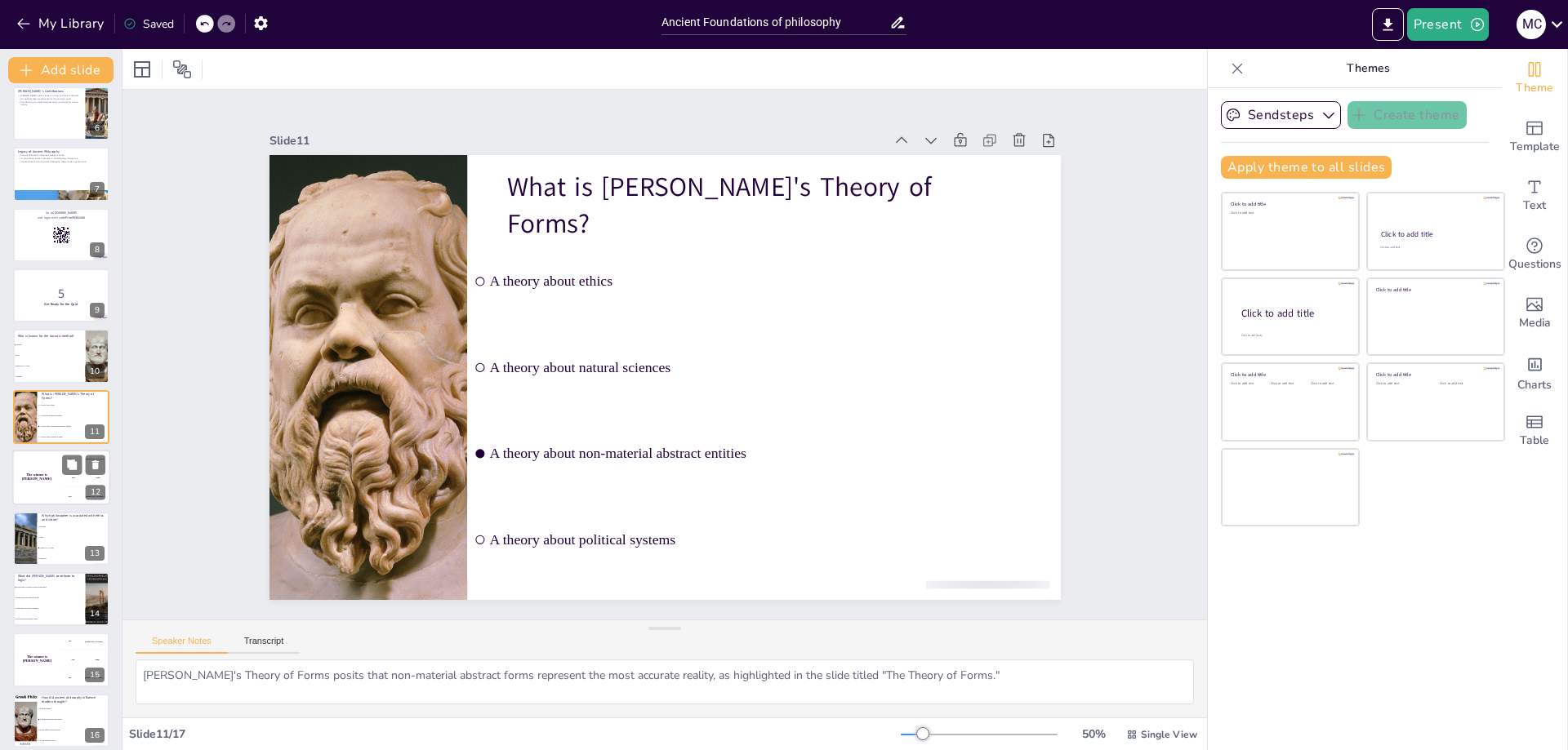
click at [43, 488] on div "The winner is Niels 🏆" at bounding box center [36, 477] width 49 height 56
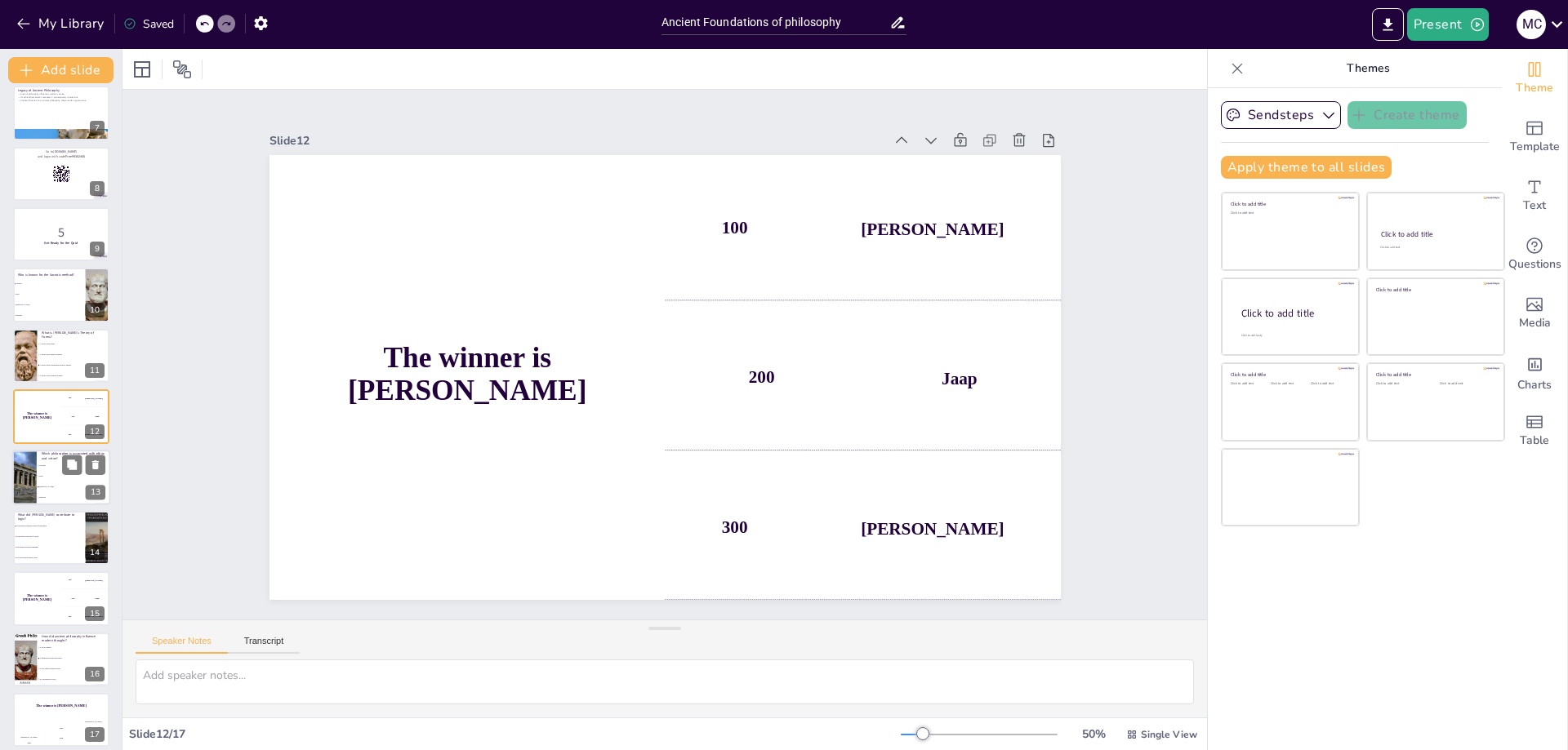
click at [37, 483] on li "[PERSON_NAME]" at bounding box center [73, 487] width 74 height 10
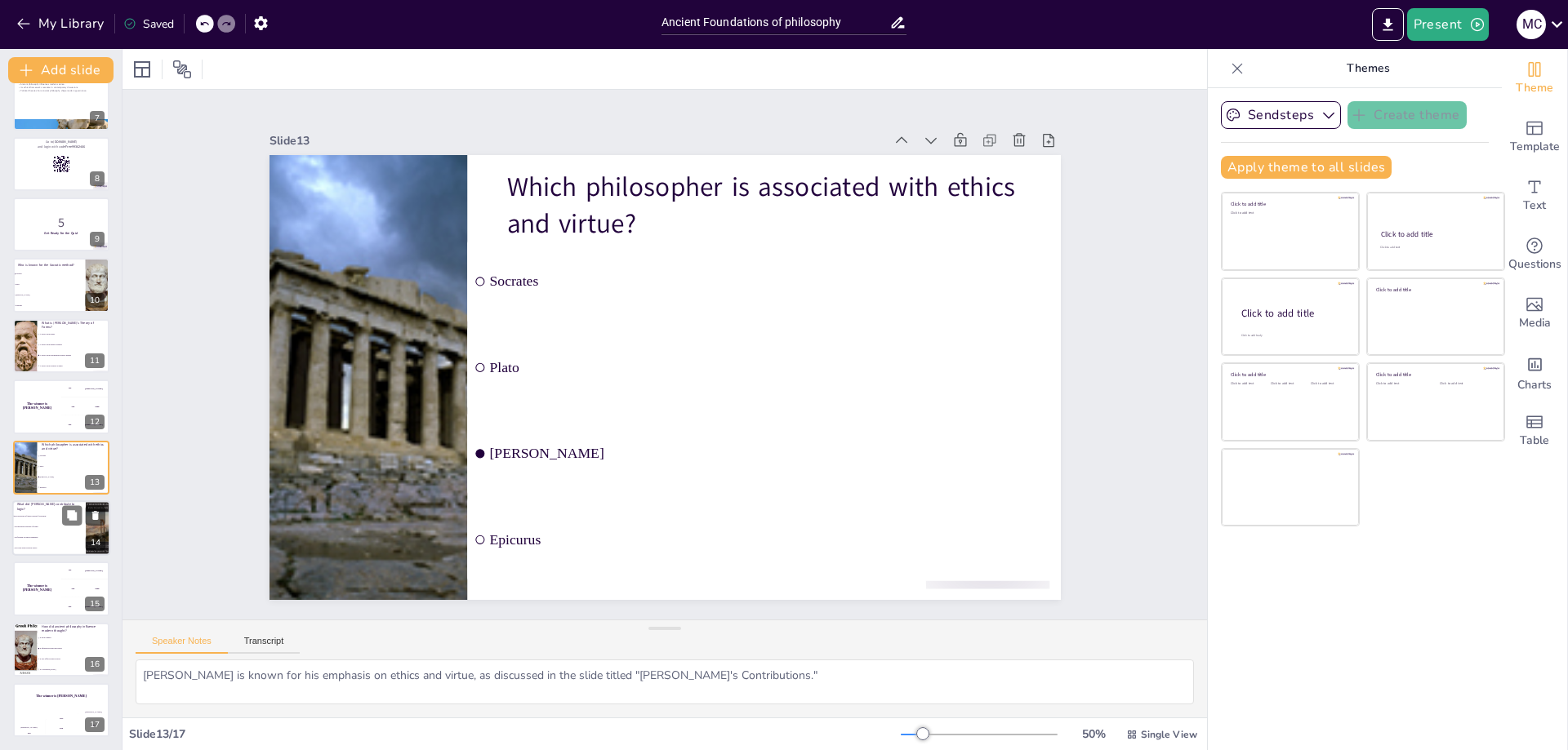
click at [38, 526] on span "He introduced the idea of Forms" at bounding box center [49, 527] width 70 height 3
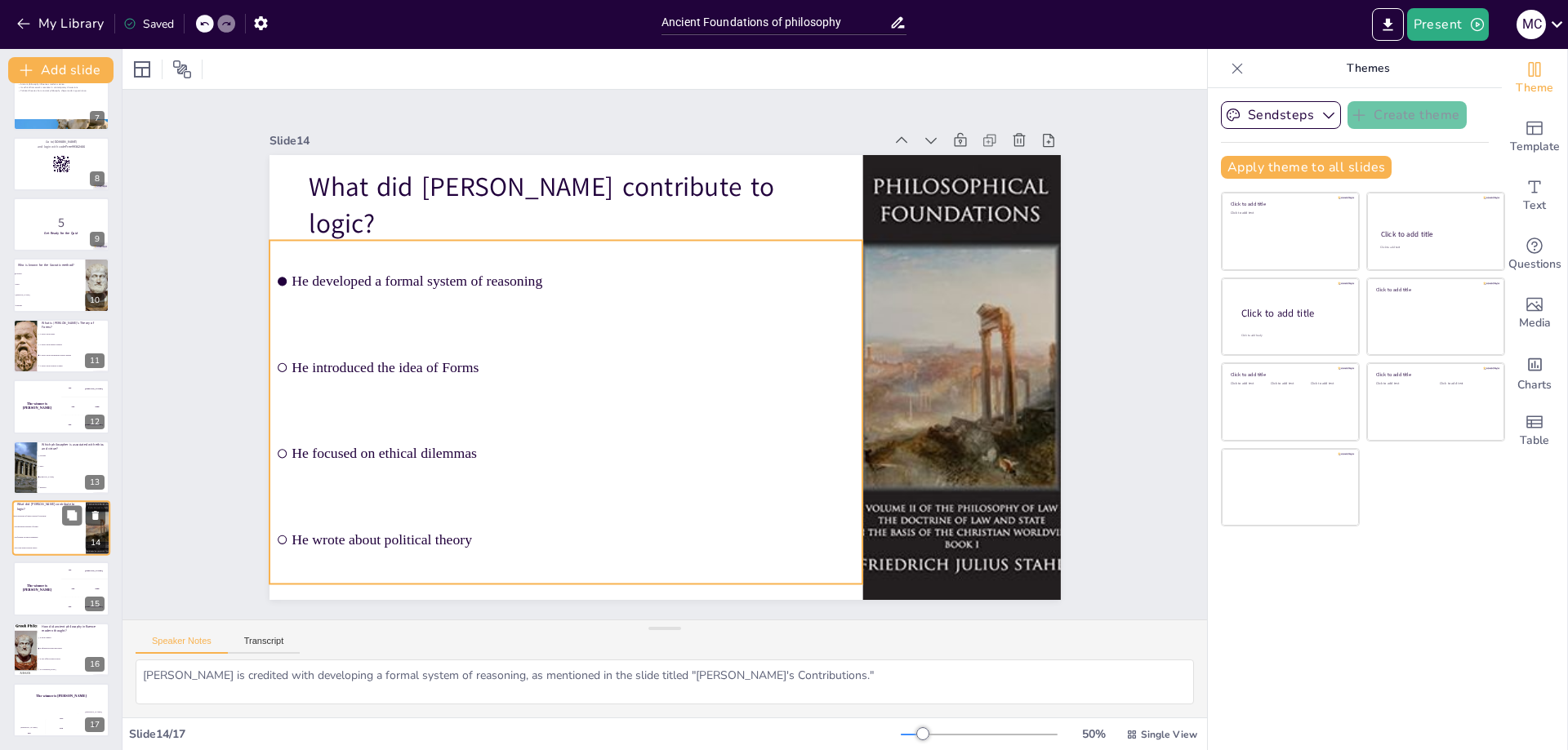
click at [41, 535] on li "He focused on ethical dilemmas" at bounding box center [49, 537] width 74 height 10
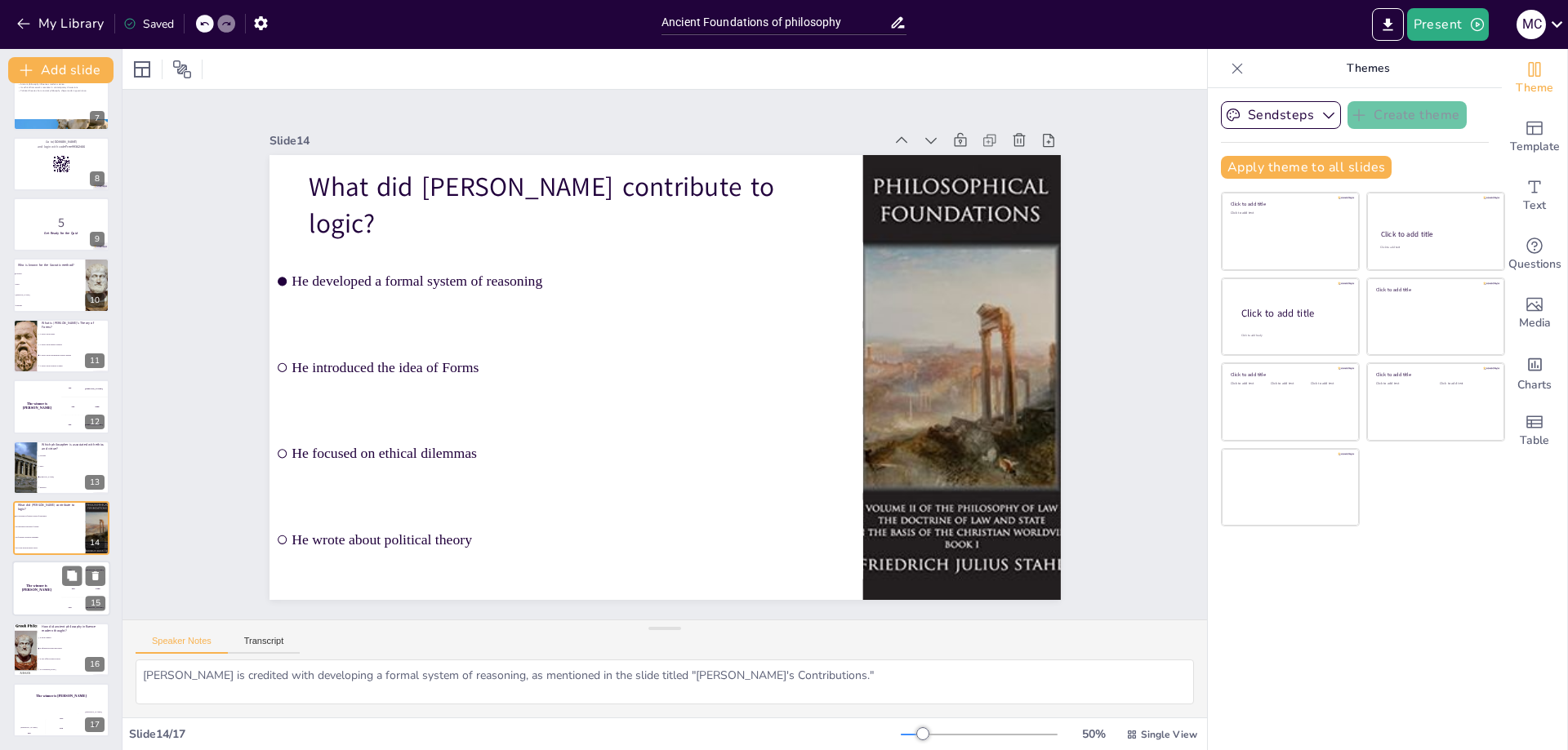
click at [42, 571] on div "The winner is Niels 🏆" at bounding box center [36, 589] width 49 height 56
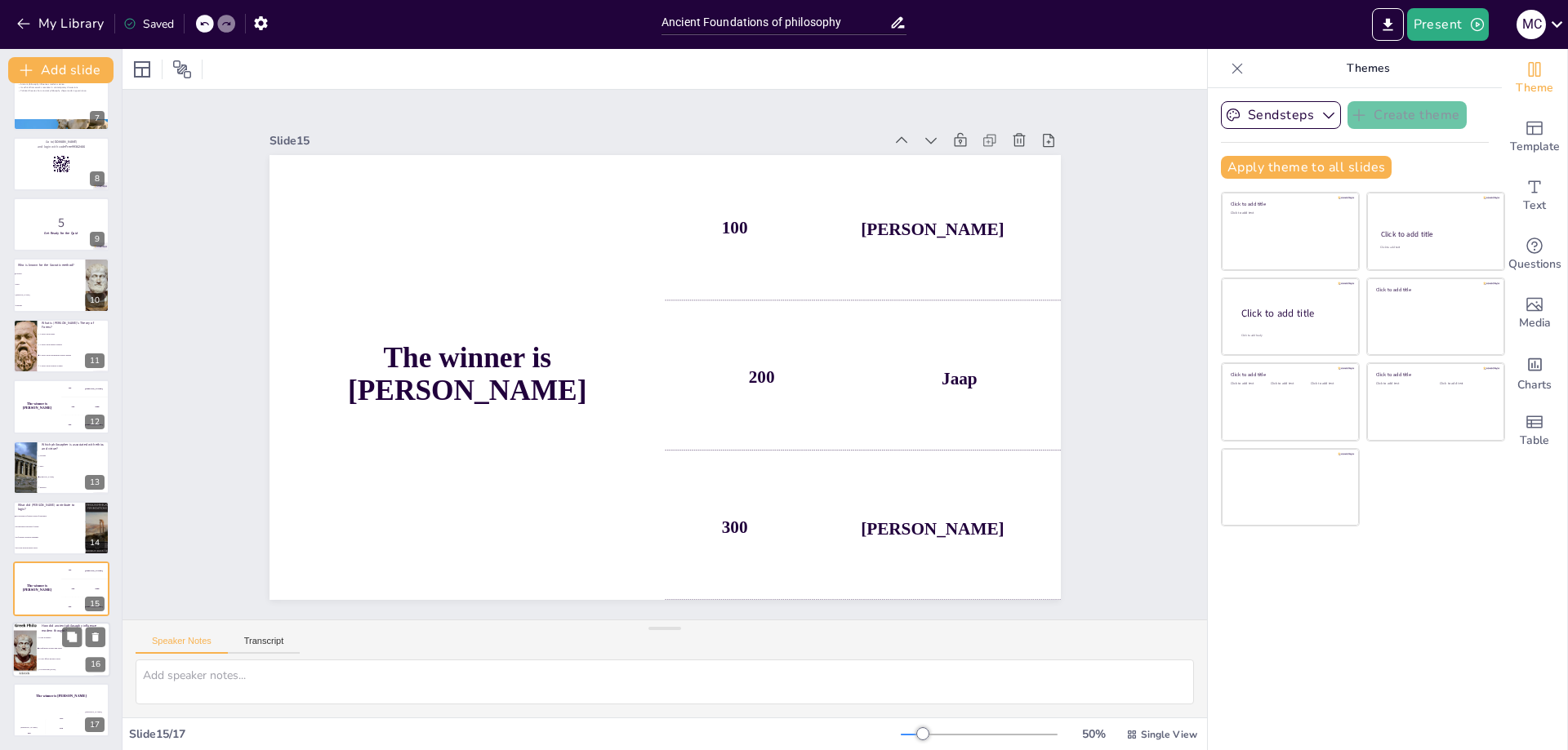
click at [46, 629] on p "How did ancient philosophy influence modern thought?" at bounding box center [73, 628] width 63 height 9
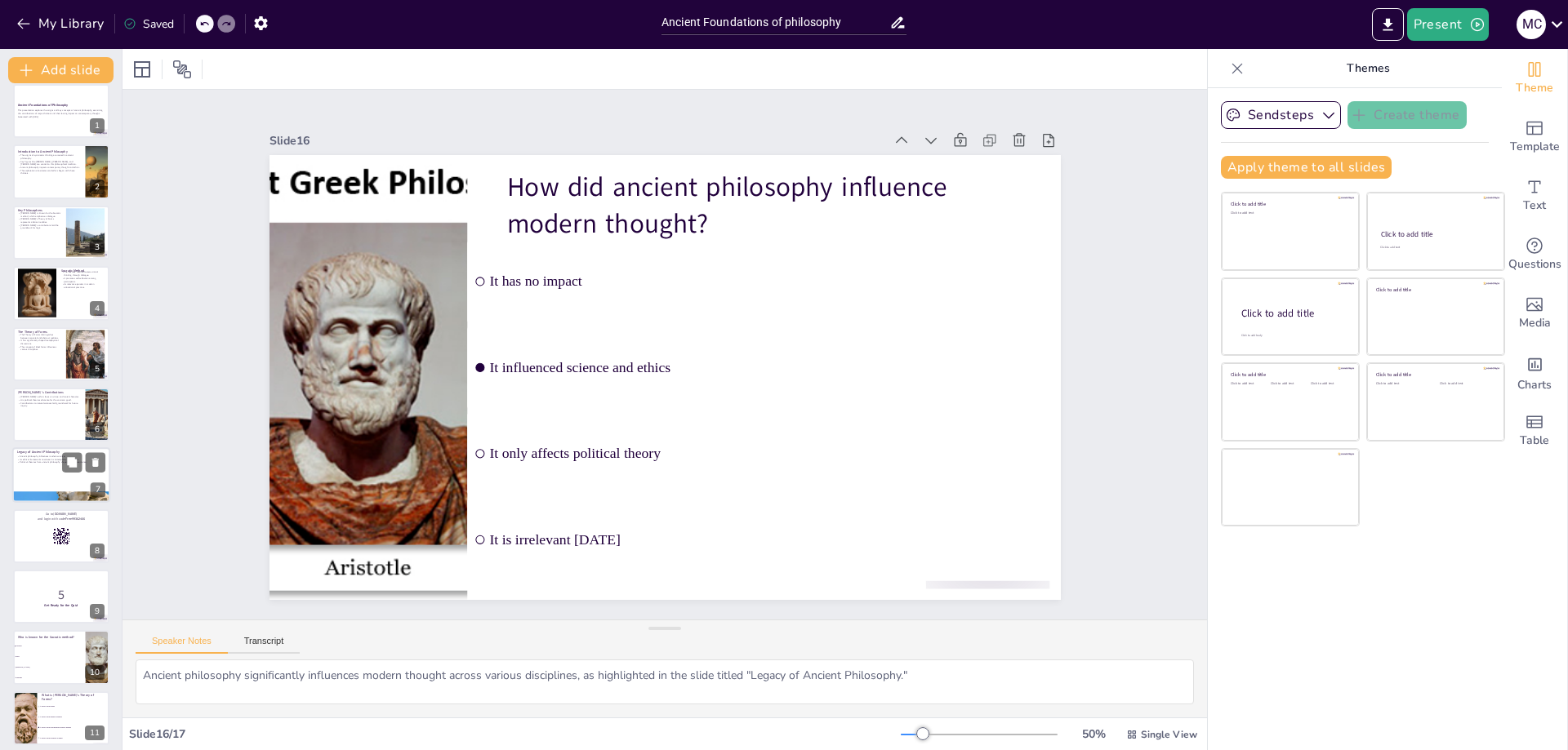
scroll to position [0, 0]
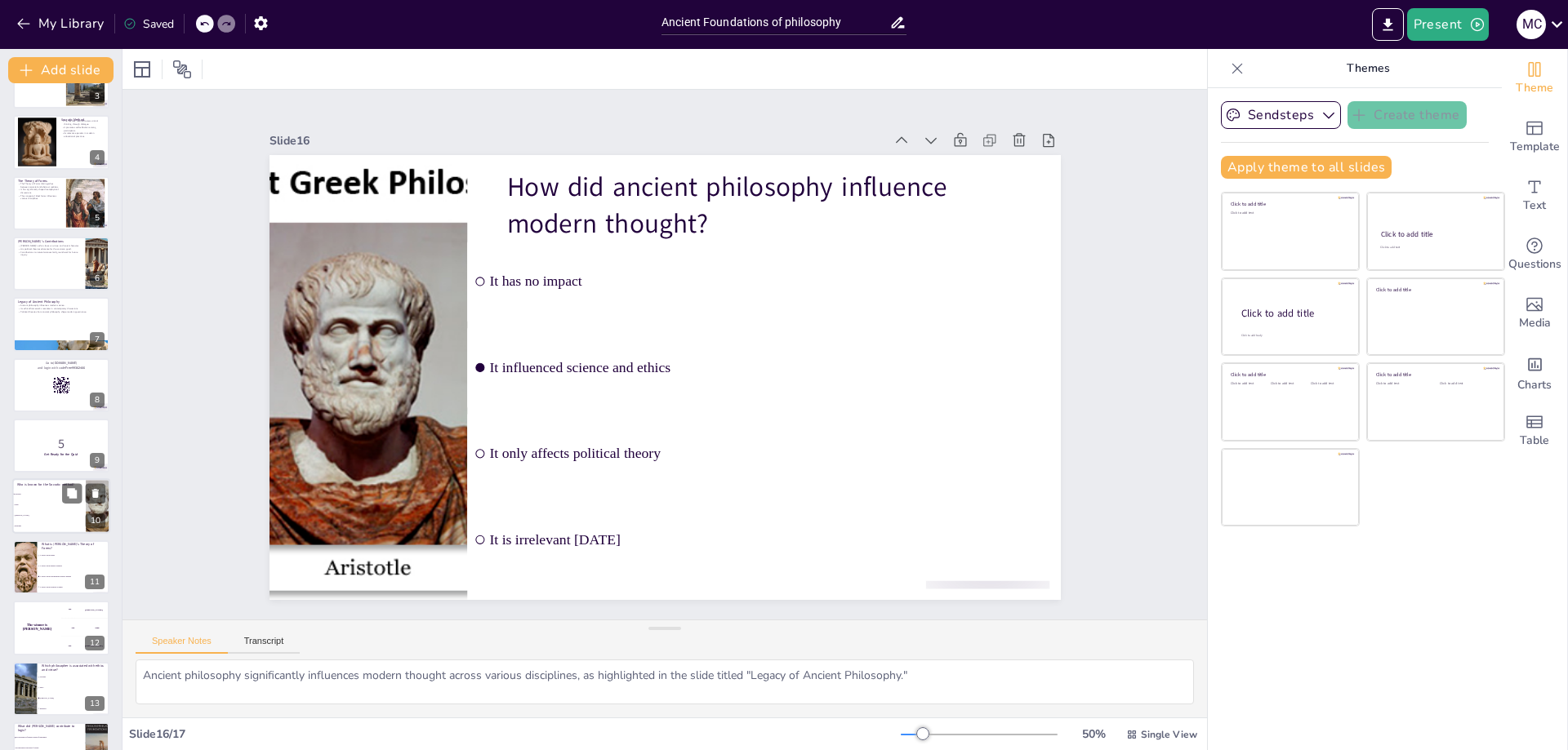
click at [50, 514] on li "[PERSON_NAME]" at bounding box center [49, 516] width 74 height 10
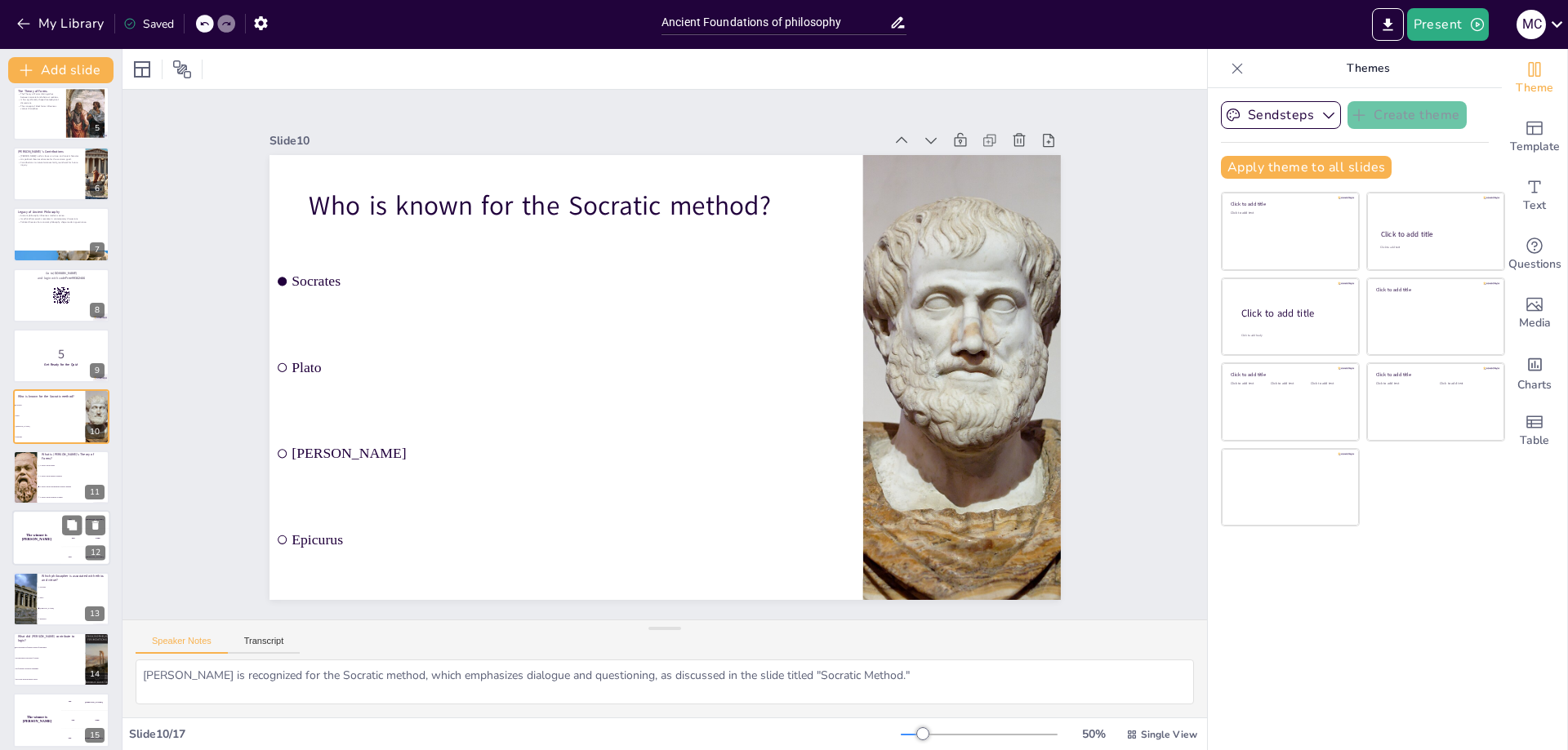
scroll to position [335, 0]
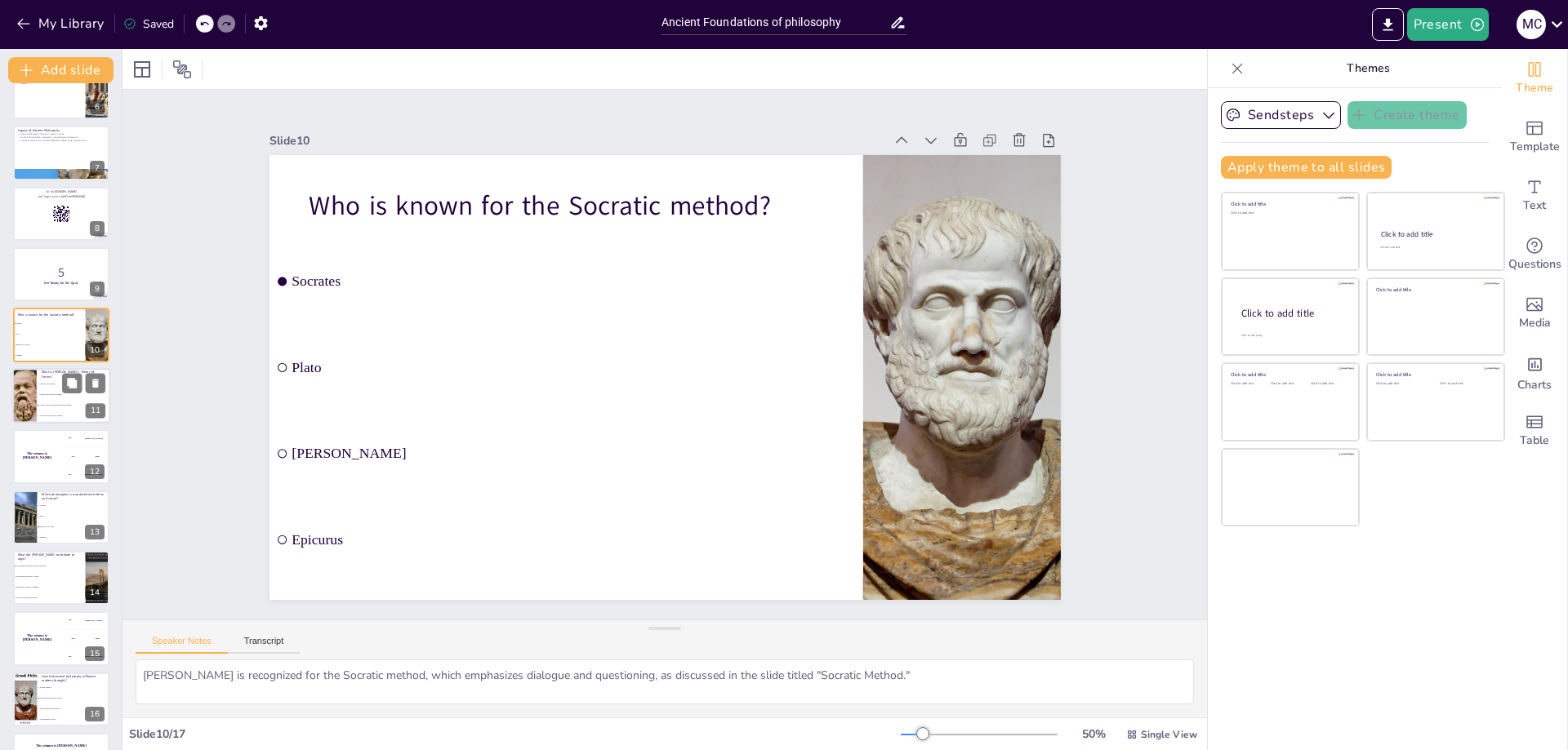
click at [39, 403] on li "A theory about non-material abstract entities" at bounding box center [73, 405] width 74 height 10
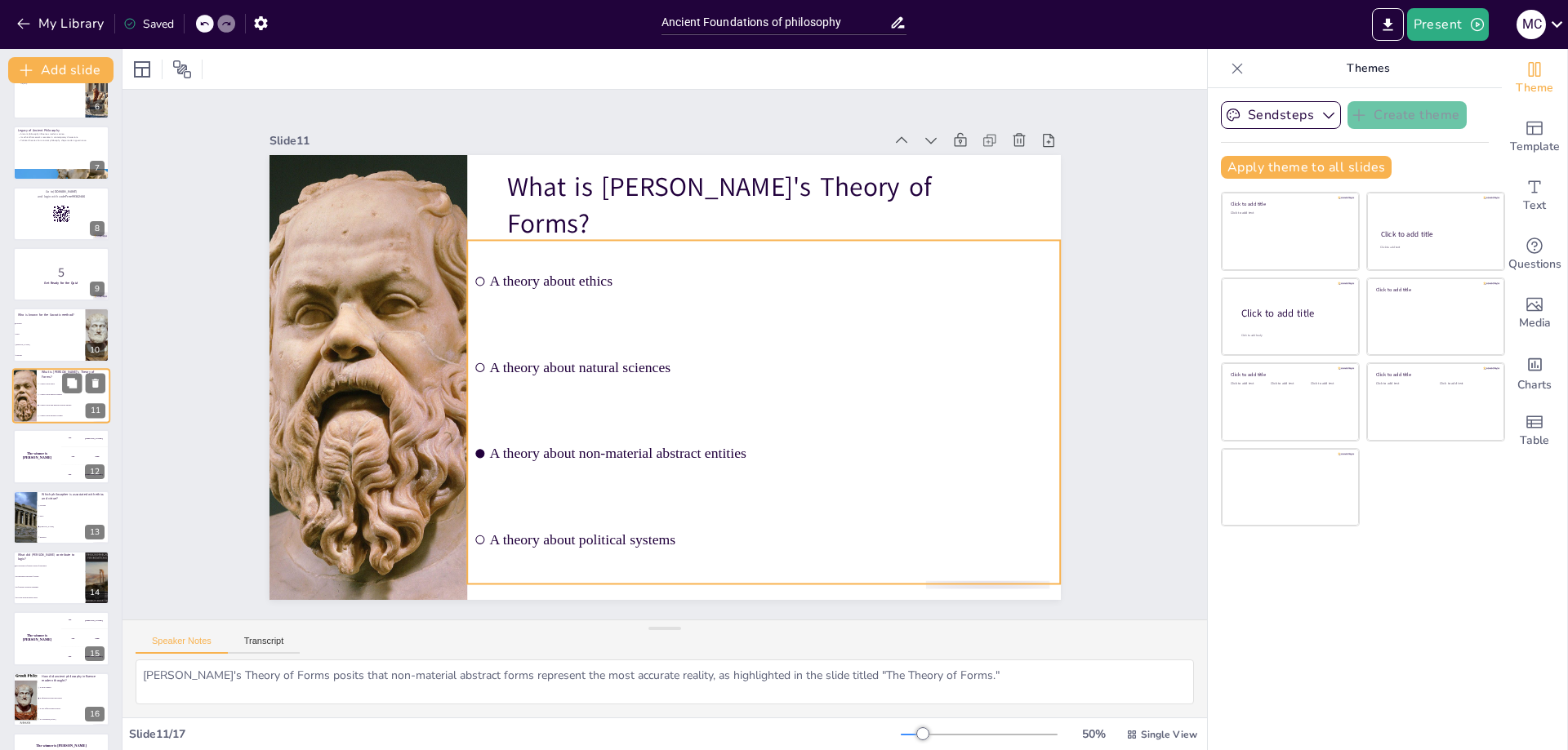
scroll to position [313, 0]
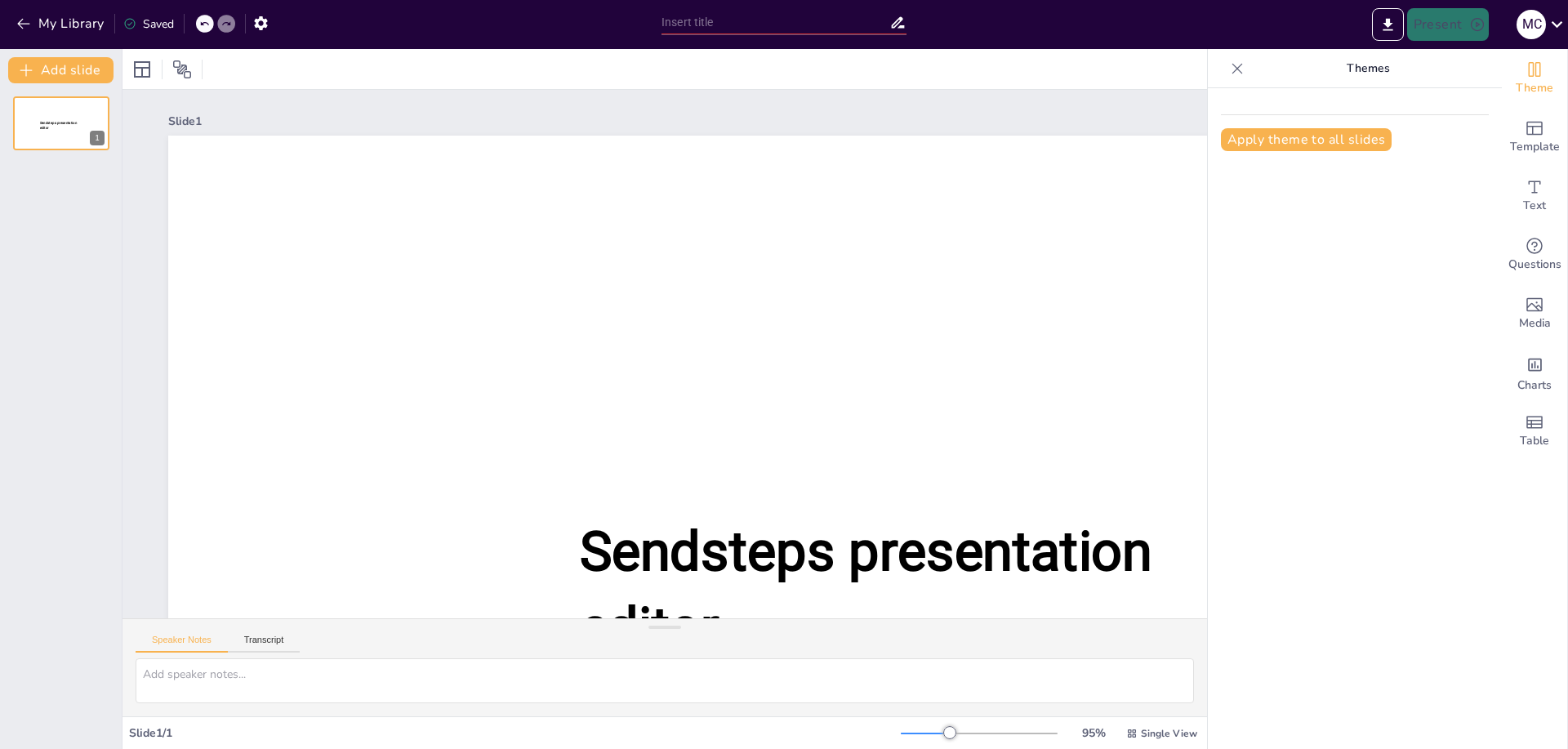
type input "Ancient Foundations of philosophy"
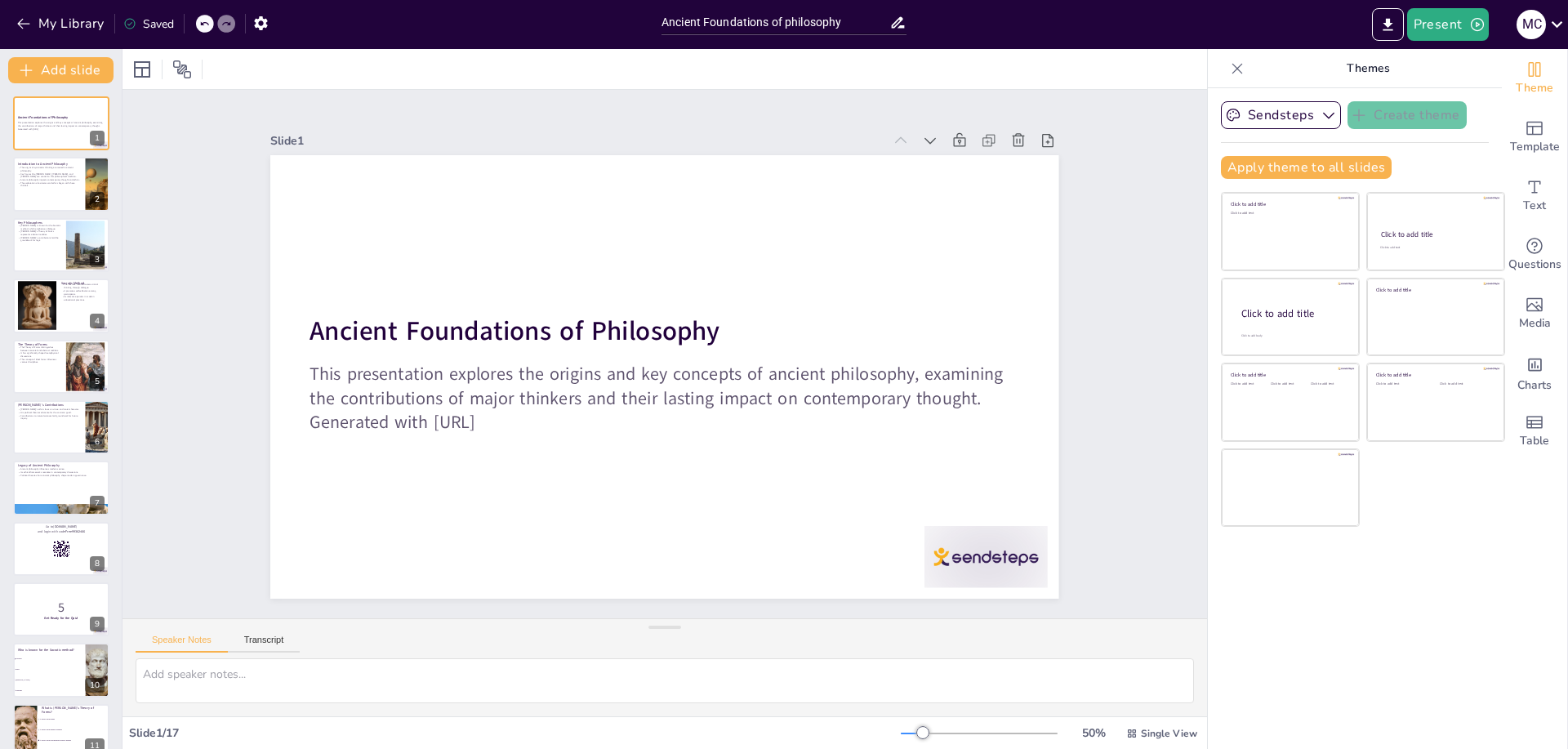
checkbox input "true"
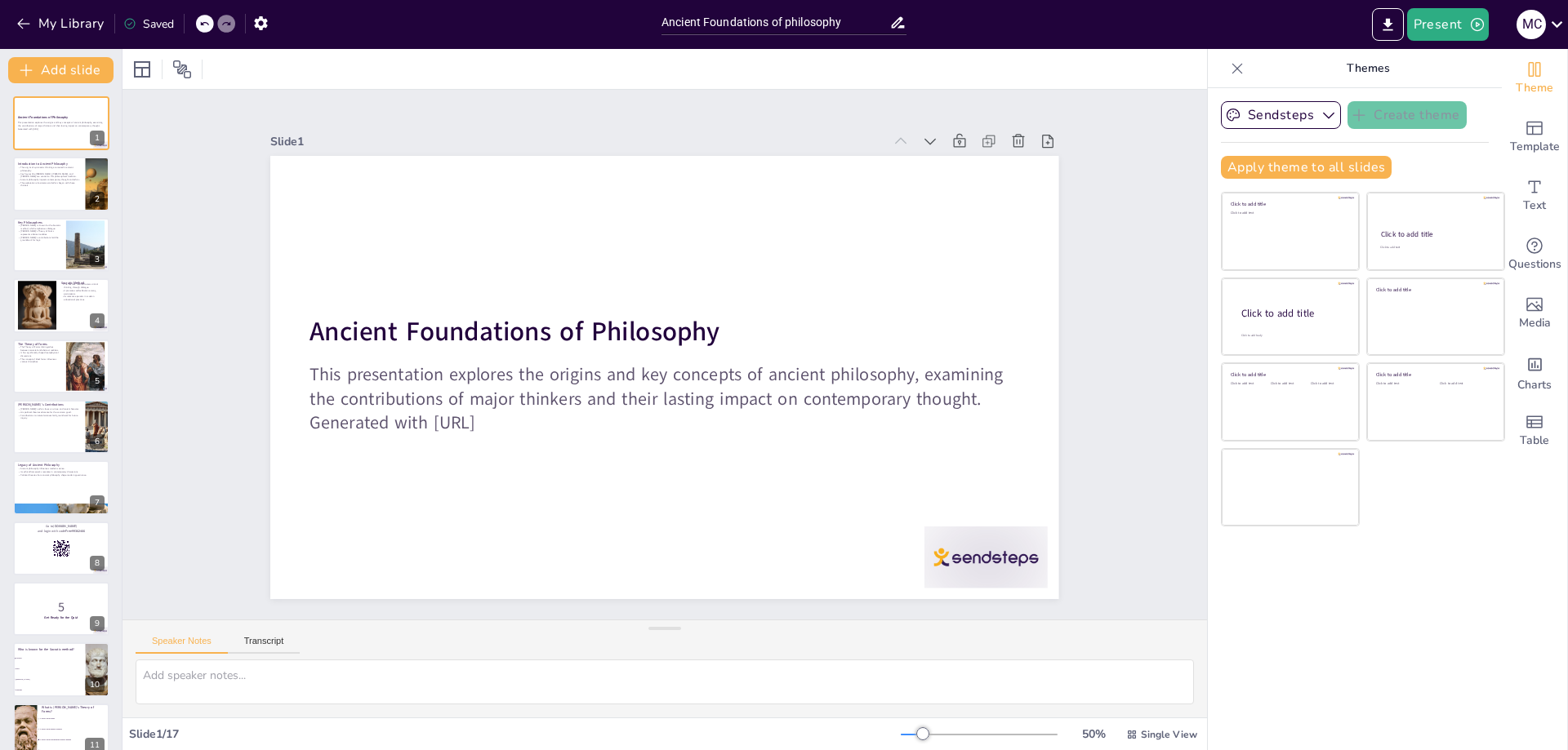
checkbox input "true"
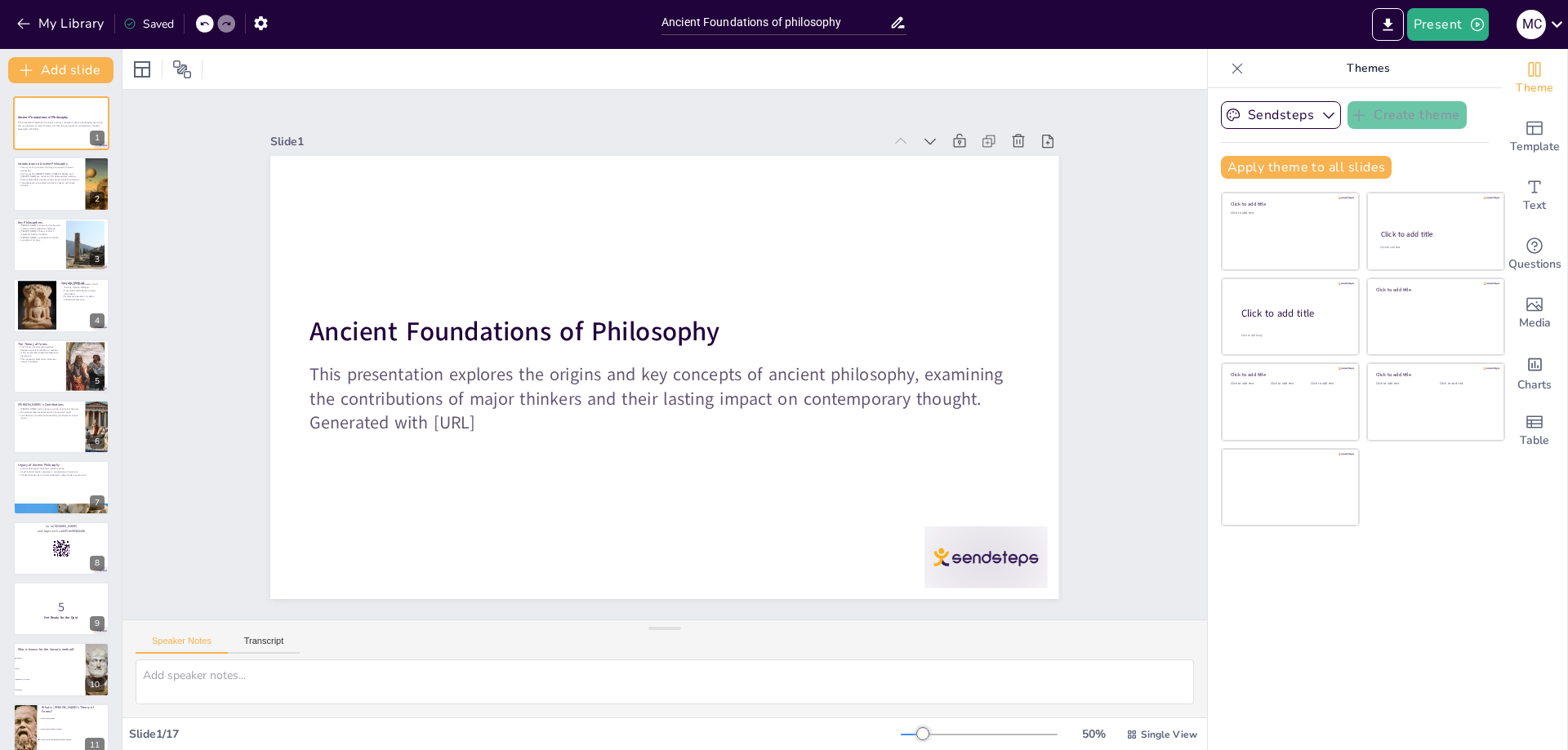
checkbox input "true"
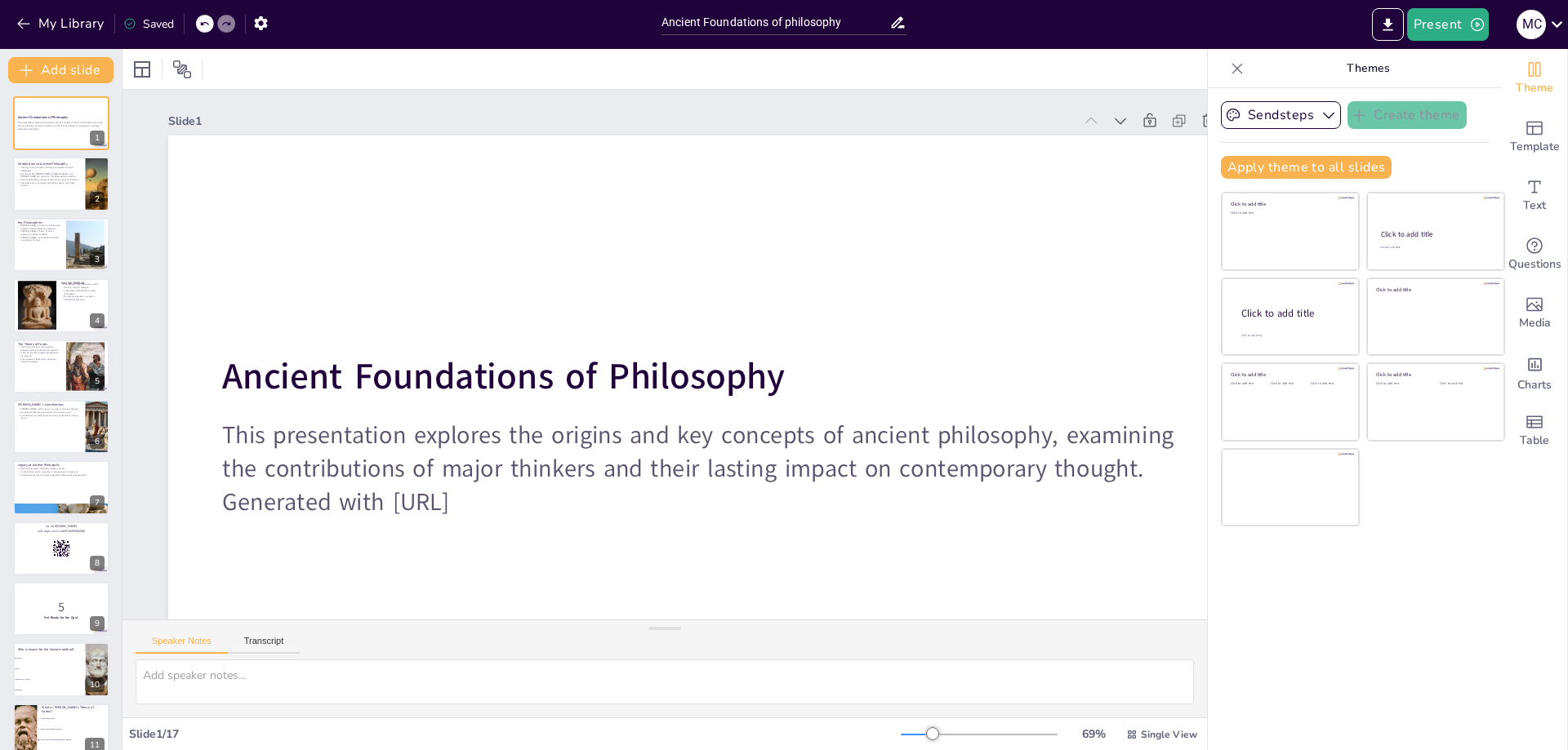
checkbox input "true"
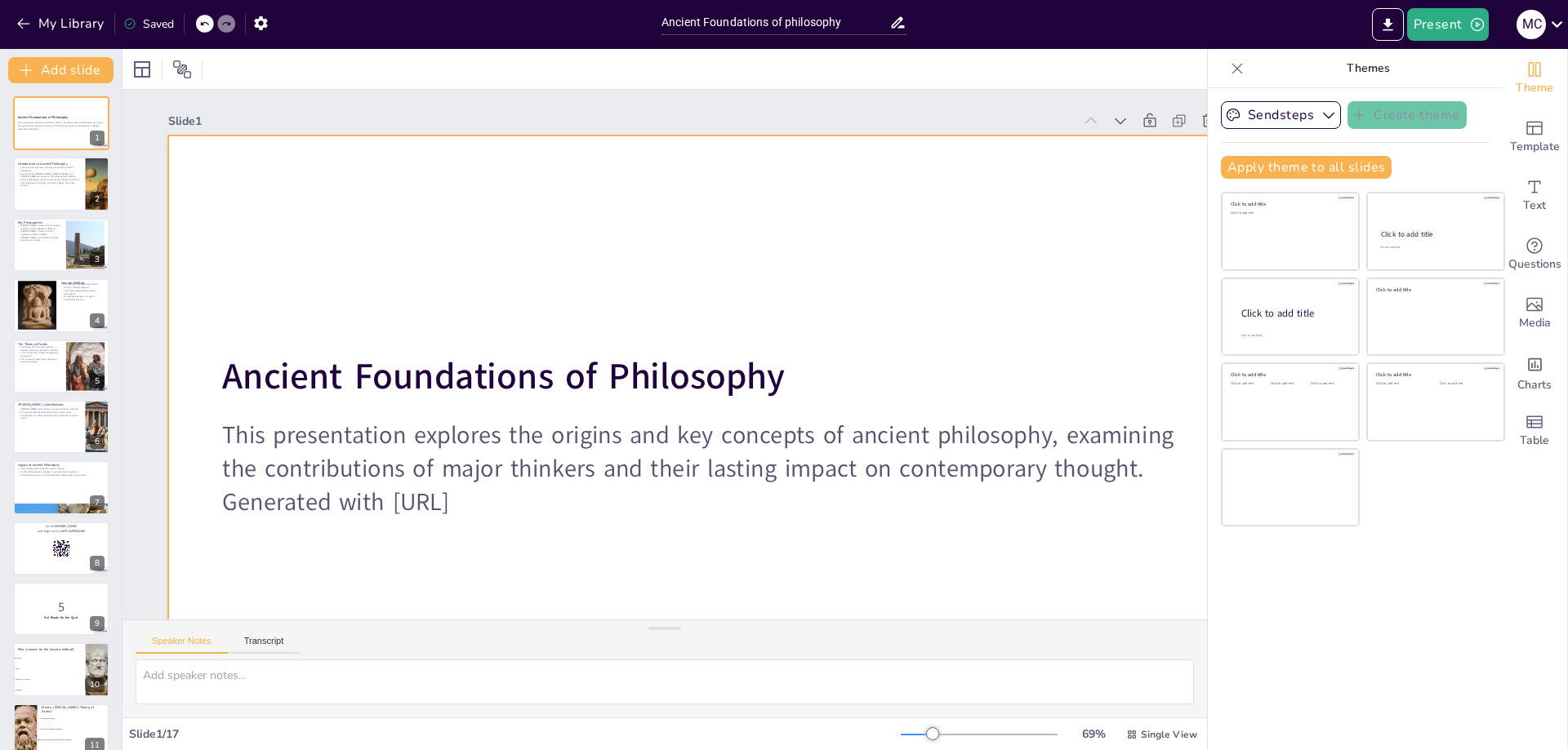
checkbox input "true"
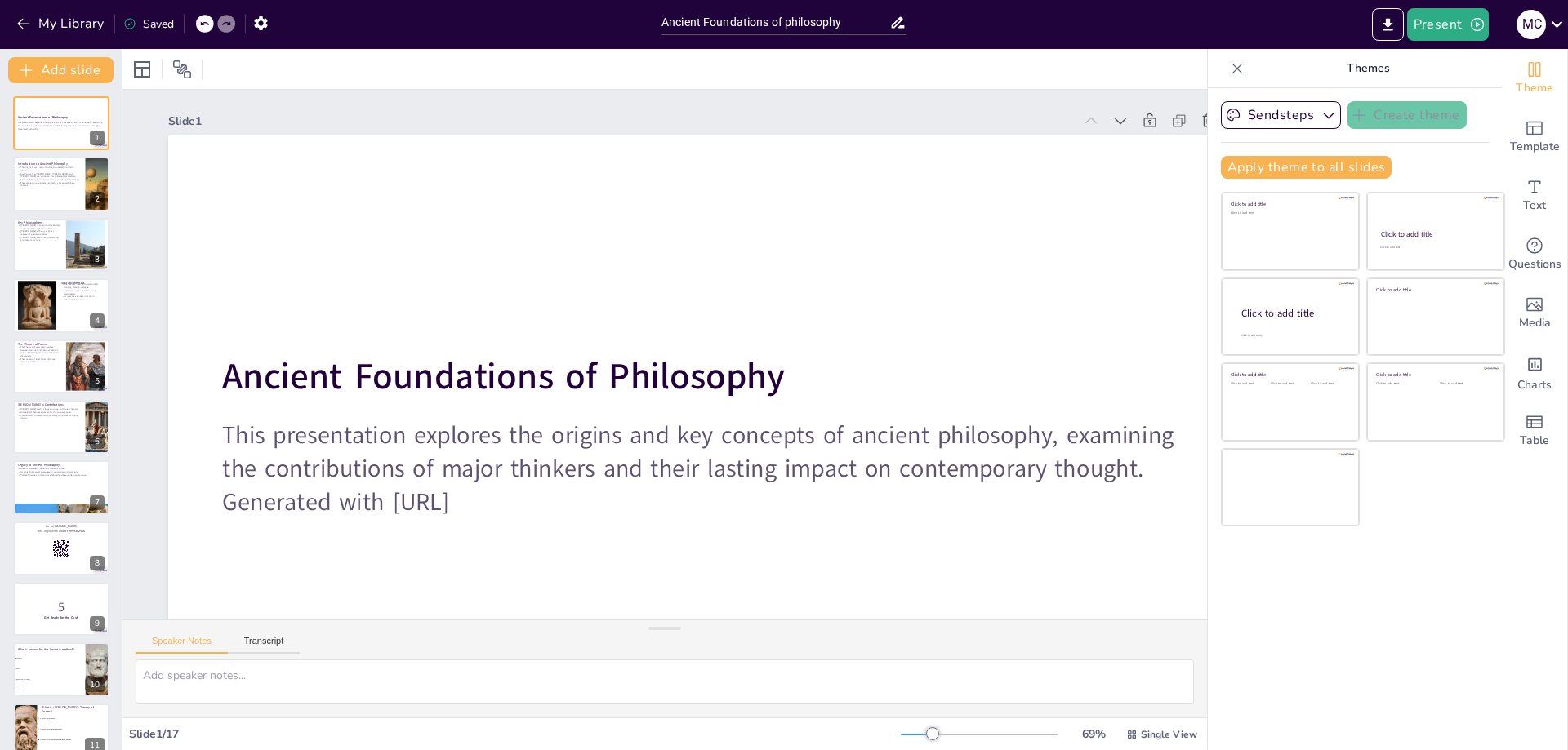
checkbox input "true"
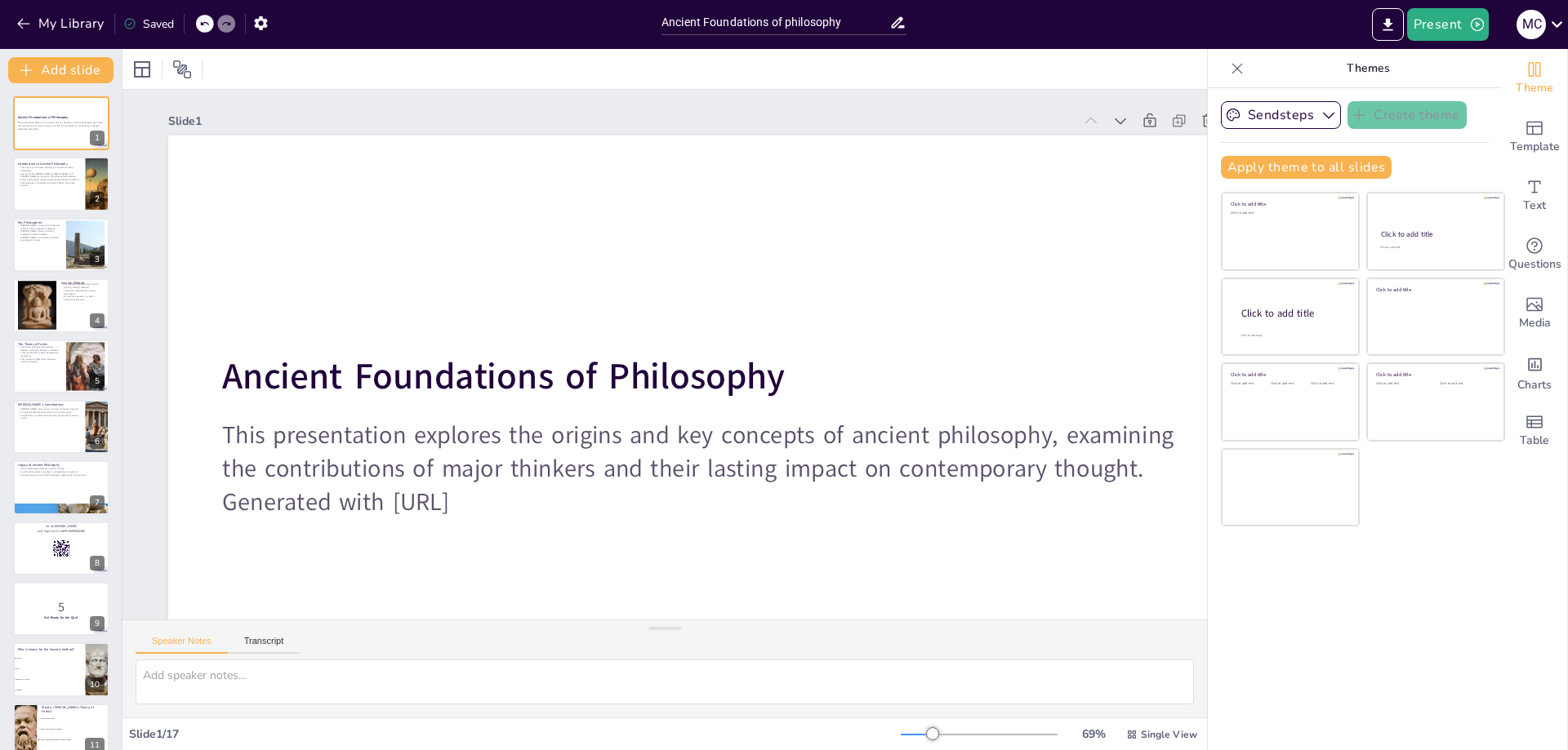
checkbox input "true"
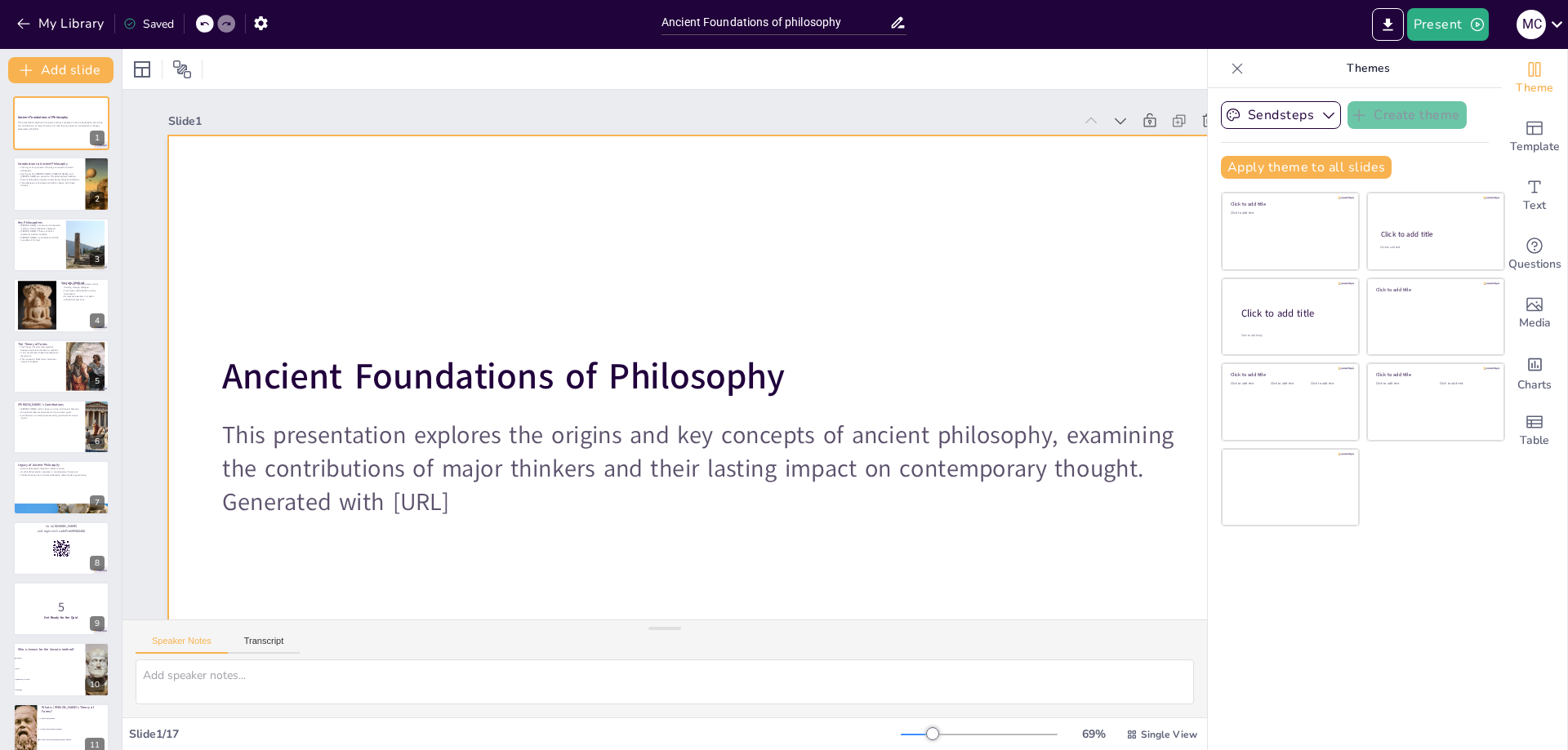
checkbox input "true"
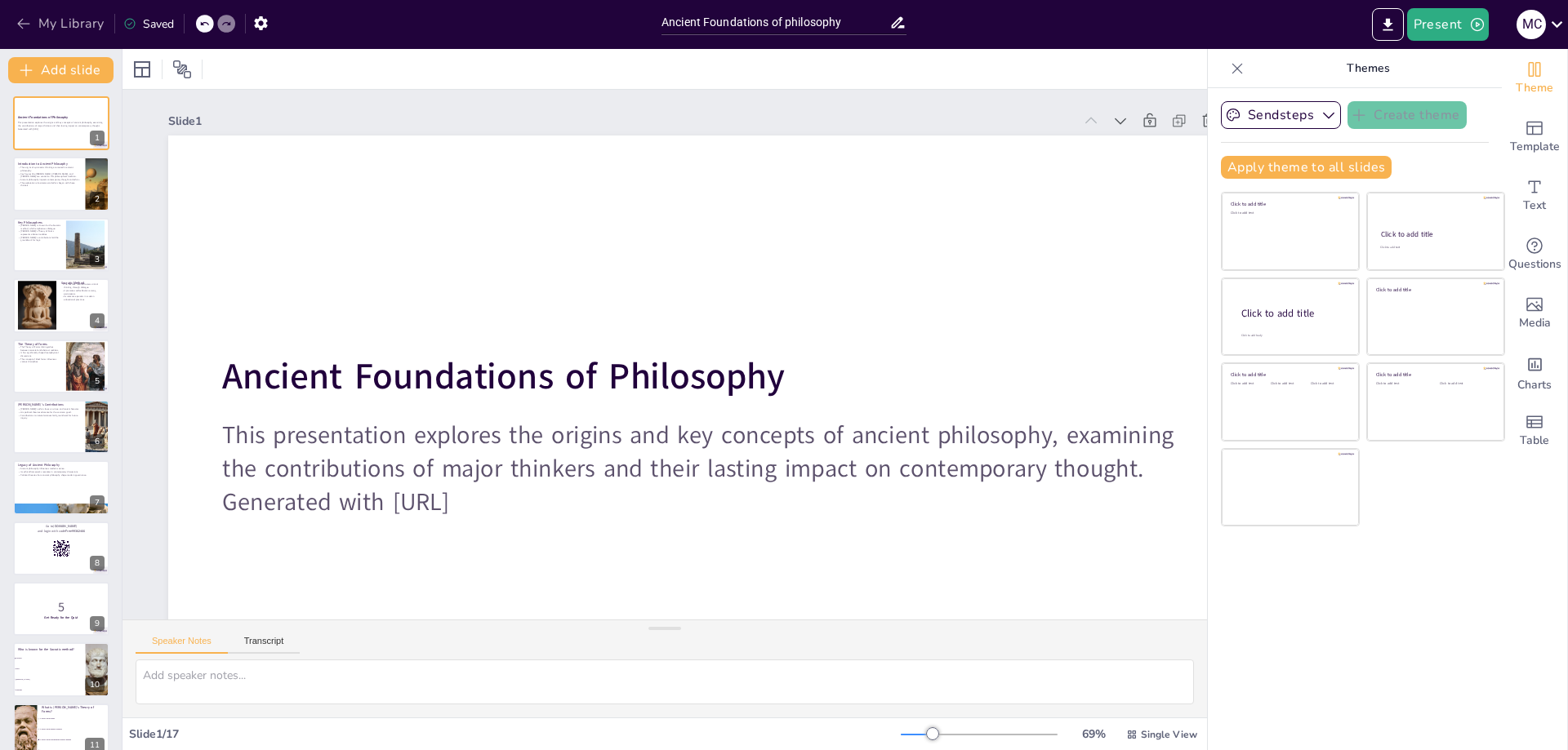
click at [49, 17] on button "My Library" at bounding box center [62, 23] width 99 height 26
